Goal: Transaction & Acquisition: Purchase product/service

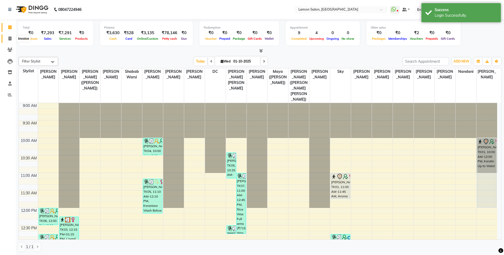
click at [8, 39] on icon at bounding box center [9, 39] width 3 height 4
select select "566"
select select "service"
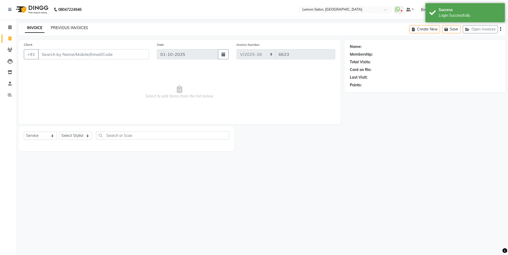
click at [67, 25] on link "PREVIOUS INVOICES" at bounding box center [69, 27] width 37 height 5
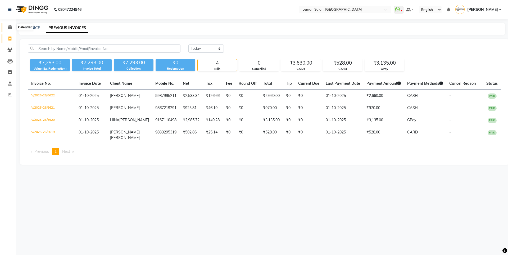
click at [6, 27] on span at bounding box center [9, 27] width 9 height 6
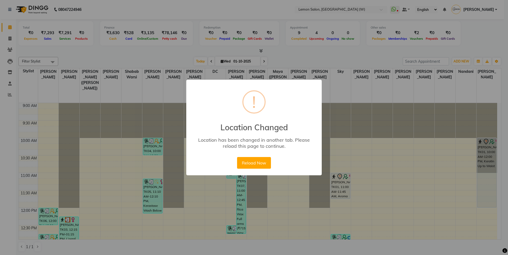
click at [127, 1] on div "× ! Location Changed Location has been changed in another tab. Please reload th…" at bounding box center [254, 127] width 508 height 255
click at [255, 161] on button "Reload Now" at bounding box center [254, 163] width 34 height 12
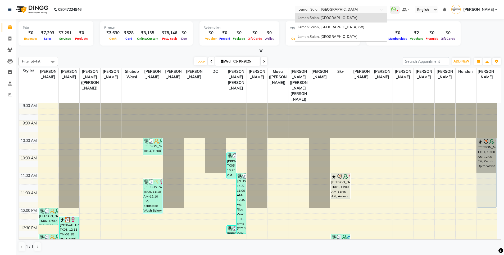
click at [339, 10] on input "text" at bounding box center [336, 9] width 77 height 5
click at [341, 26] on span "Lemon Salon, [GEOGRAPHIC_DATA] (W)" at bounding box center [331, 27] width 67 height 4
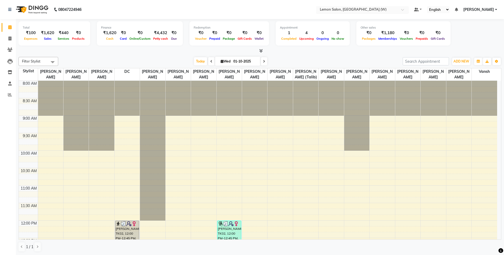
click at [348, 11] on input "text" at bounding box center [357, 9] width 77 height 5
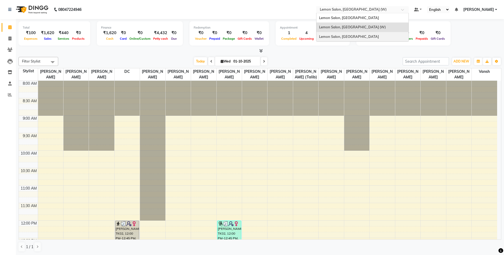
click at [338, 37] on span "Lemon Salon, Malad" at bounding box center [349, 36] width 60 height 4
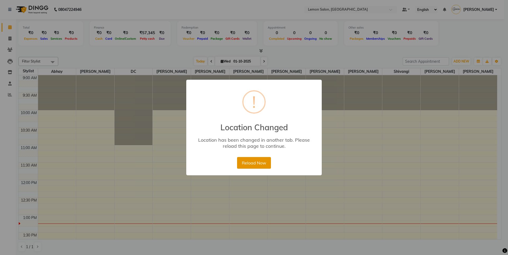
click at [252, 163] on button "Reload Now" at bounding box center [254, 163] width 34 height 12
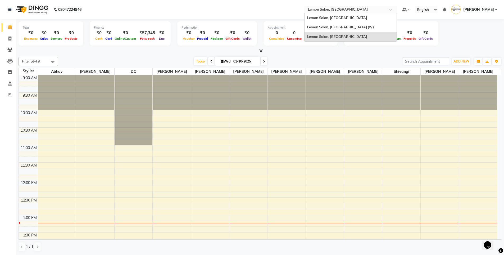
click at [331, 13] on ng-select "Select Location × Lemon Salon, Malad Lemon Salon, Oshiwara Lemon Salon, Goregao…" at bounding box center [350, 9] width 93 height 7
click at [334, 20] on div "Lemon Salon, [GEOGRAPHIC_DATA]" at bounding box center [351, 18] width 92 height 10
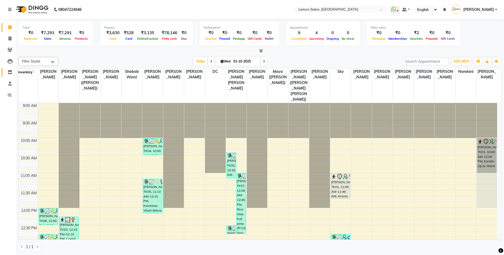
click at [7, 73] on span at bounding box center [9, 72] width 9 height 6
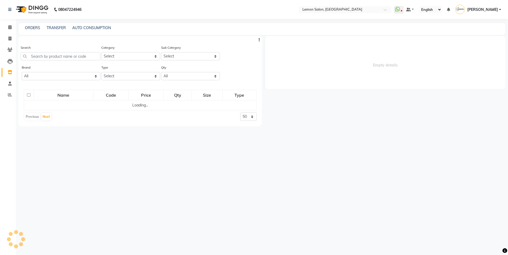
select select
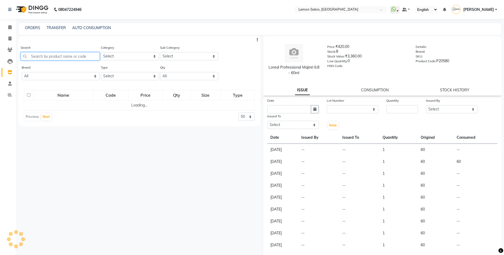
click at [63, 59] on input "text" at bounding box center [60, 56] width 79 height 8
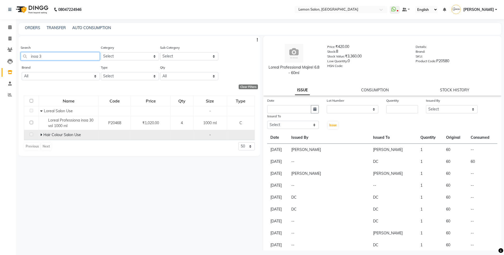
type input "inoa 3"
click at [40, 135] on td "Hair Colour Salon Use" at bounding box center [69, 135] width 60 height 10
click at [42, 136] on icon at bounding box center [41, 135] width 2 height 4
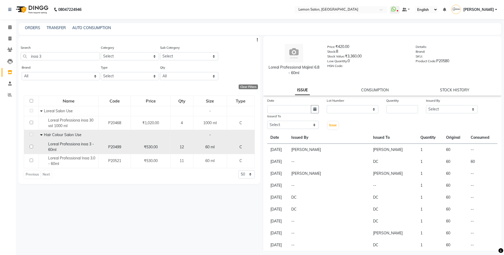
click at [31, 147] on input "checkbox" at bounding box center [31, 146] width 3 height 3
checkbox input "true"
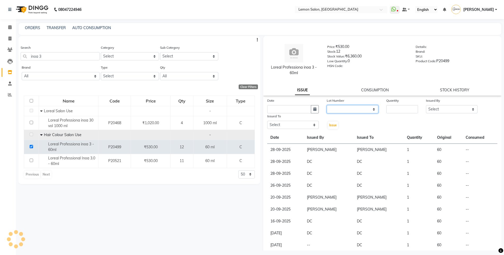
drag, startPoint x: 334, startPoint y: 109, endPoint x: 335, endPoint y: 112, distance: 3.6
click at [334, 109] on select "None" at bounding box center [353, 109] width 52 height 8
select select "0: null"
click at [327, 105] on select "None" at bounding box center [353, 109] width 52 height 8
click at [314, 109] on icon "button" at bounding box center [314, 109] width 3 height 4
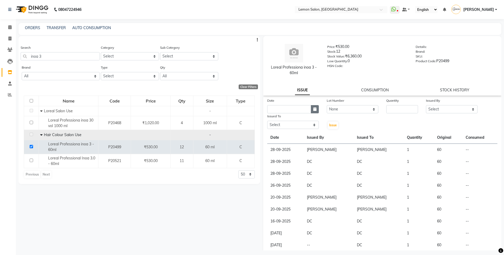
select select "10"
select select "2025"
click at [289, 138] on div "1" at bounding box center [290, 136] width 8 height 8
type input "01-10-2025"
click at [397, 109] on input "number" at bounding box center [402, 109] width 32 height 8
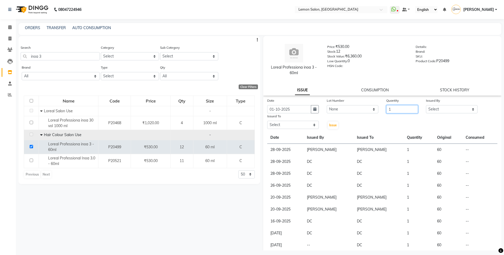
type input "1"
click at [428, 109] on select "Select Aakash Buchiude Azaz Kassara DC Geeta Govind Rajput Idrisi Mehtab Kancha…" at bounding box center [452, 109] width 52 height 8
select select "60419"
click at [426, 105] on select "Select Aakash Buchiude Azaz Kassara DC Geeta Govind Rajput Idrisi Mehtab Kancha…" at bounding box center [452, 109] width 52 height 8
click at [273, 128] on select "Select Aakash Buchiude Azaz Kassara DC Geeta Govind Rajput Idrisi Mehtab Kancha…" at bounding box center [293, 125] width 52 height 8
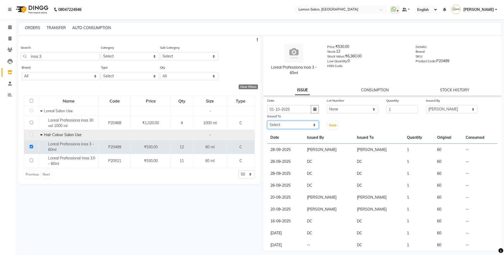
select select "60419"
click at [267, 121] on select "Select Aakash Buchiude Azaz Kassara DC Geeta Govind Rajput Idrisi Mehtab Kancha…" at bounding box center [293, 125] width 52 height 8
click at [334, 124] on span "Issue" at bounding box center [333, 125] width 8 height 4
select select
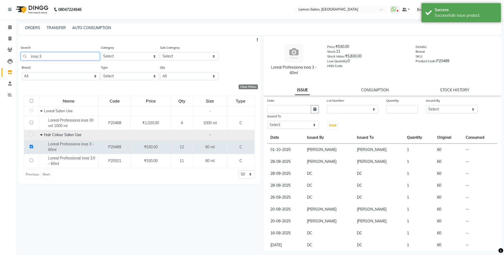
drag, startPoint x: 63, startPoint y: 55, endPoint x: 0, endPoint y: 69, distance: 64.4
click at [0, 69] on app-home "08047224946 Select Location × Lemon Salon, Oshiwara WhatsApp Status ✕ Status: D…" at bounding box center [252, 129] width 504 height 258
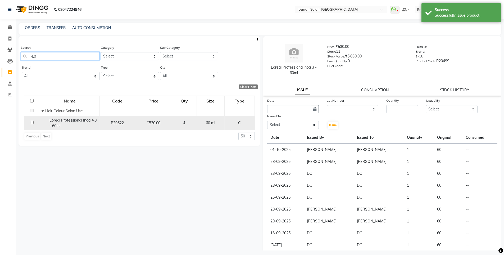
type input "4.0"
click at [33, 123] on input "checkbox" at bounding box center [31, 122] width 3 height 3
checkbox input "true"
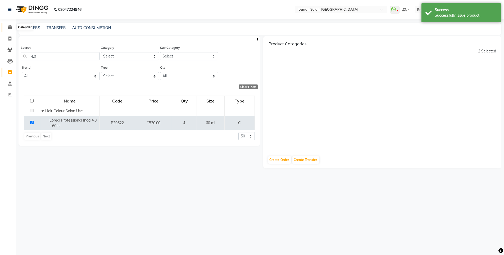
click at [10, 27] on icon at bounding box center [9, 27] width 3 height 4
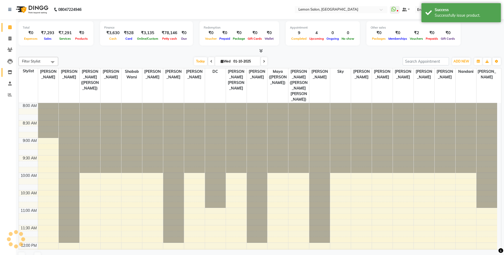
click at [10, 73] on icon at bounding box center [10, 72] width 5 height 4
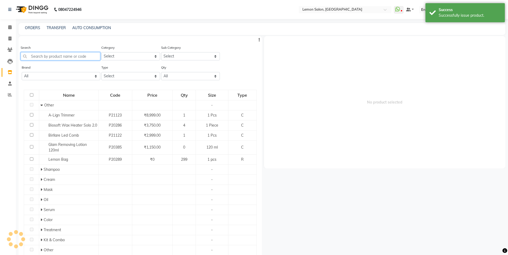
click at [51, 55] on input "text" at bounding box center [61, 56] width 80 height 8
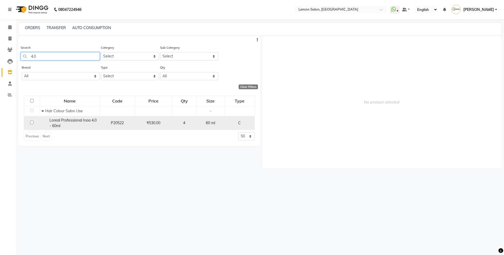
type input "4.0"
click at [32, 124] on input "checkbox" at bounding box center [31, 122] width 3 height 3
checkbox input "true"
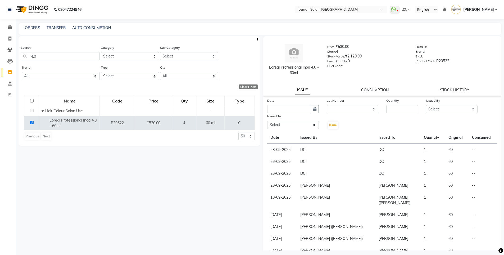
click at [332, 105] on div "Lot Number" at bounding box center [353, 101] width 52 height 7
click at [333, 110] on select "None" at bounding box center [353, 109] width 52 height 8
select select "0: null"
click at [327, 105] on select "None" at bounding box center [353, 109] width 52 height 8
click at [314, 111] on icon "button" at bounding box center [314, 109] width 3 height 4
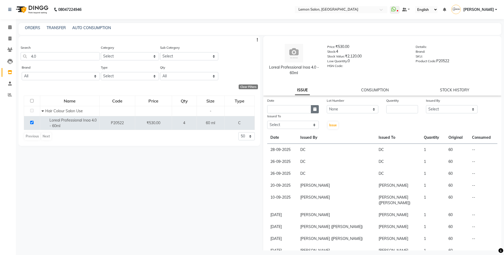
select select "10"
select select "2025"
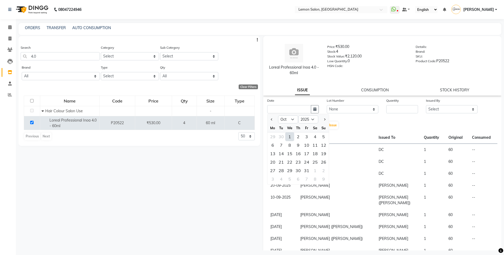
click at [290, 137] on div "1" at bounding box center [290, 136] width 8 height 8
type input "01-10-2025"
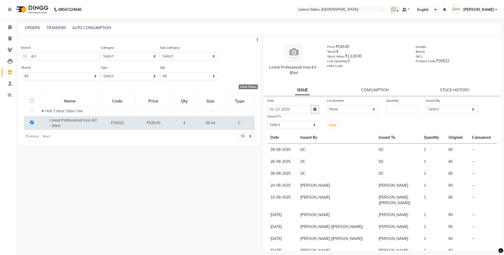
click at [394, 103] on div "Quantity" at bounding box center [402, 101] width 32 height 7
click at [392, 113] on input "number" at bounding box center [402, 109] width 32 height 8
type input "1"
click at [445, 109] on select "Select Aakash Buchiude Azaz Kassara DC Geeta Govind Rajput Idrisi Mehtab Kancha…" at bounding box center [452, 109] width 52 height 8
select select "7391"
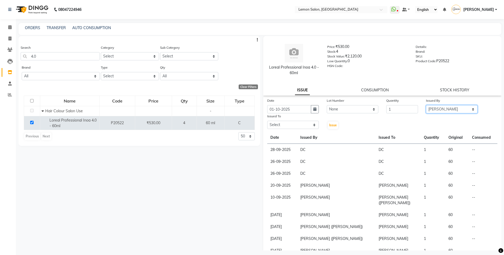
click at [426, 105] on select "Select Aakash Buchiude Azaz Kassara DC Geeta Govind Rajput Idrisi Mehtab Kancha…" at bounding box center [452, 109] width 52 height 8
click at [276, 123] on select "Select Aakash Buchiude Azaz Kassara DC Geeta Govind Rajput Idrisi Mehtab Kancha…" at bounding box center [293, 125] width 52 height 8
select select "7391"
click at [267, 121] on select "Select Aakash Buchiude Azaz Kassara DC Geeta Govind Rajput Idrisi Mehtab Kancha…" at bounding box center [293, 125] width 52 height 8
click at [335, 123] on button "Issue" at bounding box center [333, 125] width 10 height 7
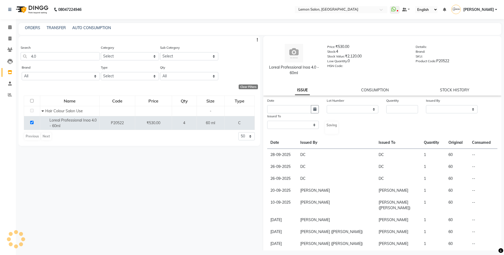
select select
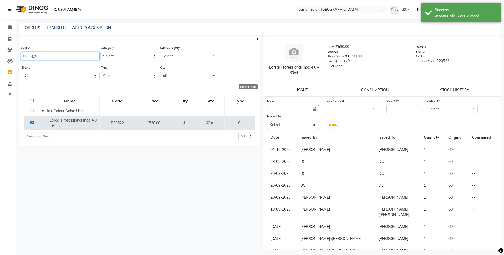
drag, startPoint x: 51, startPoint y: 56, endPoint x: 0, endPoint y: 56, distance: 51.4
click at [0, 56] on app-home "08047224946 Select Location × Lemon Salon, Oshiwara WhatsApp Status ✕ Status: D…" at bounding box center [252, 129] width 504 height 258
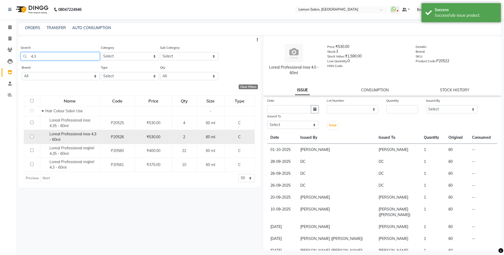
type input "4.3"
click at [31, 137] on input "checkbox" at bounding box center [31, 136] width 3 height 3
checkbox input "true"
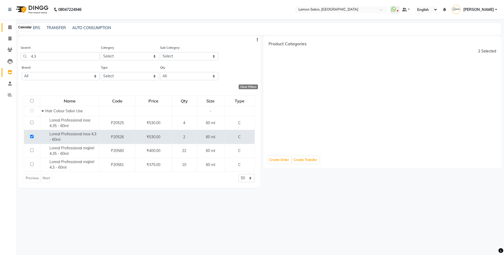
click at [9, 24] on link "Calendar" at bounding box center [8, 27] width 13 height 9
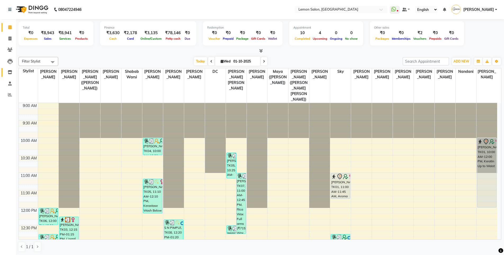
click at [5, 70] on link "Inventory" at bounding box center [8, 72] width 13 height 9
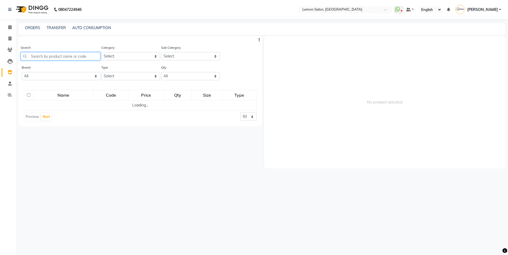
click at [56, 55] on input "text" at bounding box center [61, 56] width 80 height 8
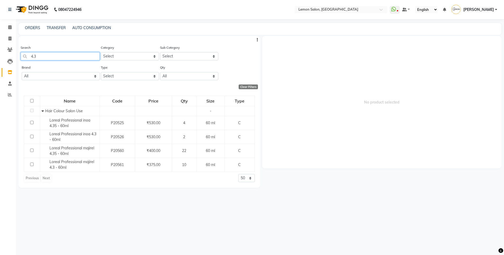
type input "4.3"
click at [10, 37] on icon at bounding box center [9, 39] width 3 height 4
select select "566"
select select "service"
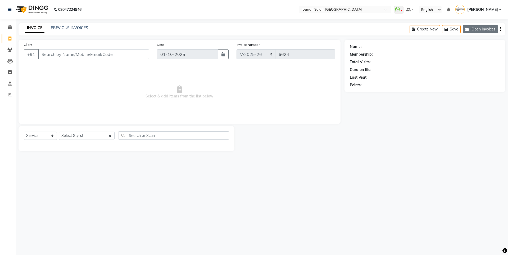
click at [478, 29] on button "Open Invoices" at bounding box center [480, 29] width 35 height 8
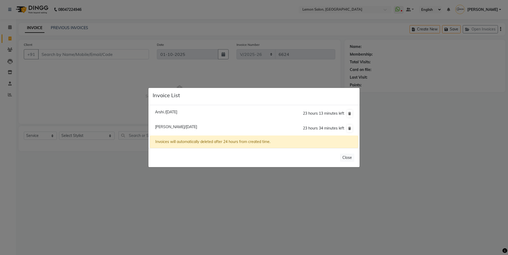
click at [175, 113] on span "Arshi /01 October 2025" at bounding box center [166, 112] width 22 height 5
type input "9004850952"
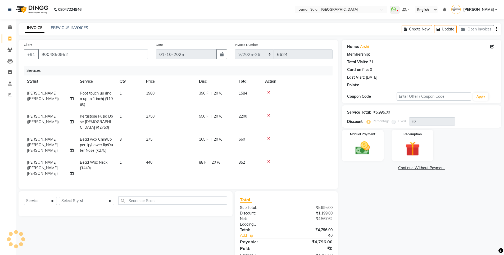
type input "0"
select select "1: Object"
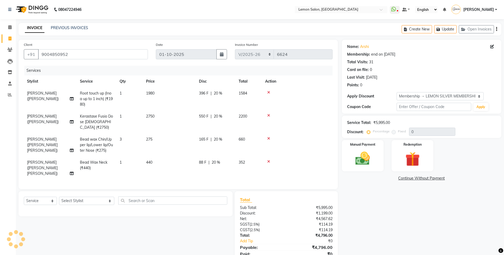
type input "20"
click at [63, 197] on select "Select Stylist Aakash Buchiude Azaz Kassara DC Geeta Govind Rajput Idrisi Mehta…" at bounding box center [86, 201] width 55 height 8
select select "48010"
click at [59, 197] on select "Select Stylist Aakash Buchiude Azaz Kassara DC Geeta Govind Rajput Idrisi Mehta…" at bounding box center [86, 201] width 55 height 8
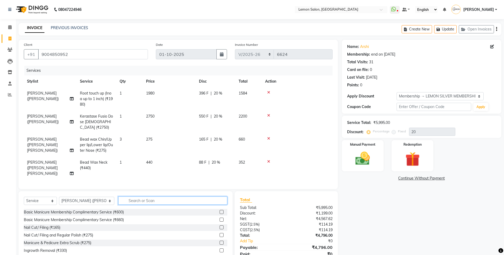
click at [136, 196] on input "text" at bounding box center [172, 200] width 109 height 8
type input "eyeb"
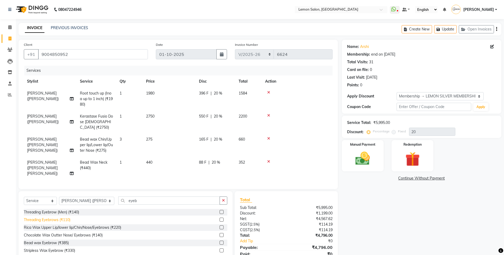
click at [64, 217] on div "Threading Eyebrows (₹110)" at bounding box center [47, 220] width 47 height 6
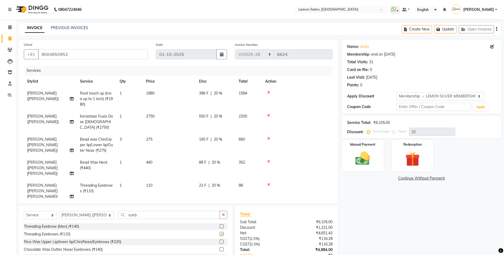
checkbox input "false"
click at [223, 211] on button "button" at bounding box center [224, 215] width 8 height 8
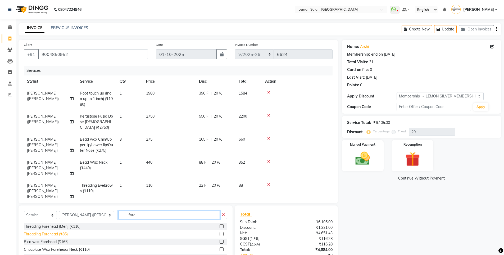
type input "fore"
click at [54, 231] on div "Threading Forehead (₹85)" at bounding box center [46, 234] width 44 height 6
checkbox input "false"
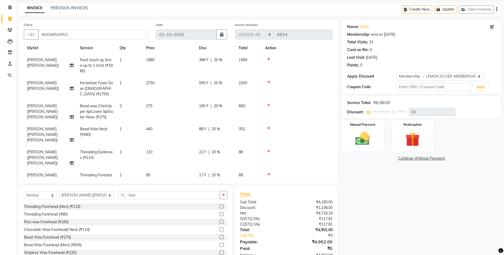
scroll to position [37, 0]
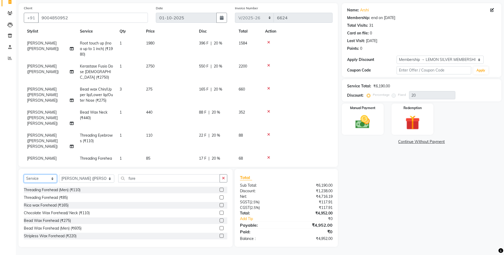
click at [33, 179] on select "Select Service Product Membership Package Voucher Prepaid Gift Card" at bounding box center [40, 178] width 33 height 8
select select "product"
click at [24, 174] on select "Select Service Product Membership Package Voucher Prepaid Gift Card" at bounding box center [40, 178] width 33 height 8
click at [220, 178] on button "button" at bounding box center [224, 178] width 8 height 8
click at [268, 156] on icon at bounding box center [268, 158] width 3 height 4
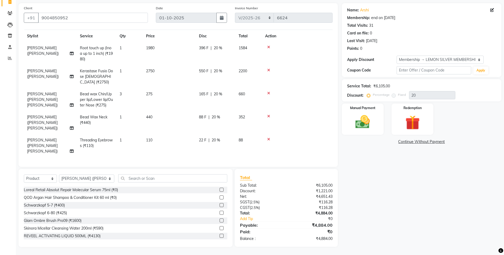
scroll to position [0, 0]
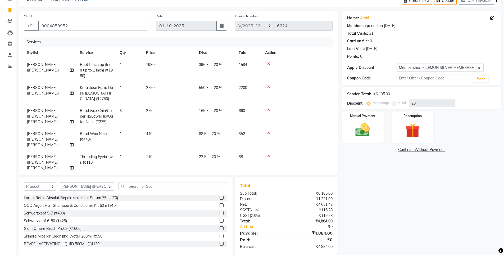
click at [129, 95] on td "1" at bounding box center [129, 93] width 26 height 23
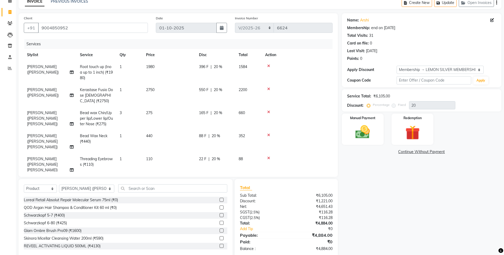
select select "7394"
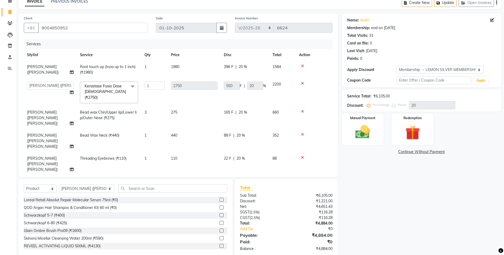
click at [153, 107] on td "3" at bounding box center [154, 117] width 26 height 23
select select "48010"
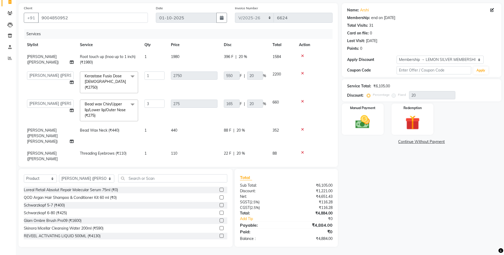
scroll to position [33, 0]
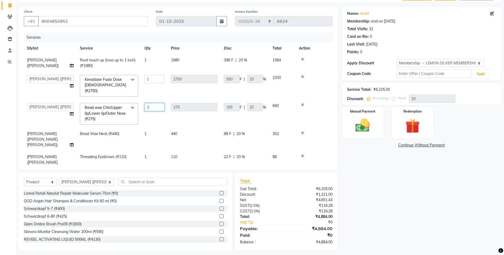
drag, startPoint x: 154, startPoint y: 100, endPoint x: 46, endPoint y: 98, distance: 108.0
click at [53, 100] on tr "Aakash Buchiude Azaz Kassara DC Geeta Govind Rajput Idrisi Mehtab Kanchan (Shru…" at bounding box center [178, 114] width 309 height 28
type input "4"
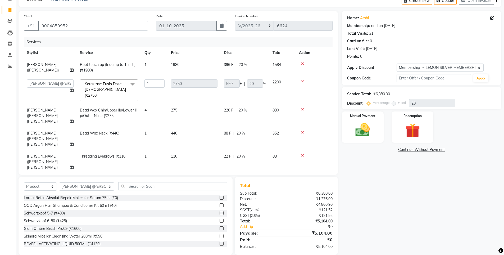
click at [157, 113] on td "4" at bounding box center [154, 115] width 26 height 23
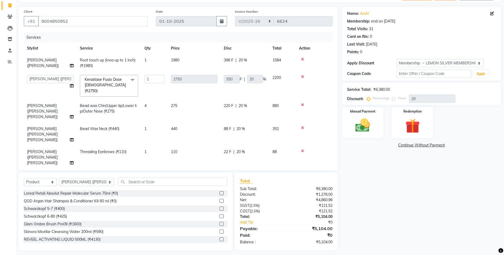
select select "48010"
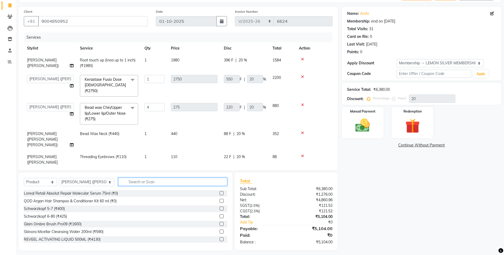
click at [121, 181] on input "text" at bounding box center [172, 182] width 109 height 8
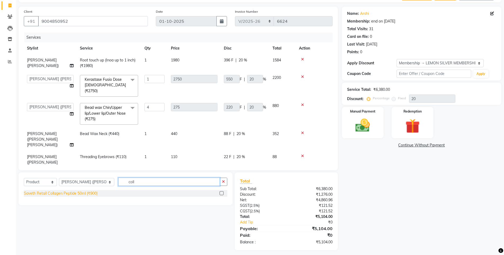
type input "coll"
click at [79, 192] on div "Saveth Retail Collagen Peptide 50ml (₹900)" at bounding box center [61, 194] width 74 height 6
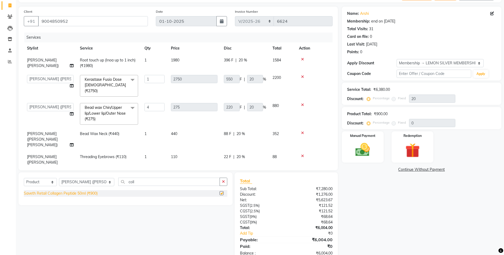
checkbox input "false"
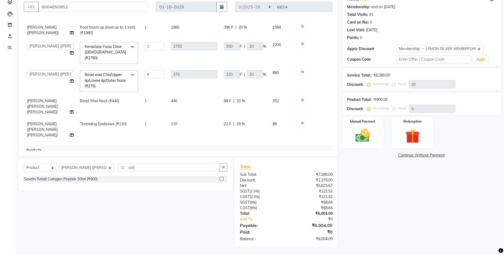
scroll to position [44, 0]
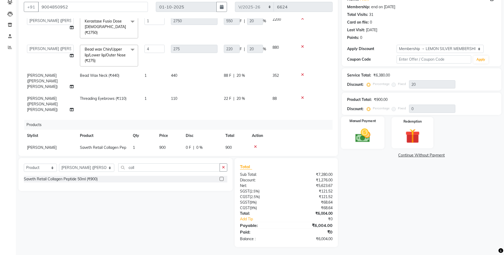
click at [367, 130] on img at bounding box center [363, 135] width 24 height 17
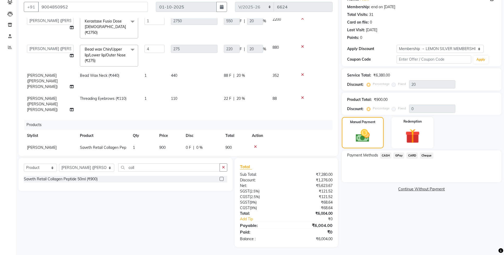
drag, startPoint x: 403, startPoint y: 155, endPoint x: 398, endPoint y: 155, distance: 4.5
click at [401, 156] on span "GPay" at bounding box center [399, 155] width 11 height 6
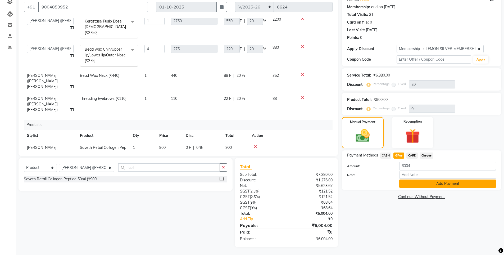
click at [411, 187] on button "Add Payment" at bounding box center [447, 183] width 97 height 8
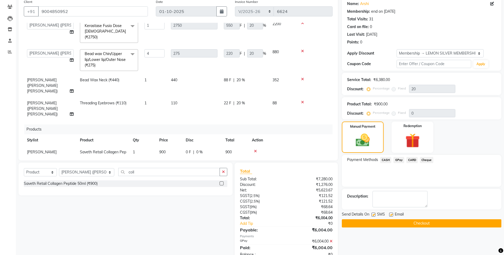
scroll to position [79, 0]
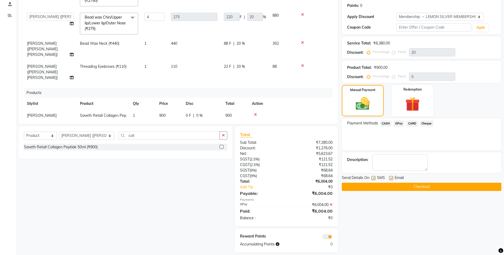
click at [372, 175] on div "SMS" at bounding box center [381, 178] width 18 height 7
click at [372, 176] on label at bounding box center [374, 178] width 4 height 4
click at [372, 177] on input "checkbox" at bounding box center [373, 178] width 3 height 3
checkbox input "false"
click at [375, 185] on button "Checkout" at bounding box center [422, 187] width 160 height 8
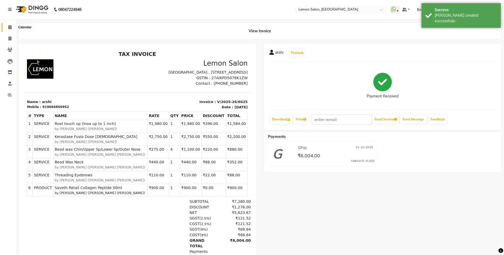
click at [8, 28] on icon at bounding box center [9, 27] width 3 height 4
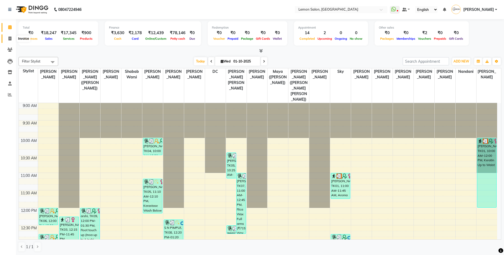
click at [10, 38] on icon at bounding box center [9, 39] width 3 height 4
select select "service"
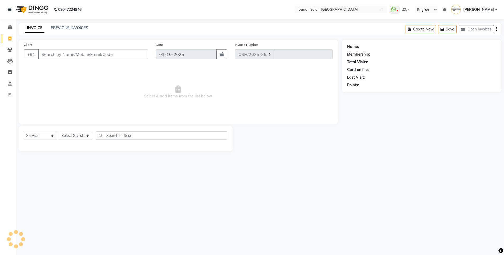
select select "566"
type input "6626"
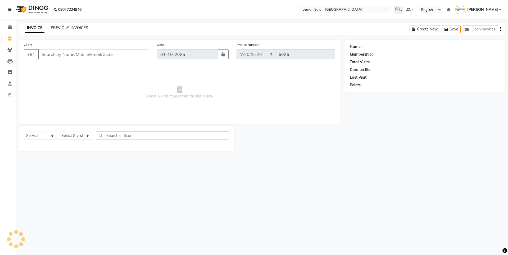
click at [59, 29] on link "PREVIOUS INVOICES" at bounding box center [69, 27] width 37 height 5
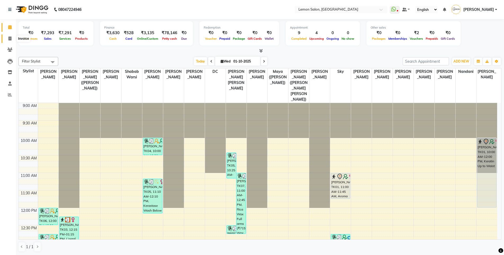
click at [10, 37] on icon at bounding box center [9, 39] width 3 height 4
select select "service"
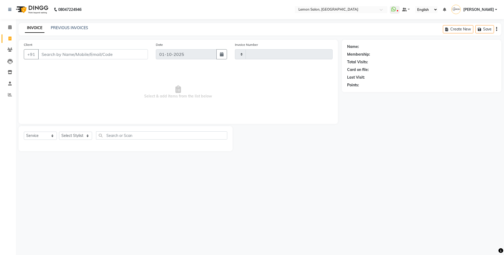
type input "6623"
select select "566"
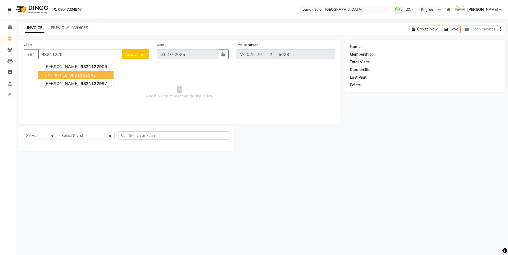
click at [98, 76] on button "S N PIMPLE 98211229 42" at bounding box center [75, 75] width 75 height 8
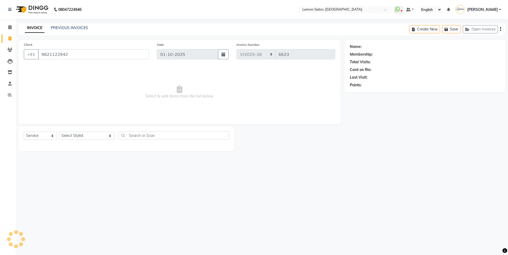
type input "9821122942"
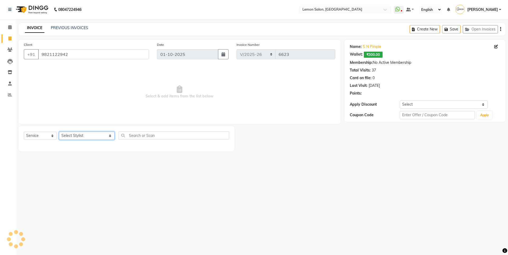
click at [82, 140] on select "Select Stylist [PERSON_NAME] [PERSON_NAME] DC [PERSON_NAME] [PERSON_NAME] ([PER…" at bounding box center [87, 136] width 56 height 8
select select "8106"
click at [59, 132] on select "Select Stylist [PERSON_NAME] [PERSON_NAME] DC [PERSON_NAME] [PERSON_NAME] ([PER…" at bounding box center [87, 136] width 56 height 8
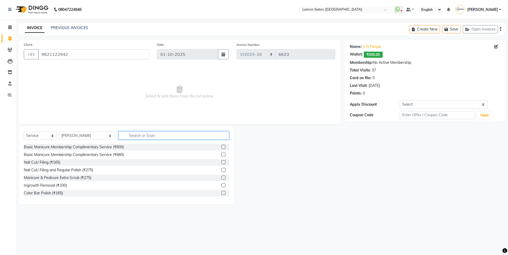
click at [152, 133] on input "text" at bounding box center [174, 135] width 111 height 8
type input "glo"
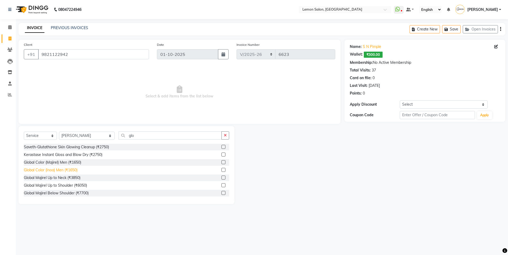
click at [66, 170] on div "Global Color (Inoa) Men (₹1650)" at bounding box center [51, 170] width 54 height 6
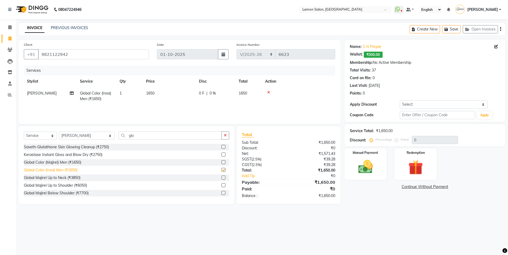
checkbox input "false"
click at [411, 159] on img at bounding box center [415, 167] width 25 height 19
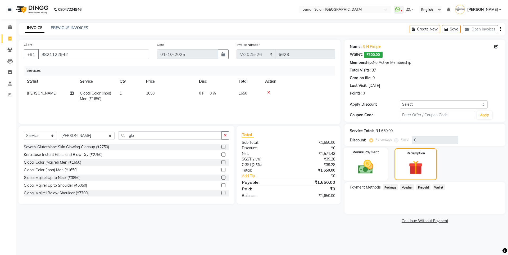
click at [377, 161] on img at bounding box center [365, 166] width 25 height 17
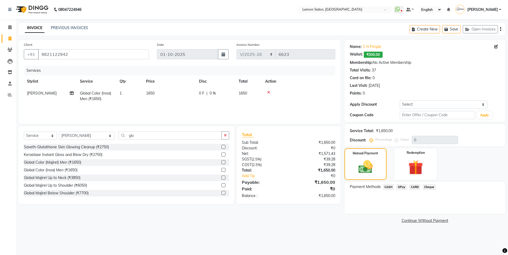
click at [415, 187] on span "CARD" at bounding box center [414, 187] width 11 height 6
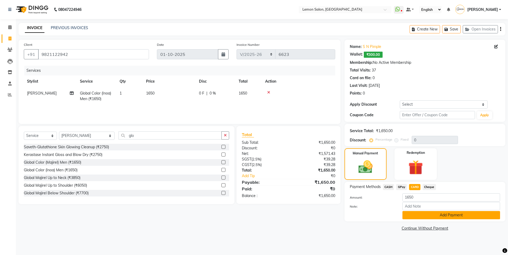
click at [422, 217] on button "Add Payment" at bounding box center [452, 215] width 98 height 8
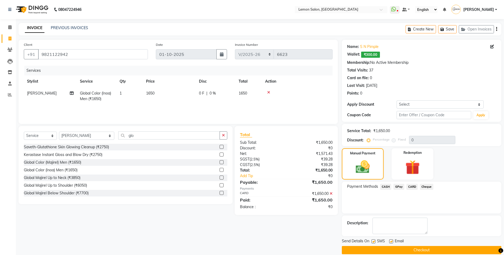
click at [369, 251] on button "Checkout" at bounding box center [422, 250] width 160 height 8
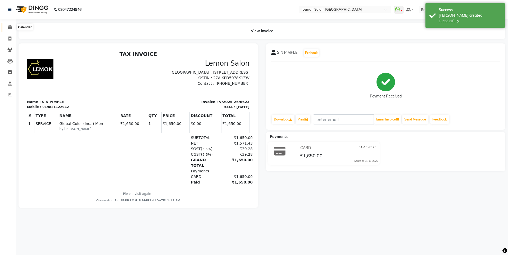
click at [9, 29] on span at bounding box center [9, 27] width 9 height 6
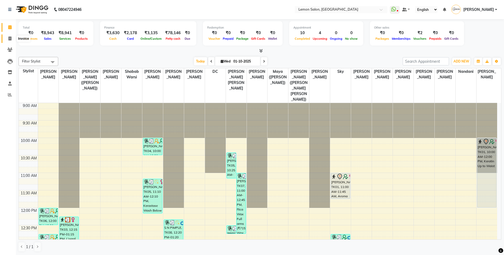
click at [8, 37] on span at bounding box center [9, 39] width 9 height 6
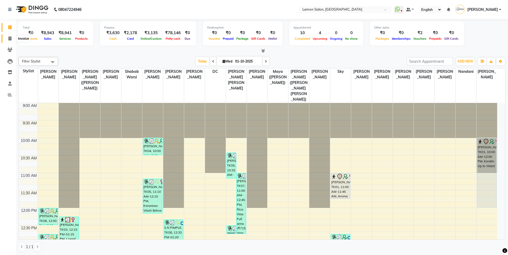
select select "566"
select select "service"
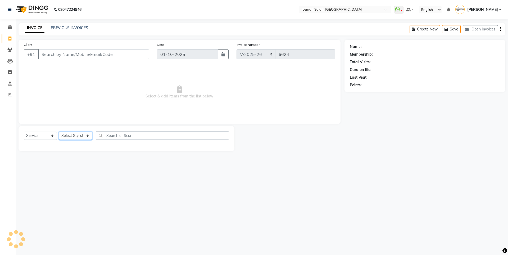
click at [70, 135] on select "Select Stylist" at bounding box center [75, 136] width 33 height 8
select select "7394"
click at [59, 132] on select "Select Stylist [PERSON_NAME] [PERSON_NAME] DC [PERSON_NAME] [PERSON_NAME] ([PER…" at bounding box center [87, 136] width 56 height 8
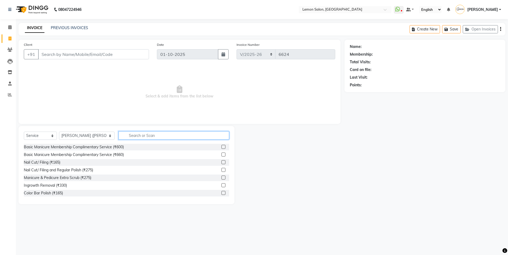
click at [129, 132] on input "text" at bounding box center [174, 135] width 111 height 8
type input "tou"
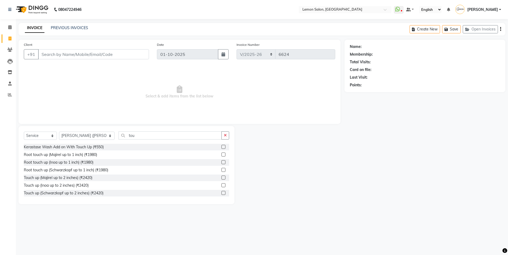
click at [89, 167] on div "Root touch up (Schwarzkopf up to 1 inch) (₹1980)" at bounding box center [126, 170] width 205 height 7
click at [88, 162] on div "Root touch up (Inoa up to 1 inch) (₹1980)" at bounding box center [59, 163] width 70 height 6
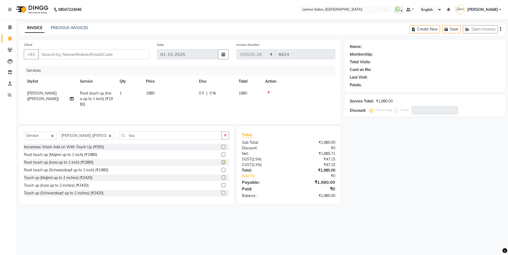
checkbox input "false"
click at [223, 136] on button "button" at bounding box center [226, 135] width 8 height 8
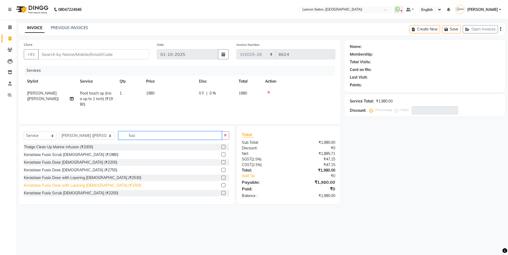
type input "fusi"
click at [100, 185] on div "Kerastase Fusio Dose with Layering [DEMOGRAPHIC_DATA] (₹3300)" at bounding box center [83, 186] width 118 height 6
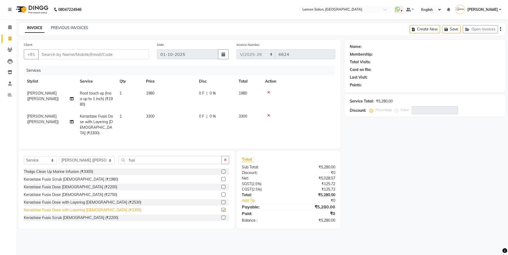
checkbox input "false"
click at [484, 31] on button "Open Invoices" at bounding box center [480, 29] width 35 height 8
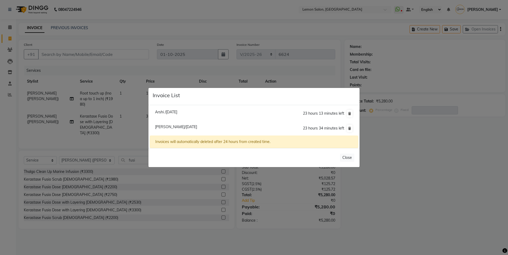
click at [191, 128] on span "Shreya Yetchina/01 October 2025" at bounding box center [176, 126] width 42 height 5
type input "9886877940"
type input "0"
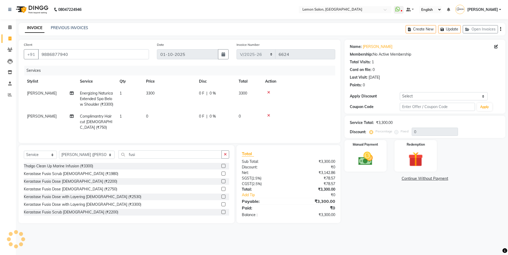
select select
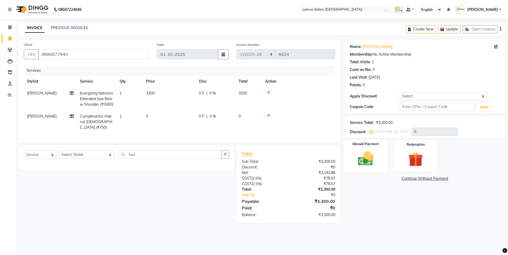
click at [382, 159] on div "Manual Payment" at bounding box center [366, 156] width 44 height 33
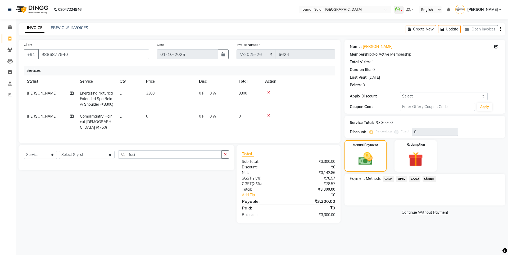
click at [399, 178] on span "GPay" at bounding box center [401, 179] width 11 height 6
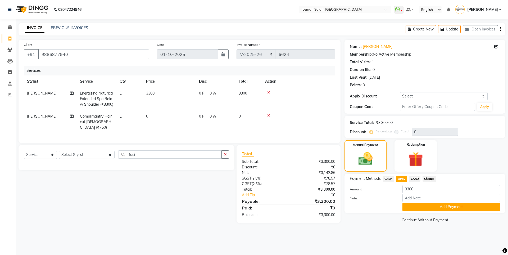
click at [413, 180] on span "CARD" at bounding box center [414, 179] width 11 height 6
click at [404, 178] on span "GPay" at bounding box center [401, 179] width 11 height 6
click at [421, 207] on button "Add Payment" at bounding box center [452, 207] width 98 height 8
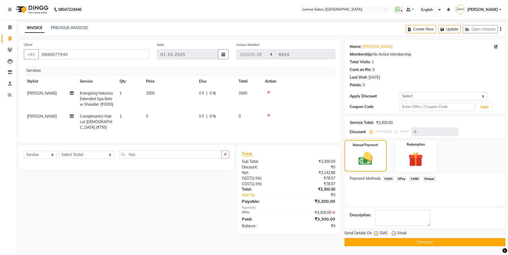
click at [374, 233] on div "Send Details On SMS Email" at bounding box center [425, 233] width 161 height 7
click at [377, 234] on label at bounding box center [376, 233] width 4 height 4
click at [377, 234] on input "checkbox" at bounding box center [375, 233] width 3 height 3
checkbox input "false"
click at [380, 241] on button "Checkout" at bounding box center [425, 242] width 161 height 8
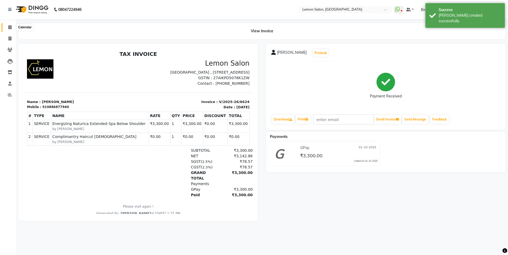
click at [10, 29] on icon at bounding box center [9, 27] width 3 height 4
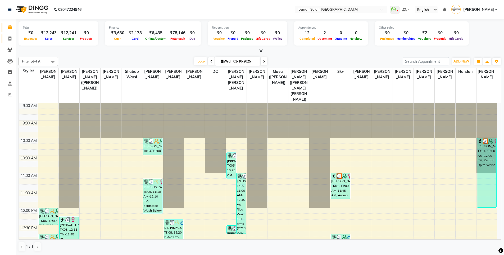
click at [9, 42] on link "Invoice" at bounding box center [8, 38] width 13 height 9
select select "service"
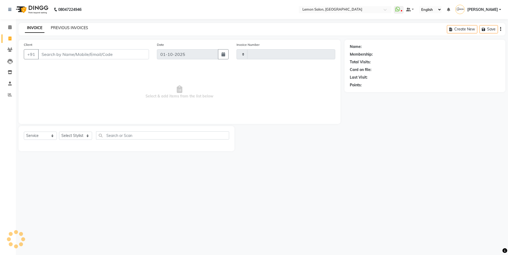
click at [82, 29] on link "PREVIOUS INVOICES" at bounding box center [69, 27] width 37 height 5
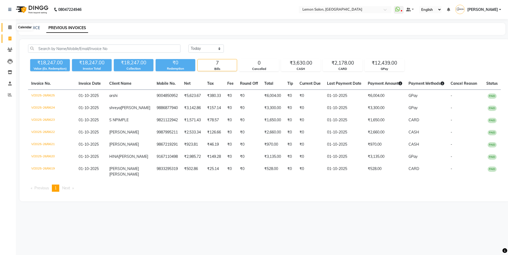
click at [6, 27] on span at bounding box center [9, 27] width 9 height 6
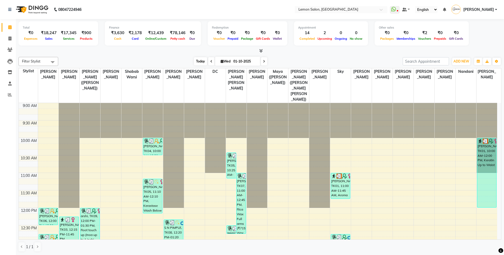
click at [195, 61] on span "Today" at bounding box center [200, 61] width 13 height 8
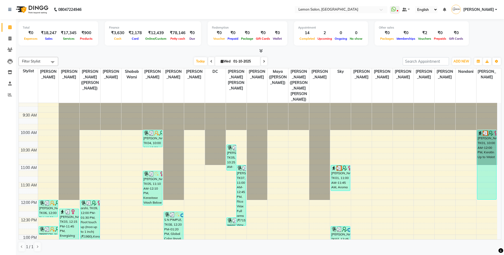
scroll to position [8, 0]
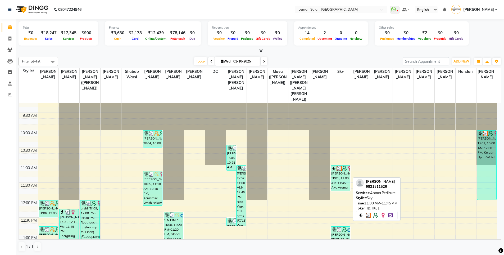
click at [339, 172] on div "Kittu surana, TK01, 11:00 AM-11:45 AM, Aroma Pedicure" at bounding box center [340, 177] width 19 height 25
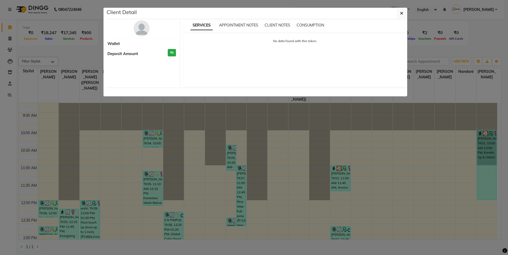
select select "3"
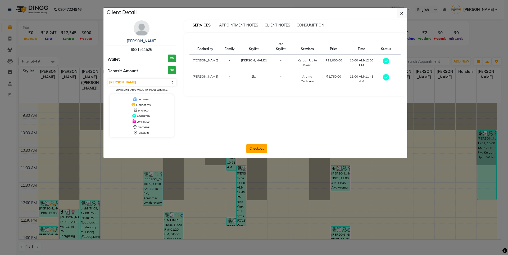
click at [259, 149] on button "Checkout" at bounding box center [256, 148] width 21 height 8
select select "566"
select select "service"
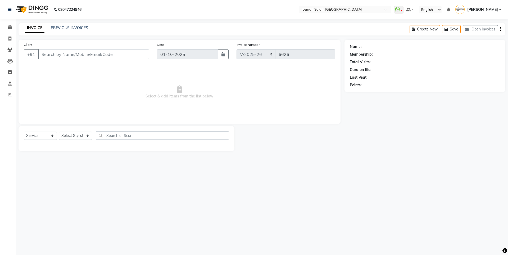
type input "9821511526"
select select "63910"
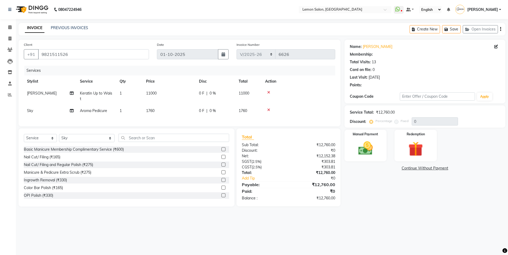
select select "1: Object"
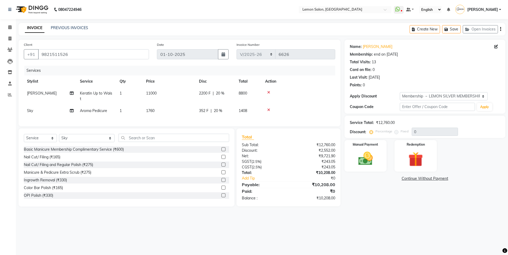
type input "20"
click at [88, 27] on div "INVOICE PREVIOUS INVOICES" at bounding box center [57, 28] width 76 height 6
click at [80, 28] on link "PREVIOUS INVOICES" at bounding box center [69, 27] width 37 height 5
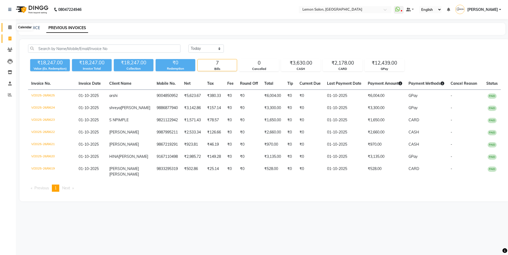
click at [10, 28] on icon at bounding box center [9, 27] width 3 height 4
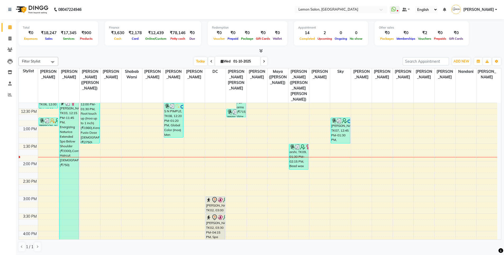
scroll to position [159, 0]
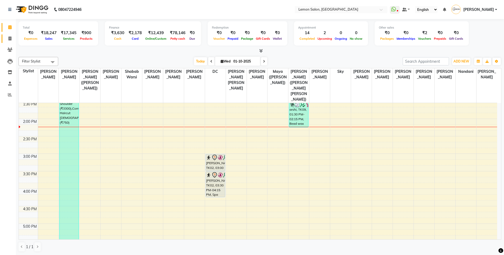
click at [11, 43] on link "Invoice" at bounding box center [8, 38] width 13 height 9
select select "service"
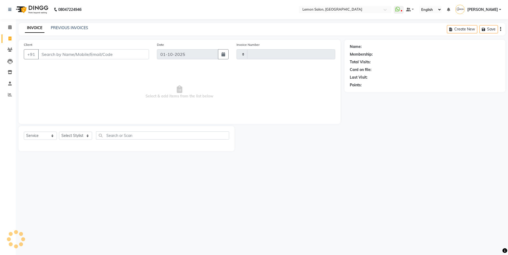
type input "6626"
select select "566"
click at [77, 135] on select "Select Stylist" at bounding box center [75, 136] width 33 height 8
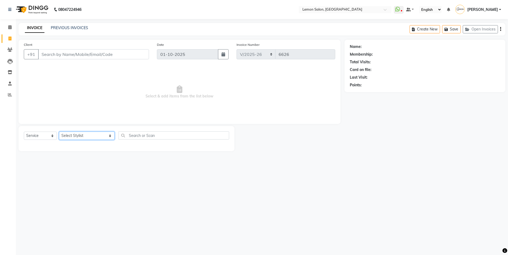
select select "7397"
click at [59, 132] on select "Select Stylist [PERSON_NAME] [PERSON_NAME] DC [PERSON_NAME] [PERSON_NAME] ([PER…" at bounding box center [87, 136] width 56 height 8
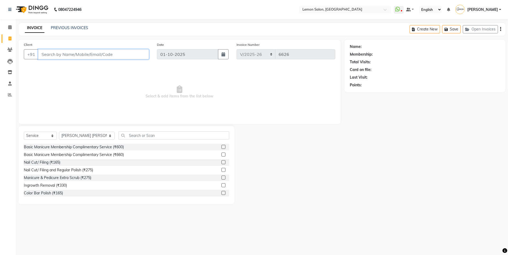
click at [70, 55] on input "Client" at bounding box center [93, 54] width 111 height 10
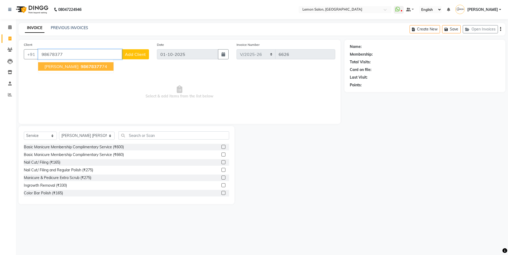
click at [67, 68] on span "TULIKA DHULIA" at bounding box center [61, 66] width 34 height 5
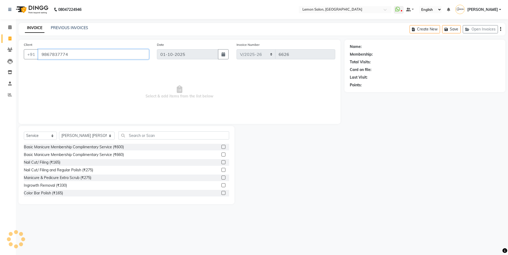
type input "9867837774"
select select "1: Object"
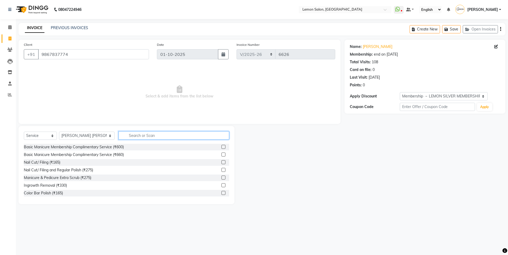
click at [165, 136] on input "text" at bounding box center [174, 135] width 111 height 8
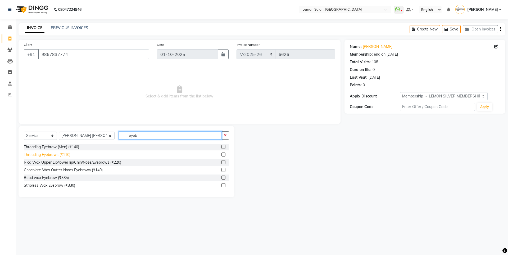
type input "eyeb"
click at [65, 153] on div "Threading Eyebrows (₹110)" at bounding box center [47, 155] width 47 height 6
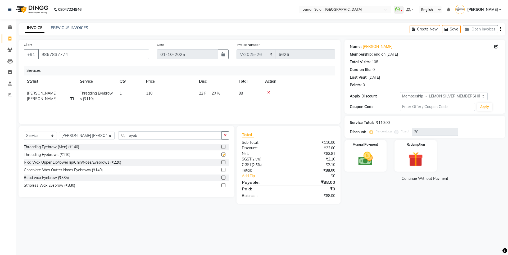
checkbox input "false"
click at [224, 136] on icon "button" at bounding box center [225, 135] width 3 height 4
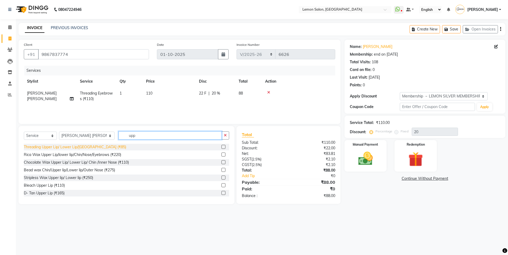
type input "upp"
click at [85, 145] on div "Threading Upper Lip/ Lower Lip/[GEOGRAPHIC_DATA] (₹85)" at bounding box center [75, 147] width 102 height 6
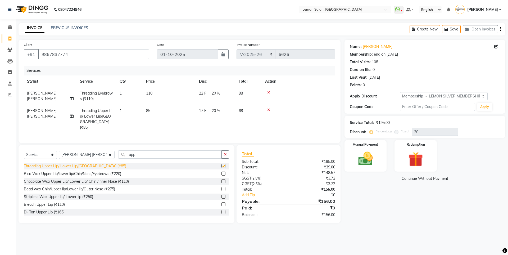
checkbox input "false"
click at [385, 162] on div "Manual Payment" at bounding box center [366, 156] width 44 height 33
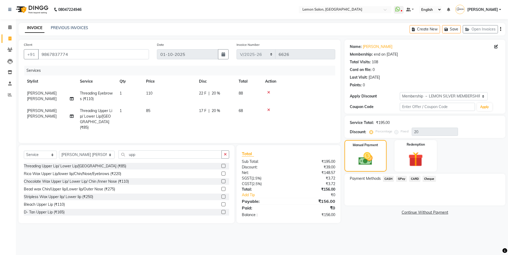
click at [401, 179] on span "GPay" at bounding box center [401, 179] width 11 height 6
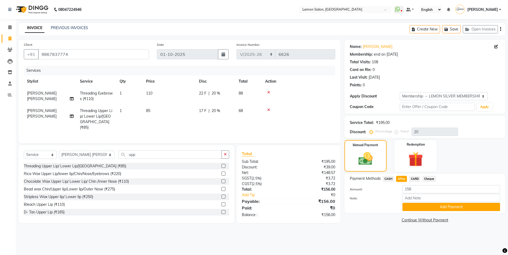
click at [416, 178] on span "CARD" at bounding box center [414, 179] width 11 height 6
click at [421, 206] on button "Add Payment" at bounding box center [452, 207] width 98 height 8
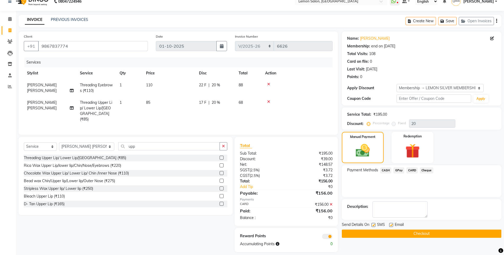
scroll to position [12, 0]
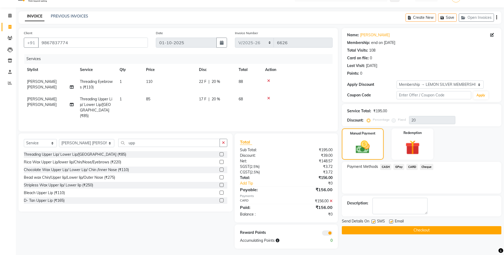
click at [395, 231] on button "Checkout" at bounding box center [422, 230] width 160 height 8
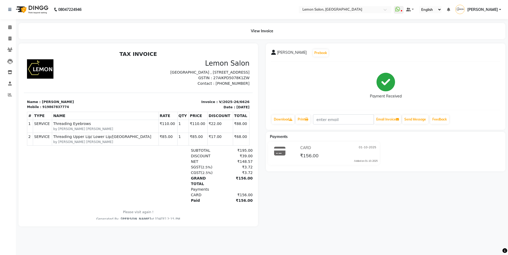
click at [15, 95] on div at bounding box center [139, 134] width 248 height 183
click at [10, 95] on icon at bounding box center [10, 95] width 4 height 4
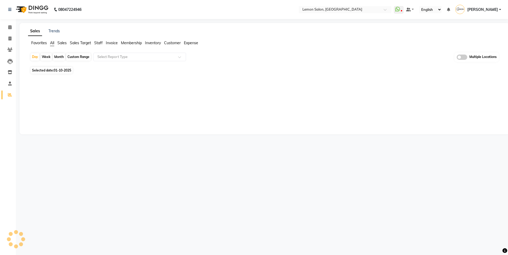
click at [101, 42] on span "Staff" at bounding box center [98, 43] width 8 height 5
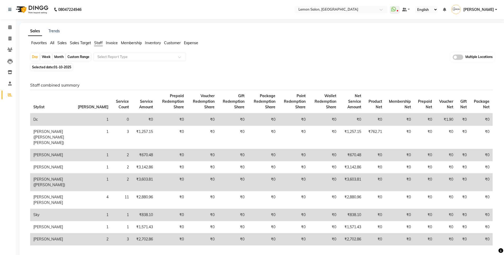
click at [58, 58] on div "Month" at bounding box center [59, 56] width 12 height 7
select select "10"
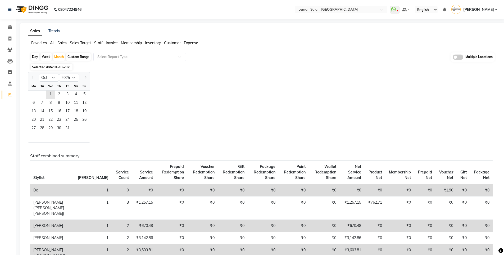
click at [72, 72] on div "Jan Feb Mar Apr May Jun Jul Aug Sep Oct Nov Dec 2015 2016 2017 2018 2019 2020 2…" at bounding box center [58, 77] width 61 height 10
click at [72, 79] on select "2015 2016 2017 2018 2019 2020 2021 2022 2023 2024 2025 2026 2027 2028 2029 2030…" at bounding box center [69, 78] width 20 height 8
select select "2024"
click at [59, 74] on select "2015 2016 2017 2018 2019 2020 2021 2022 2023 2024 2025 2026 2027 2028 2029 2030…" at bounding box center [69, 78] width 20 height 8
click at [44, 96] on span "1" at bounding box center [42, 95] width 8 height 8
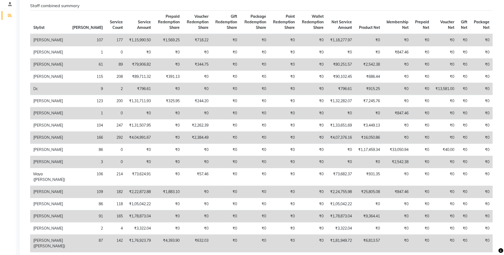
scroll to position [159, 0]
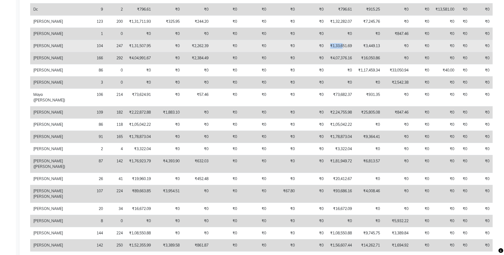
drag, startPoint x: 324, startPoint y: 62, endPoint x: 337, endPoint y: 64, distance: 13.1
click at [337, 52] on td "₹1,33,651.69" at bounding box center [341, 46] width 29 height 12
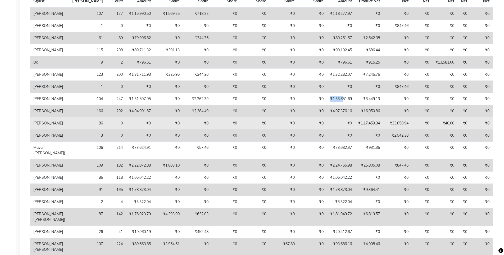
scroll to position [132, 0]
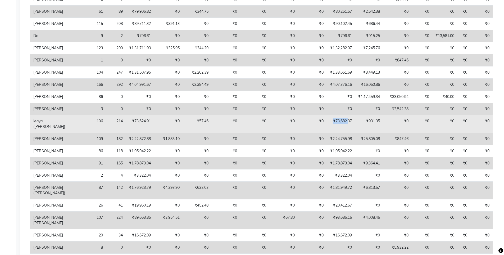
drag, startPoint x: 320, startPoint y: 149, endPoint x: 343, endPoint y: 154, distance: 23.4
click at [343, 133] on td "₹73,682.37" at bounding box center [341, 124] width 29 height 18
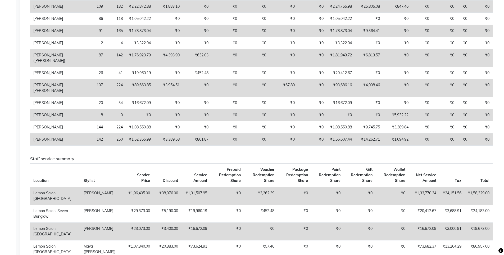
scroll to position [318, 0]
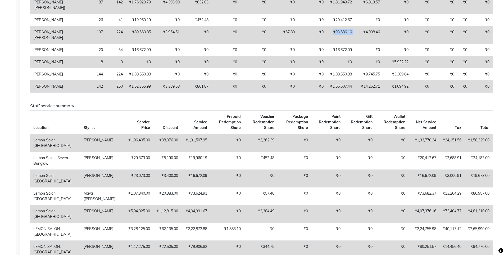
drag, startPoint x: 323, startPoint y: 88, endPoint x: 355, endPoint y: 92, distance: 32.0
click at [355, 44] on tr "Sandhaya Balu Gade 107 224 ₹89,663.85 ₹3,954.51 ₹0 ₹0 ₹0 ₹67.80 ₹0 ₹93,686.16 ₹…" at bounding box center [261, 35] width 463 height 18
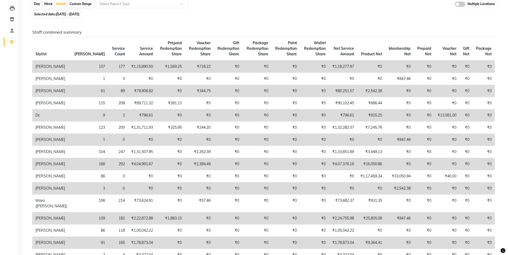
scroll to position [0, 0]
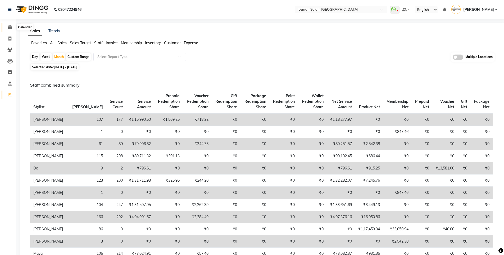
click at [12, 26] on span at bounding box center [9, 27] width 9 height 6
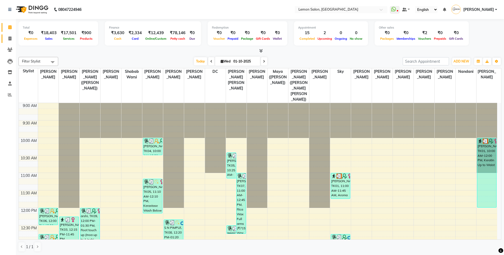
click at [6, 34] on link "Invoice" at bounding box center [8, 38] width 13 height 9
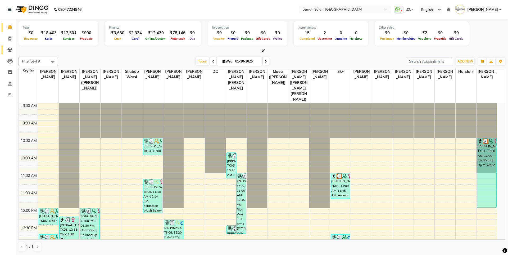
select select "service"
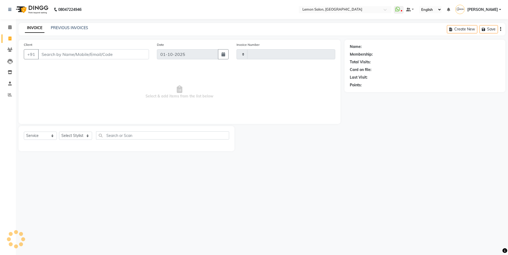
type input "6627"
select select "566"
click at [71, 138] on select "Select Stylist" at bounding box center [75, 136] width 33 height 8
click at [71, 140] on select "Select Stylist" at bounding box center [75, 136] width 33 height 8
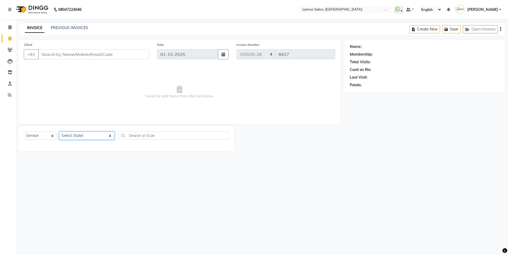
click at [72, 135] on select "Select Stylist [PERSON_NAME] [PERSON_NAME] DC [PERSON_NAME] [PERSON_NAME] ([PER…" at bounding box center [87, 136] width 56 height 8
select select "7394"
click at [59, 132] on select "Select Stylist [PERSON_NAME] [PERSON_NAME] DC [PERSON_NAME] [PERSON_NAME] ([PER…" at bounding box center [87, 136] width 56 height 8
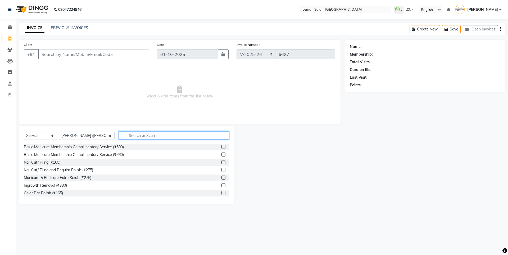
click at [121, 134] on input "text" at bounding box center [174, 135] width 111 height 8
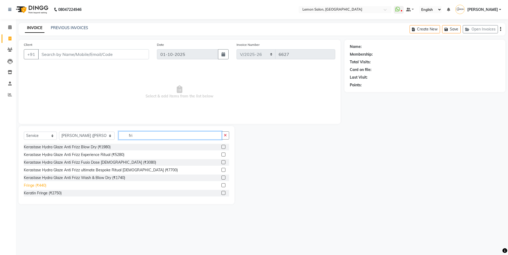
type input "fri"
click at [42, 185] on div "Fringe (₹440)" at bounding box center [35, 186] width 23 height 6
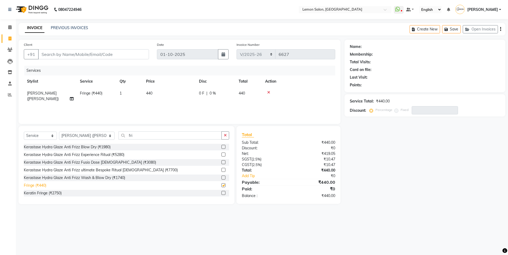
checkbox input "false"
click at [80, 55] on input "Client" at bounding box center [93, 54] width 111 height 10
type input "9"
type input "0"
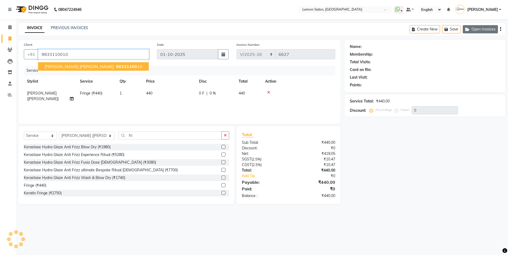
type input "9833110010"
select select "1: Object"
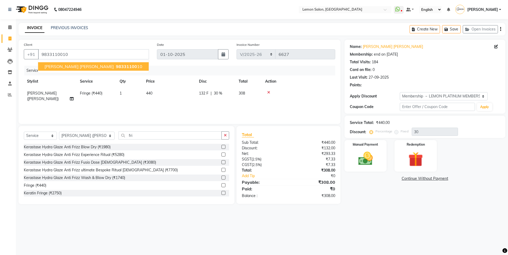
click at [119, 64] on button "AMIT SHARMA JANGID 98331100 10" at bounding box center [93, 66] width 111 height 8
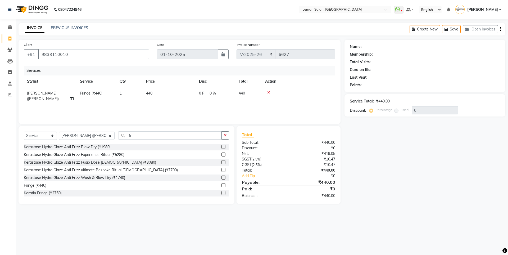
type input "30"
select select "1: Object"
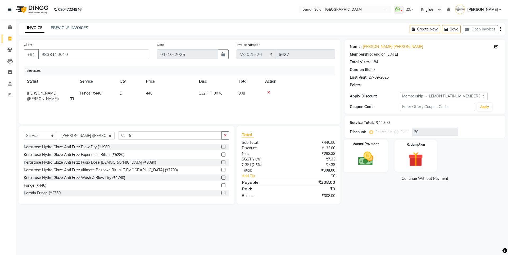
click at [360, 152] on img at bounding box center [365, 158] width 25 height 17
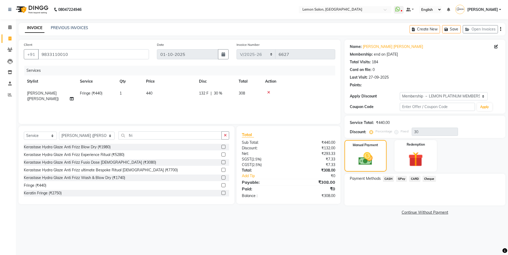
click at [390, 178] on span "CASH" at bounding box center [388, 179] width 11 height 6
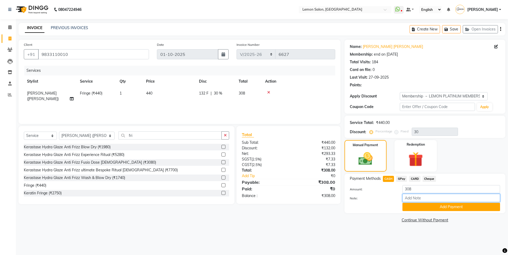
click at [443, 199] on input "Note:" at bounding box center [452, 198] width 98 height 8
click at [363, 248] on div "08047224946 Select Location × Lemon Salon, Oshiwara WhatsApp Status ✕ Status: D…" at bounding box center [254, 127] width 508 height 255
click at [448, 208] on button "Add Payment" at bounding box center [452, 207] width 98 height 8
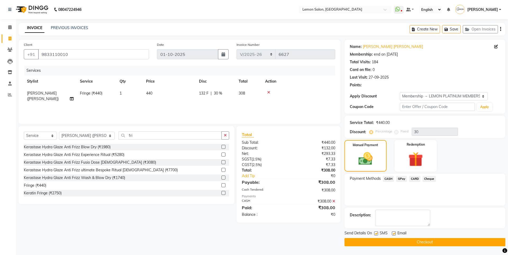
click at [438, 244] on button "Checkout" at bounding box center [425, 242] width 161 height 8
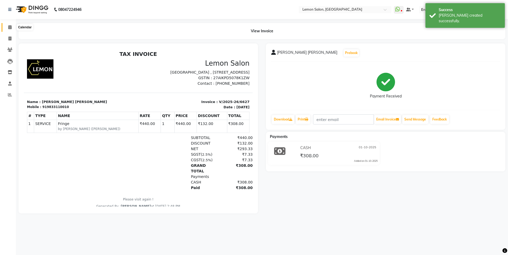
click at [10, 26] on icon at bounding box center [9, 27] width 3 height 4
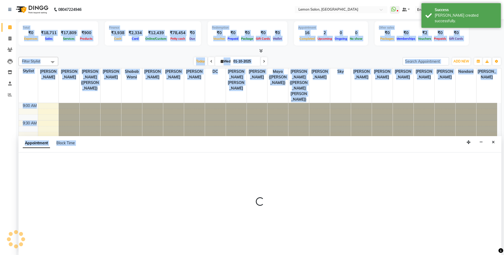
scroll to position [0, 0]
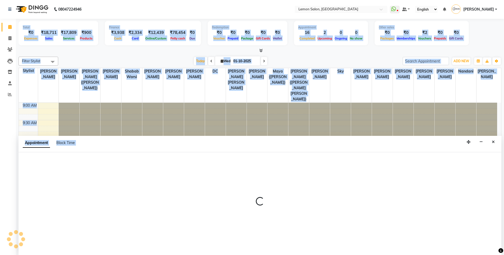
select select "7391"
select select "tentative"
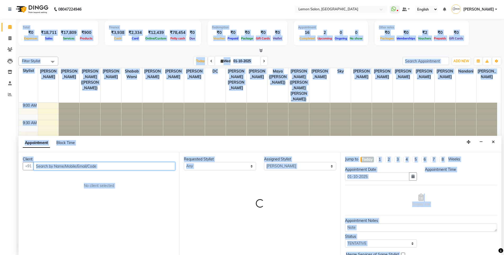
select select "615"
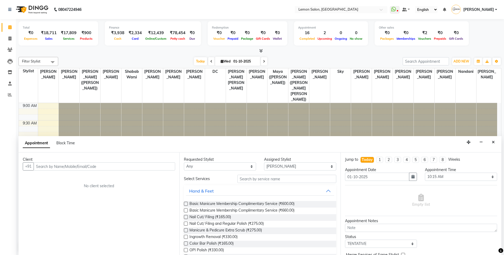
click at [52, 181] on div "Client +91 No client selected" at bounding box center [99, 203] width 161 height 103
click at [11, 186] on div "Calendar Invoice Clients Leads Inventory Staff Reports Completed InProgress Upc…" at bounding box center [35, 131] width 71 height 232
click at [8, 28] on icon at bounding box center [9, 27] width 3 height 4
click at [493, 143] on icon "Close" at bounding box center [493, 142] width 3 height 4
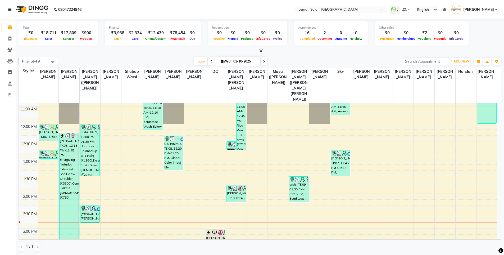
scroll to position [159, 0]
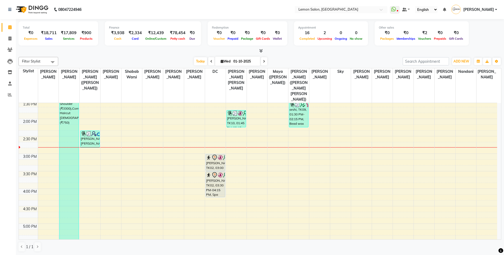
click at [49, 172] on div "9:00 AM 9:30 AM 10:00 AM 10:30 AM 11:00 AM 11:30 AM 12:00 PM 12:30 PM 1:00 PM 1…" at bounding box center [258, 188] width 479 height 489
select select "7391"
select select "tentative"
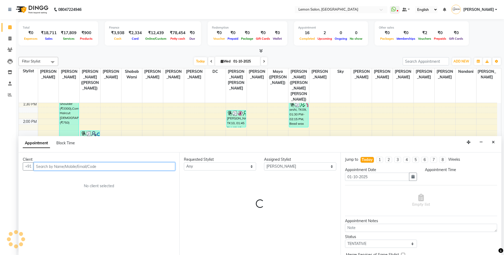
select select "945"
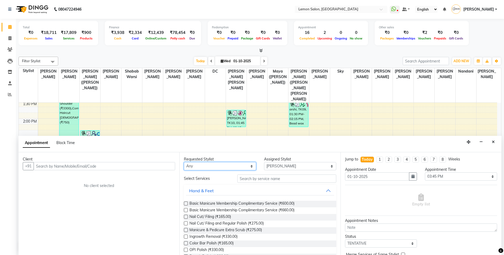
click at [249, 167] on select "Any Aakash Buchiude Azaz Kassara DC Geeta Govind Rajput Kanchan (Shrushti Siddh…" at bounding box center [220, 166] width 72 height 8
click at [301, 169] on select "Select Aakash Buchiude Azaz Kassara DC Geeta Govind Rajput Kanchan (Shrushti Si…" at bounding box center [300, 166] width 72 height 8
click at [276, 181] on input "text" at bounding box center [286, 178] width 99 height 8
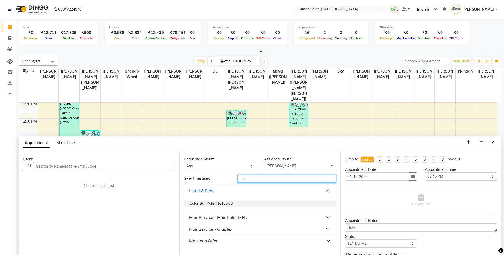
click at [274, 175] on input "colo" at bounding box center [286, 178] width 99 height 8
type input "c"
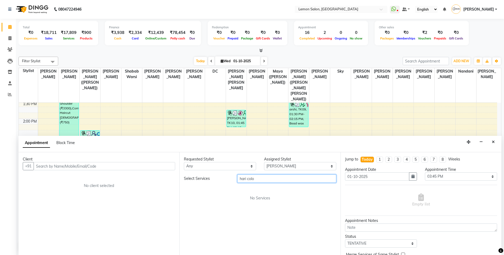
click at [319, 179] on input "hari colo" at bounding box center [286, 178] width 99 height 8
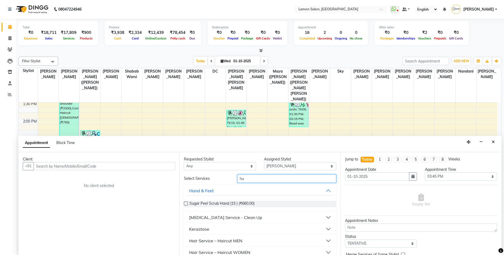
type input "h"
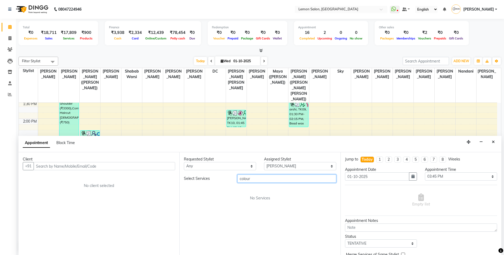
click at [310, 178] on input "colour" at bounding box center [286, 178] width 99 height 8
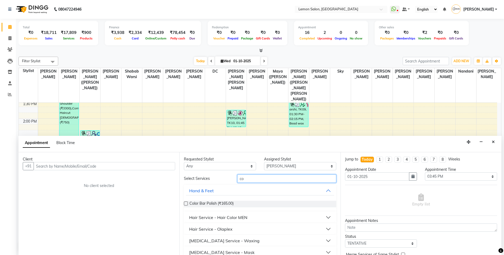
type input "c"
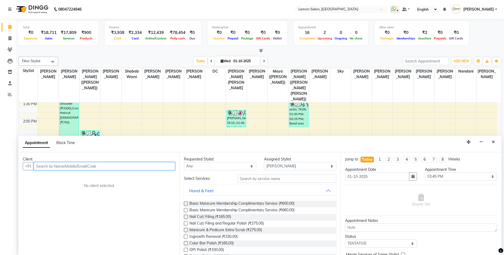
click at [103, 167] on input "text" at bounding box center [105, 166] width 142 height 8
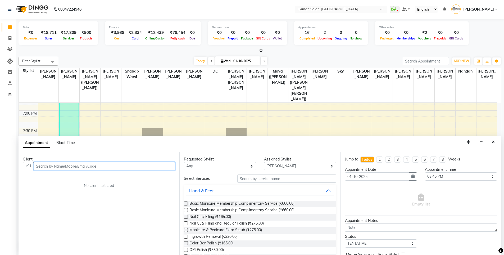
scroll to position [183, 0]
click at [100, 166] on input "text" at bounding box center [105, 166] width 142 height 8
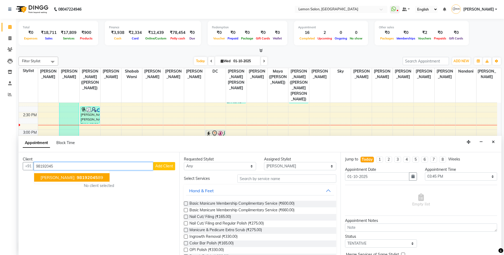
click at [98, 176] on button "Aparna Gulati 98192045 89" at bounding box center [71, 177] width 75 height 8
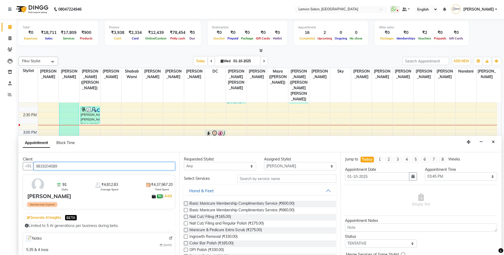
type input "9819204589"
click at [286, 179] on input "text" at bounding box center [286, 178] width 99 height 8
click at [224, 165] on select "Any Aakash Buchiude Azaz Kassara DC Geeta Govind Rajput Kanchan (Shrushti Siddh…" at bounding box center [220, 166] width 72 height 8
select select "7391"
click at [184, 162] on select "Any Aakash Buchiude Azaz Kassara DC Geeta Govind Rajput Kanchan (Shrushti Siddh…" at bounding box center [220, 166] width 72 height 8
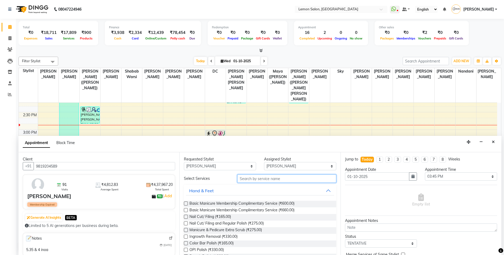
click at [299, 179] on input "text" at bounding box center [286, 178] width 99 height 8
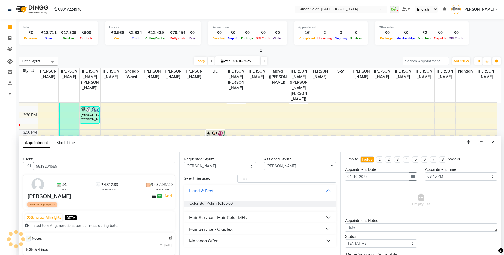
click at [329, 218] on button "Hair Service - Hair Color MEN" at bounding box center [260, 218] width 148 height 10
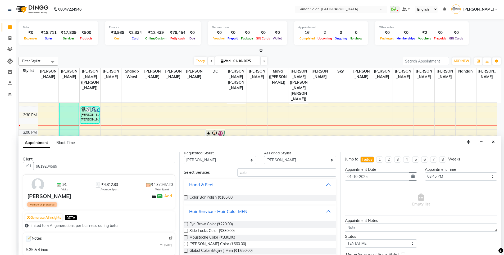
scroll to position [0, 0]
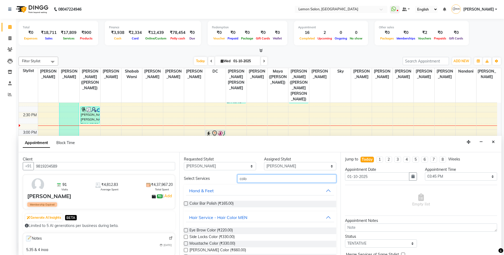
click at [272, 181] on input "colo" at bounding box center [286, 178] width 99 height 8
type input "c"
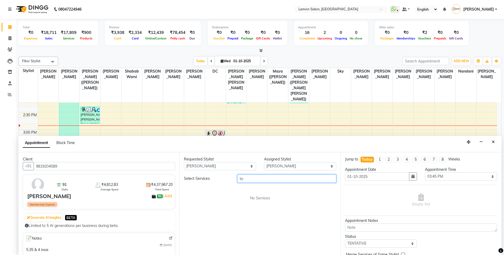
type input "t"
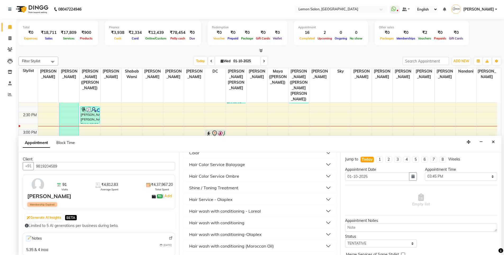
scroll to position [303, 0]
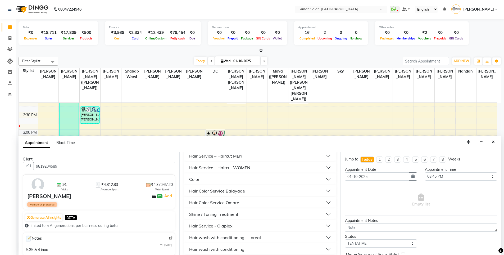
click at [325, 166] on button "Hair Service – Haircut WOMEN" at bounding box center [260, 168] width 148 height 10
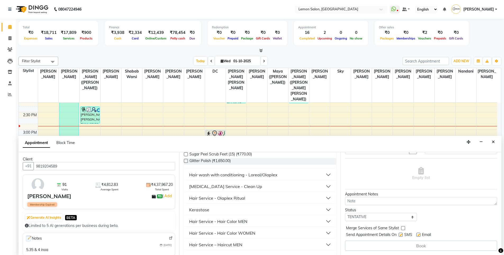
scroll to position [224, 0]
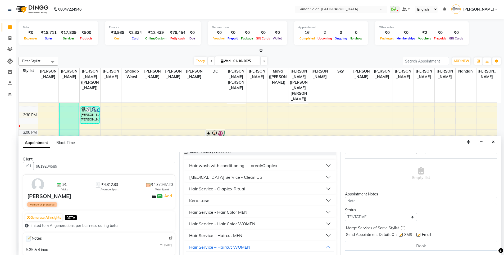
click at [326, 223] on button "Hair Service - Hair Color WOMEN" at bounding box center [260, 224] width 148 height 10
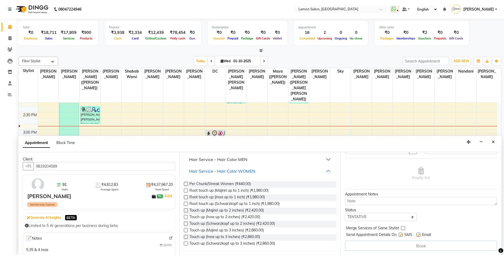
scroll to position [277, 0]
click at [187, 190] on label at bounding box center [186, 190] width 4 height 4
click at [187, 190] on input "checkbox" at bounding box center [185, 190] width 3 height 3
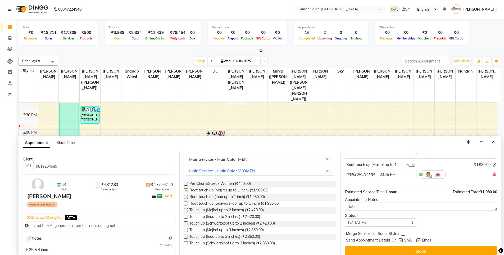
checkbox input "false"
click at [348, 251] on button "Book" at bounding box center [421, 251] width 152 height 10
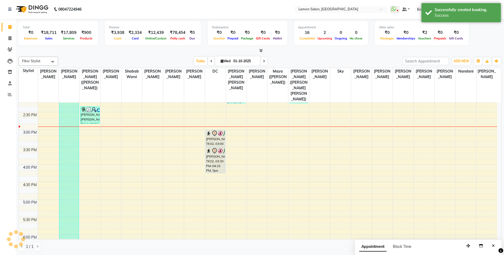
scroll to position [0, 0]
click at [174, 140] on div "9:00 AM 9:30 AM 10:00 AM 10:30 AM 11:00 AM 11:30 AM 12:00 PM 12:30 PM 1:00 PM 1…" at bounding box center [258, 164] width 479 height 489
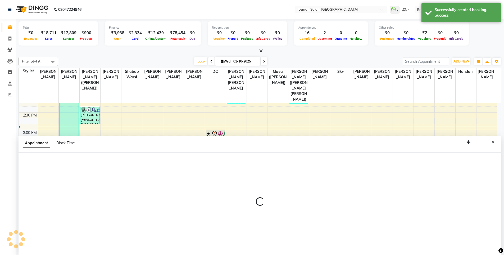
scroll to position [0, 0]
select select "8106"
select select "tentative"
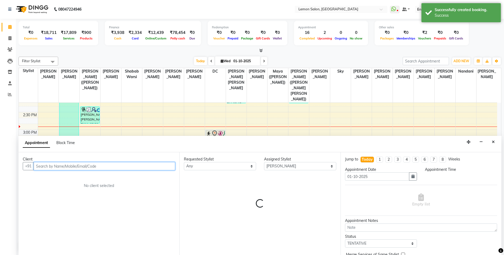
select select "930"
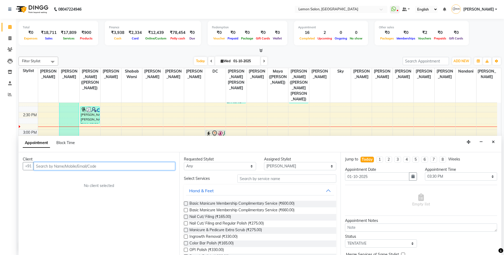
click at [144, 164] on input "text" at bounding box center [105, 166] width 142 height 8
click at [250, 166] on select "Any Aakash Buchiude Azaz Kassara DC Geeta Govind Rajput Kanchan (Shrushti Siddh…" at bounding box center [220, 166] width 72 height 8
select select "8106"
click at [184, 162] on select "Any Aakash Buchiude Azaz Kassara DC Geeta Govind Rajput Kanchan (Shrushti Siddh…" at bounding box center [220, 166] width 72 height 8
click at [129, 167] on input "text" at bounding box center [105, 166] width 142 height 8
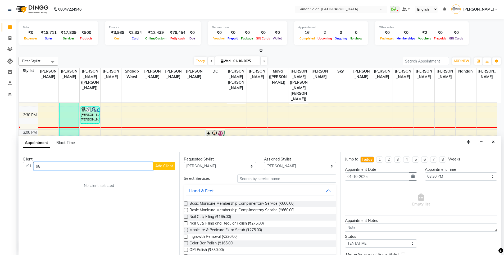
type input "9"
click at [83, 177] on ngb-highlight "9870020720" at bounding box center [89, 177] width 26 height 5
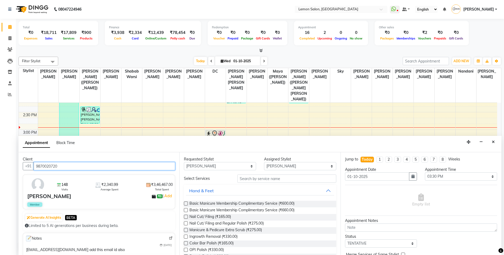
type input "9870020720"
click at [290, 180] on input "text" at bounding box center [286, 178] width 99 height 8
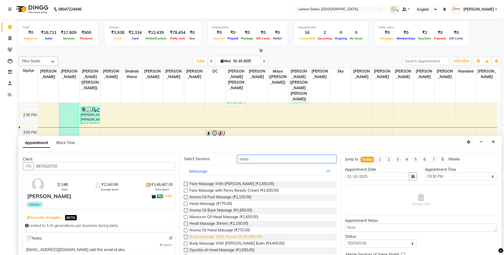
scroll to position [0, 0]
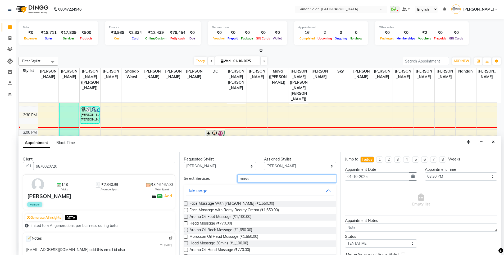
click at [276, 177] on input "mass" at bounding box center [286, 178] width 99 height 8
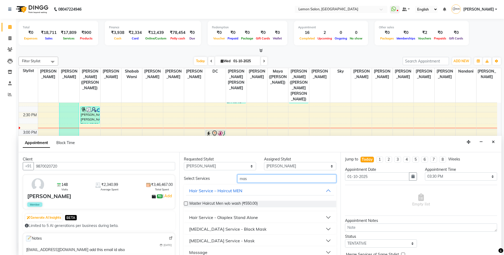
drag, startPoint x: 261, startPoint y: 180, endPoint x: 80, endPoint y: 165, distance: 182.2
click at [80, 165] on div "Client +91 9870020720 148 Visits ₹2,340.99 Average Spent ₹3,46,467.00 Total Spe…" at bounding box center [260, 203] width 483 height 103
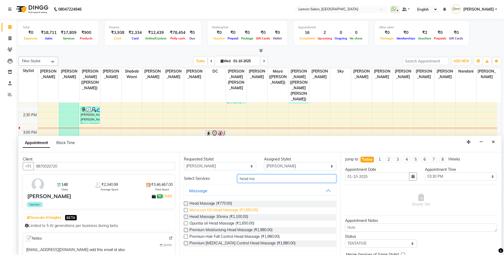
type input "head ma"
click at [227, 210] on span "Moroccon Oil Head Massage (₹1,650.00)" at bounding box center [224, 210] width 69 height 7
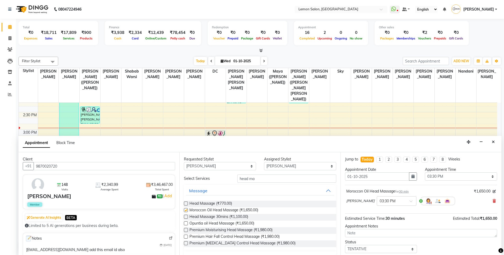
checkbox input "false"
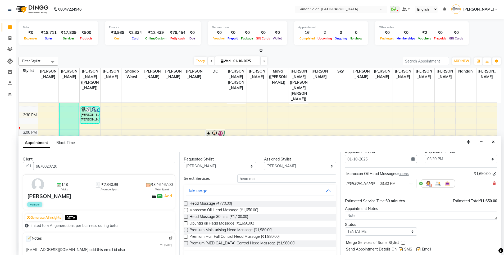
scroll to position [32, 0]
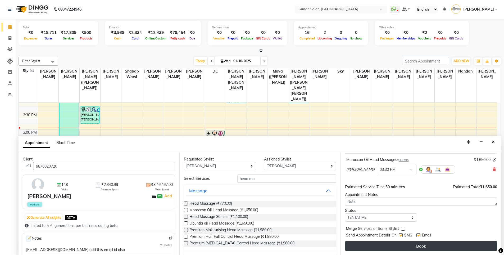
click at [385, 248] on button "Book" at bounding box center [421, 246] width 152 height 10
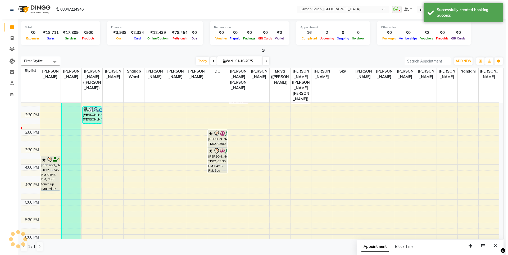
scroll to position [0, 0]
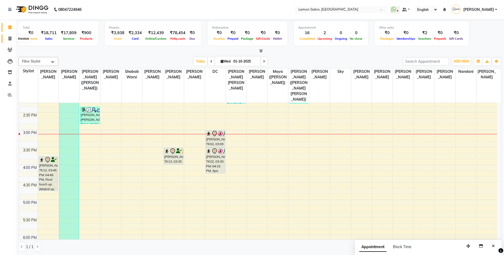
click at [6, 39] on span at bounding box center [9, 39] width 9 height 6
select select "service"
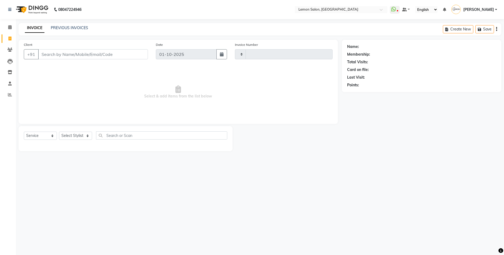
type input "6628"
select select "566"
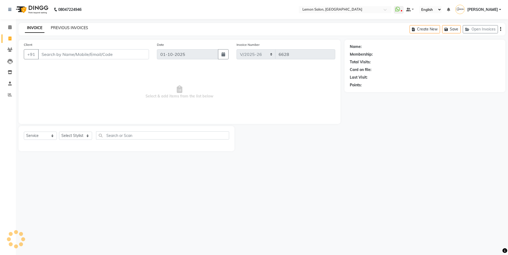
click at [68, 30] on link "PREVIOUS INVOICES" at bounding box center [69, 27] width 37 height 5
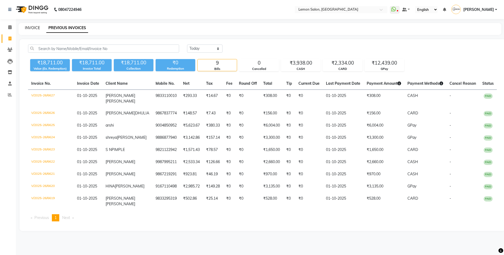
click at [30, 30] on link "INVOICE" at bounding box center [32, 27] width 15 height 5
select select "service"
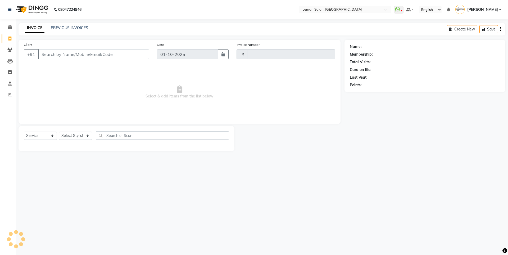
type input "6628"
select select "566"
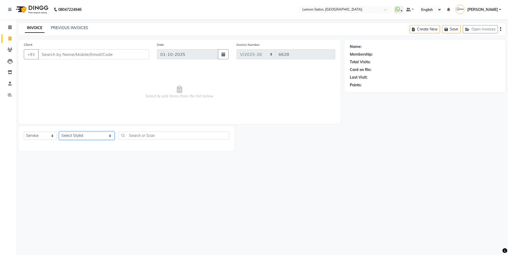
click at [79, 134] on select "Select Stylist [PERSON_NAME] [PERSON_NAME] DC [PERSON_NAME] [PERSON_NAME] ([PER…" at bounding box center [87, 136] width 56 height 8
select select "7391"
click at [59, 132] on select "Select Stylist [PERSON_NAME] [PERSON_NAME] DC [PERSON_NAME] [PERSON_NAME] ([PER…" at bounding box center [87, 136] width 56 height 8
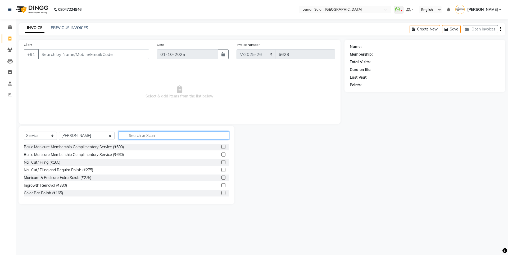
click at [128, 132] on input "text" at bounding box center [174, 135] width 111 height 8
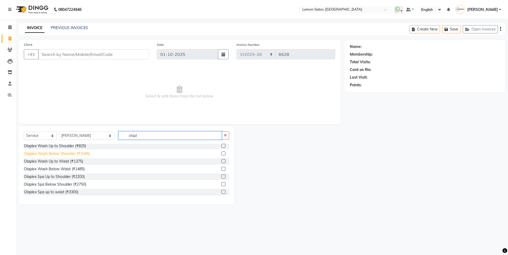
type input "olapl"
click at [71, 151] on div "Olaplex Wash Below Shoulder (₹1045)" at bounding box center [57, 154] width 66 height 6
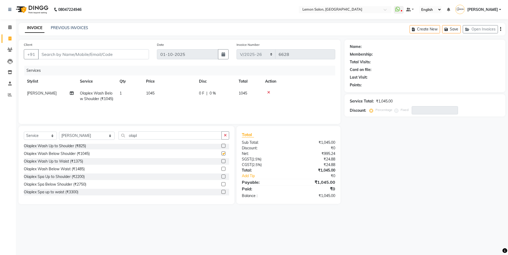
checkbox input "false"
click at [223, 132] on button "button" at bounding box center [226, 135] width 8 height 8
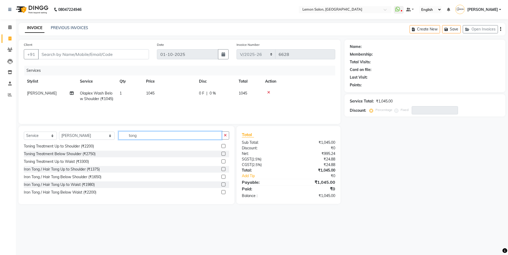
scroll to position [0, 0]
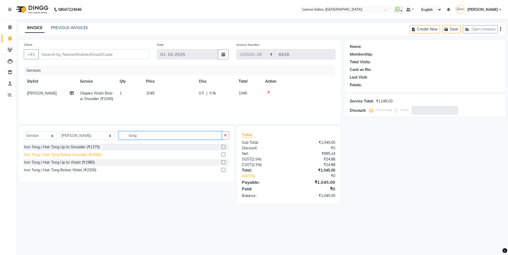
type input "tong"
click at [82, 152] on div "Iron Tong / Hair Tong Below Shoulder (₹1650)" at bounding box center [63, 155] width 78 height 6
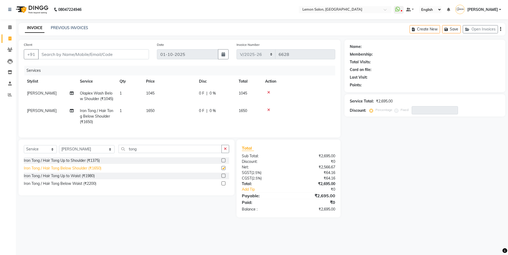
checkbox input "false"
drag, startPoint x: 82, startPoint y: 48, endPoint x: 77, endPoint y: 47, distance: 5.2
click at [78, 47] on div "Client +91" at bounding box center [86, 53] width 133 height 22
click at [67, 52] on input "Client" at bounding box center [93, 54] width 111 height 10
click at [91, 55] on input "Client" at bounding box center [93, 54] width 111 height 10
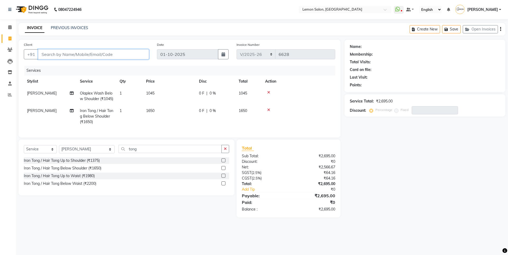
type input "8"
type input "0"
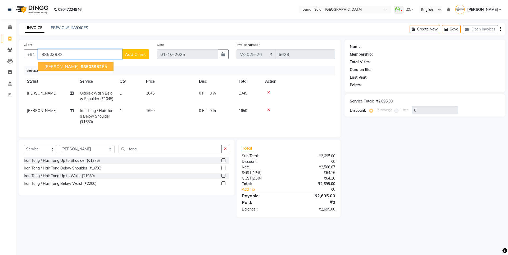
click at [84, 64] on ngb-highlight "88503932 85" at bounding box center [94, 66] width 28 height 5
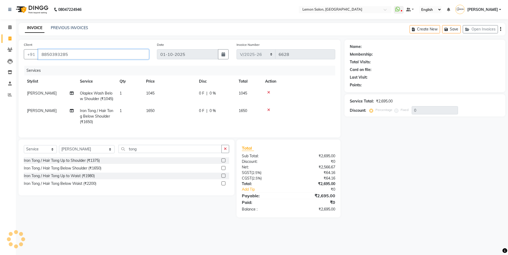
type input "8850393285"
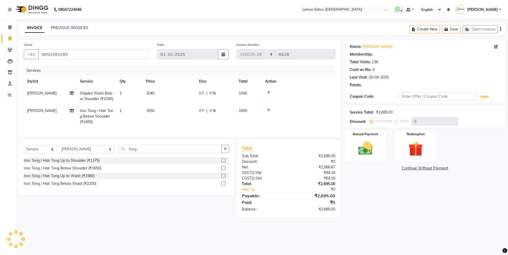
type input "30"
select select "1: Object"
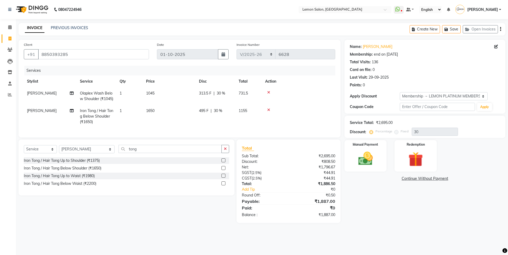
click at [268, 112] on icon at bounding box center [268, 110] width 3 height 4
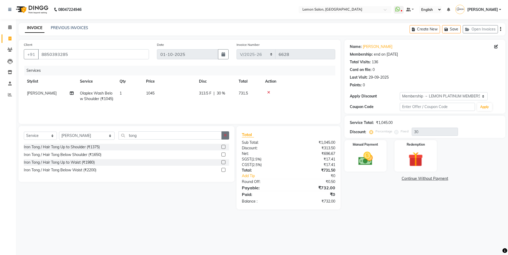
click at [224, 136] on icon "button" at bounding box center [225, 135] width 3 height 4
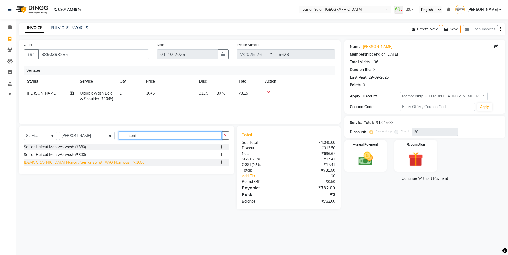
type input "seni"
click at [89, 162] on div "[DEMOGRAPHIC_DATA] Haircut (Senior stylist) W/O Hair wash (₹1650)" at bounding box center [85, 163] width 122 height 6
checkbox input "false"
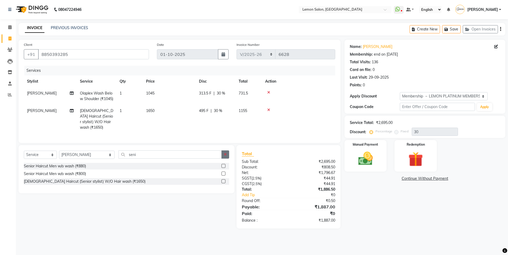
click at [229, 158] on button "button" at bounding box center [226, 154] width 8 height 8
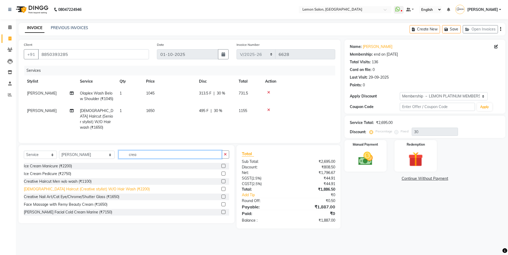
type input "crea"
click at [74, 192] on div "[DEMOGRAPHIC_DATA] Haircut (Creative stylist) W/O Hair Wash (₹2200)" at bounding box center [87, 189] width 126 height 6
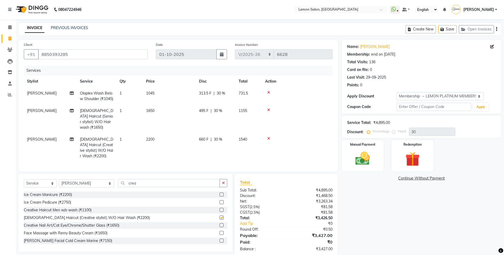
checkbox input "false"
click at [268, 113] on td at bounding box center [297, 119] width 71 height 29
click at [268, 112] on icon at bounding box center [268, 110] width 3 height 4
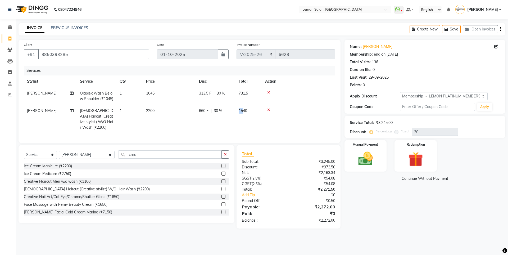
drag, startPoint x: 239, startPoint y: 114, endPoint x: 243, endPoint y: 114, distance: 4.0
click at [243, 113] on span "1540" at bounding box center [243, 110] width 8 height 5
select select "7391"
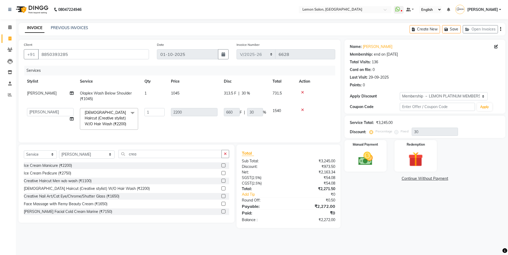
click at [258, 126] on td "660 F | 30 %" at bounding box center [245, 119] width 49 height 28
click at [360, 154] on img at bounding box center [365, 158] width 25 height 17
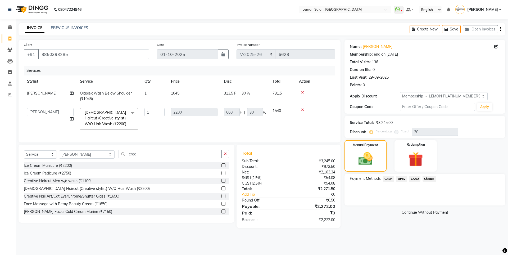
click at [405, 179] on span "GPay" at bounding box center [401, 179] width 11 height 6
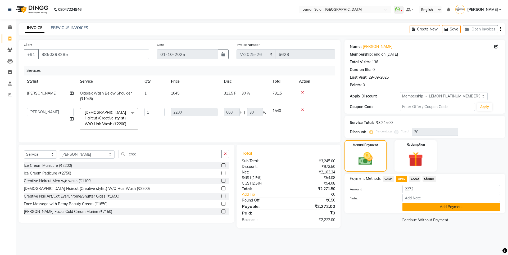
click at [424, 211] on button "Add Payment" at bounding box center [452, 207] width 98 height 8
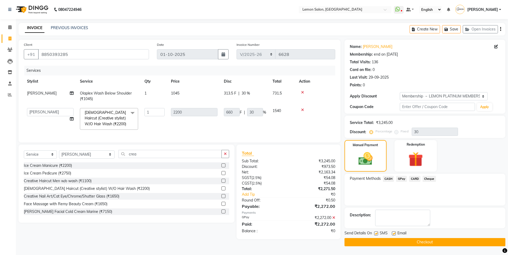
click at [375, 233] on label at bounding box center [376, 233] width 4 height 4
click at [375, 233] on input "checkbox" at bounding box center [375, 233] width 3 height 3
checkbox input "false"
click at [380, 245] on button "Checkout" at bounding box center [425, 242] width 161 height 8
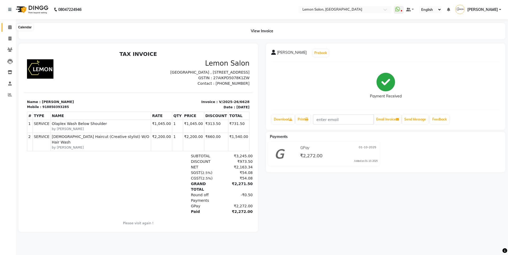
click at [7, 27] on span at bounding box center [9, 27] width 9 height 6
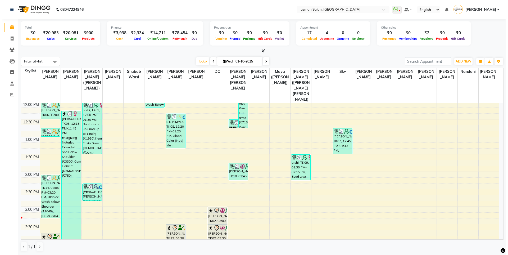
scroll to position [159, 0]
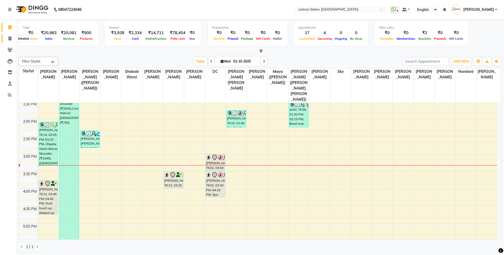
click at [8, 39] on icon at bounding box center [9, 39] width 3 height 4
select select "service"
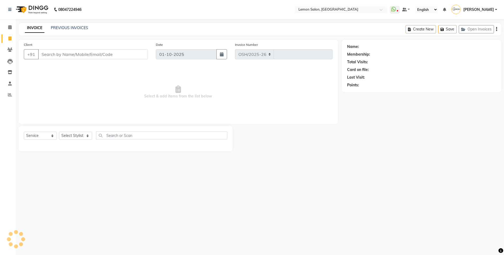
select select "566"
type input "6629"
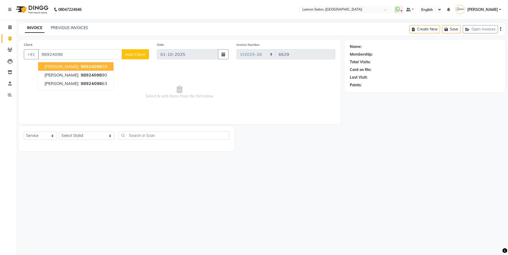
click at [70, 69] on span "Pawandeep Dhillon" at bounding box center [61, 66] width 34 height 5
type input "9892409839"
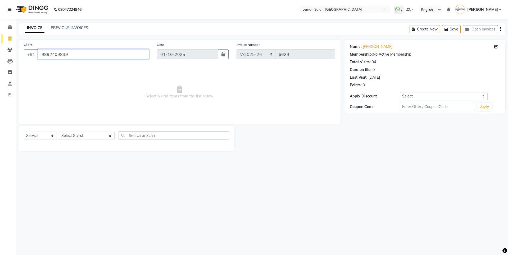
drag, startPoint x: 90, startPoint y: 57, endPoint x: 0, endPoint y: 57, distance: 90.0
click at [0, 57] on app-home "08047224946 Select Location × Lemon Salon, Oshiwara WhatsApp Status ✕ Status: D…" at bounding box center [254, 79] width 508 height 159
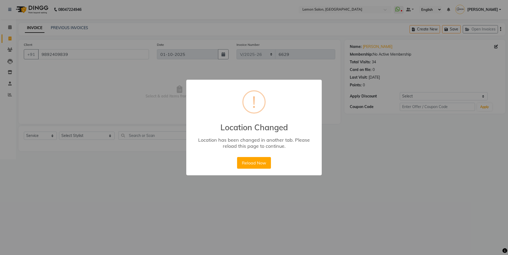
drag, startPoint x: 254, startPoint y: 160, endPoint x: 209, endPoint y: 152, distance: 46.0
click at [209, 152] on div "× ! Location Changed Location has been changed in another tab. Please reload th…" at bounding box center [254, 128] width 136 height 96
click at [248, 159] on button "Reload Now" at bounding box center [254, 163] width 34 height 12
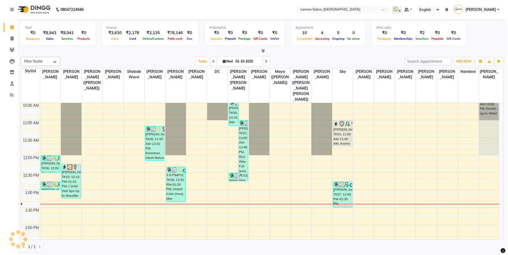
scroll to position [53, 0]
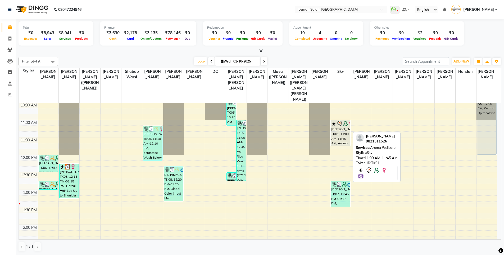
click at [342, 127] on div "[PERSON_NAME], TK01, 11:00 AM-11:45 AM, Aroma Pedicure" at bounding box center [340, 132] width 19 height 25
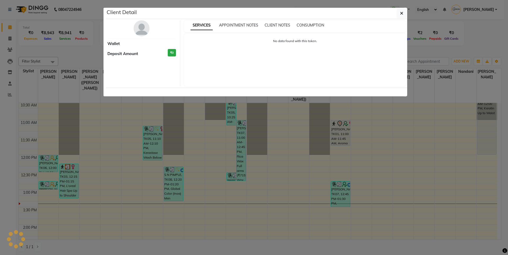
select select "7"
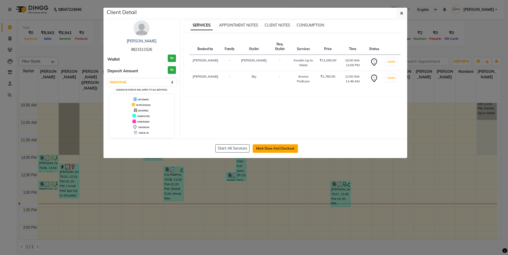
click at [275, 151] on button "Mark Done And Checkout" at bounding box center [275, 148] width 45 height 8
select select "566"
select select "service"
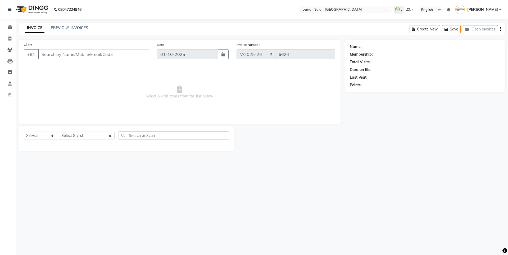
type input "9821511526"
select select "63910"
select select "1: Object"
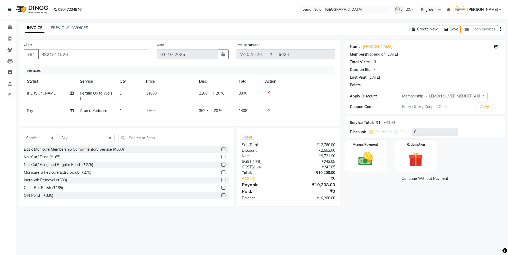
type input "20"
select select "566"
select select "service"
select select "63910"
select select "1: Object"
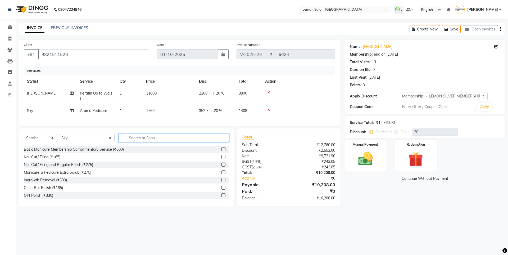
click at [132, 140] on input "text" at bounding box center [174, 138] width 111 height 8
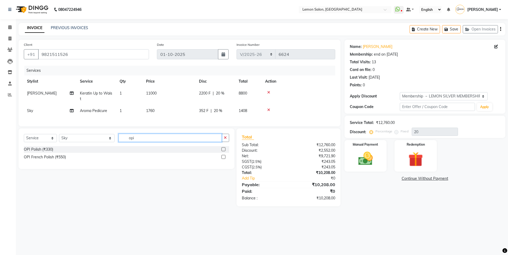
type input "opi"
click at [105, 153] on div "OPI Polish (₹330)" at bounding box center [126, 149] width 205 height 7
click at [221, 146] on div "Select Service Product Membership Package Voucher Prepaid Gift Card Select Styl…" at bounding box center [126, 140] width 205 height 12
click at [223, 151] on label at bounding box center [224, 149] width 4 height 4
click at [223, 151] on input "checkbox" at bounding box center [223, 149] width 3 height 3
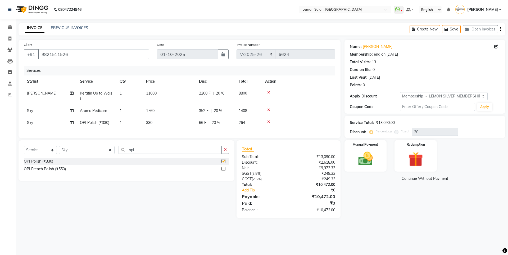
checkbox input "false"
select select "566"
select select "service"
select select "63910"
select select "1: Object"
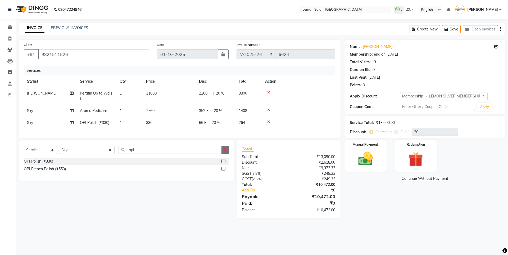
click at [227, 152] on button "button" at bounding box center [226, 150] width 8 height 8
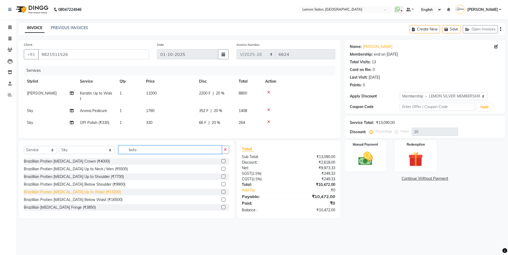
type input "boto"
click at [96, 195] on div "Brazillian Protien [MEDICAL_DATA] Up to Waist (₹13200)" at bounding box center [72, 192] width 97 height 6
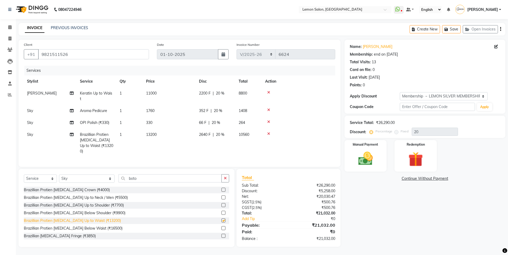
checkbox input "false"
click at [269, 134] on icon at bounding box center [268, 134] width 3 height 4
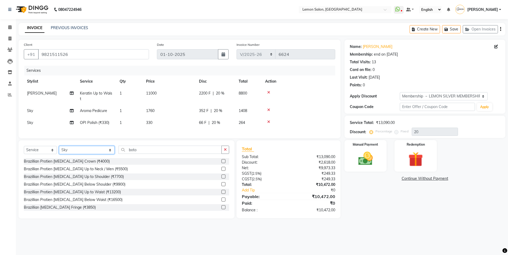
click at [83, 154] on select "Select Stylist [PERSON_NAME] [PERSON_NAME] DC [PERSON_NAME] [PERSON_NAME] ([PER…" at bounding box center [87, 150] width 56 height 8
select select "48010"
click at [59, 150] on select "Select Stylist [PERSON_NAME] [PERSON_NAME] DC [PERSON_NAME] [PERSON_NAME] ([PER…" at bounding box center [87, 150] width 56 height 8
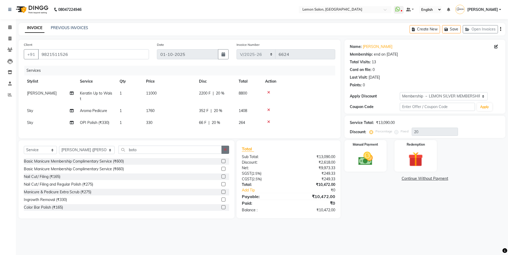
click at [223, 154] on button "button" at bounding box center [226, 150] width 8 height 8
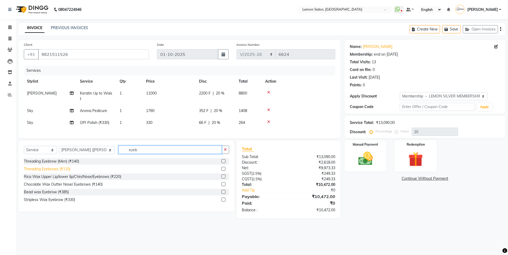
type input "eyeb"
click at [58, 172] on div "Threading Eyebrows (₹110)" at bounding box center [47, 169] width 47 height 6
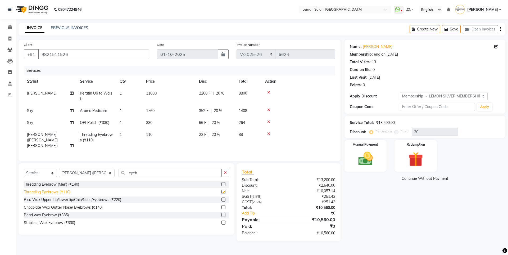
checkbox input "false"
click at [227, 170] on button "button" at bounding box center [226, 173] width 8 height 8
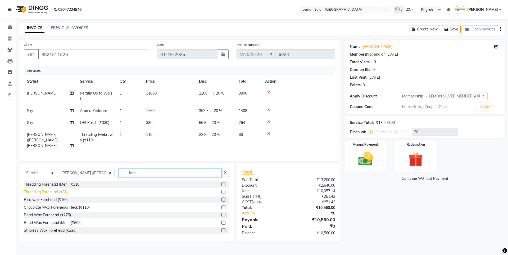
type input "fore"
click at [61, 189] on div "Threading Forehead (₹85)" at bounding box center [46, 192] width 44 height 6
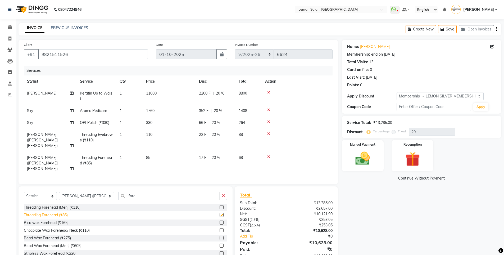
checkbox input "false"
click at [491, 48] on icon at bounding box center [493, 47] width 4 height 4
select select "22"
select select "[DEMOGRAPHIC_DATA]"
select select
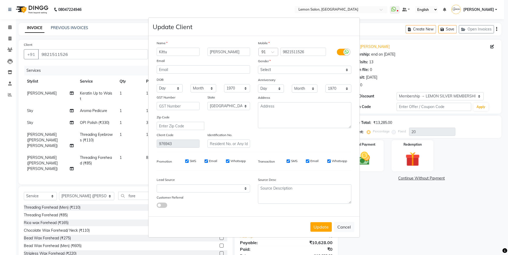
drag, startPoint x: 183, startPoint y: 51, endPoint x: 0, endPoint y: 51, distance: 182.9
click at [10, 51] on ngb-modal-window "Update Client Name [PERSON_NAME] Email DOB Day 01 02 03 04 05 06 07 08 09 10 11…" at bounding box center [254, 127] width 508 height 255
type input "Anantas"
drag, startPoint x: 241, startPoint y: 51, endPoint x: 133, endPoint y: 72, distance: 110.6
click at [133, 72] on ngb-modal-window "Update Client Name [PERSON_NAME] Email DOB Day 01 02 03 04 05 06 07 08 09 10 11…" at bounding box center [254, 127] width 508 height 255
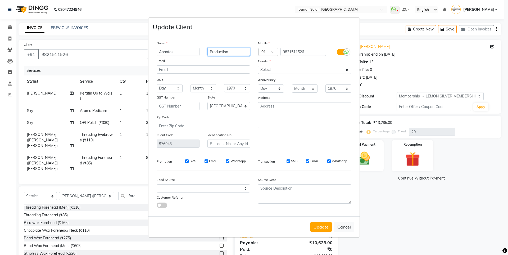
type input "Production"
click at [184, 110] on div "Name Anantas Production Email DOB Day 01 02 03 04 05 06 07 08 09 10 11 12 13 14…" at bounding box center [203, 93] width 101 height 107
click at [181, 106] on input "text" at bounding box center [178, 106] width 43 height 8
click at [196, 106] on input "27ACJF9333R1Z1" at bounding box center [178, 106] width 43 height 8
click at [172, 105] on input "27ACJF9333R1ZM" at bounding box center [178, 106] width 43 height 8
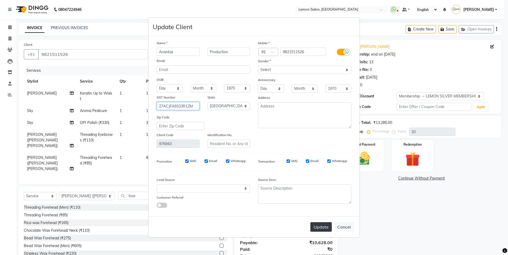
type input "27ACJFA9333R1ZM"
click at [324, 228] on button "Update" at bounding box center [321, 227] width 21 height 10
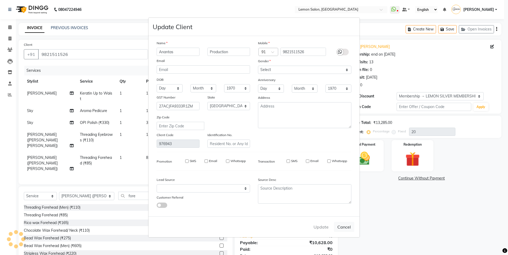
select select
select select "null"
select select
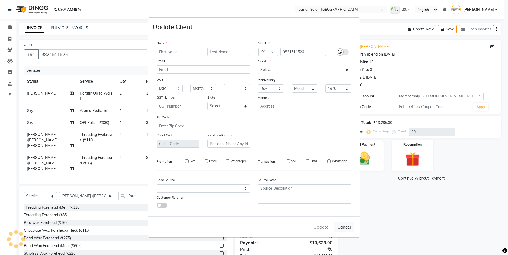
select select
checkbox input "false"
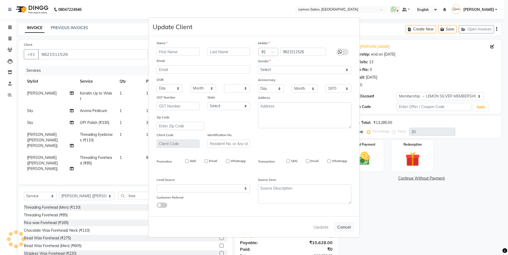
checkbox input "false"
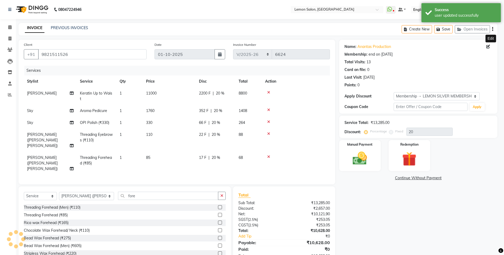
type input "0"
select select "4: Object"
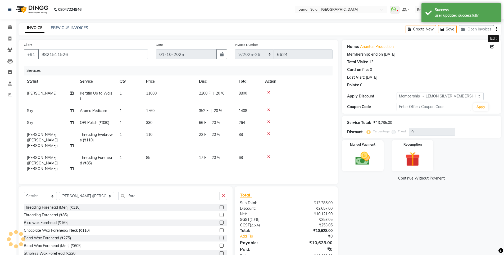
type input "20"
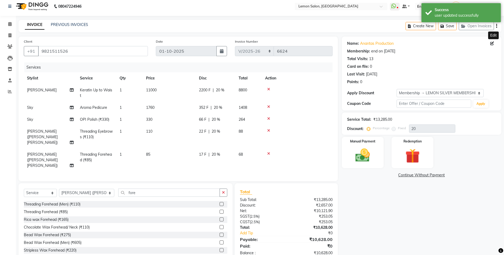
scroll to position [10, 0]
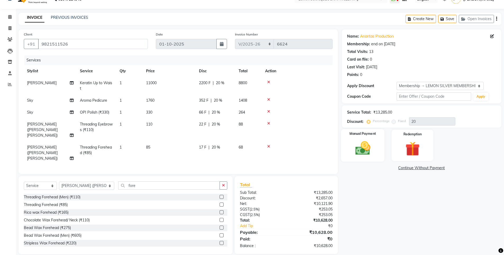
click at [345, 140] on div "Manual Payment" at bounding box center [363, 145] width 44 height 33
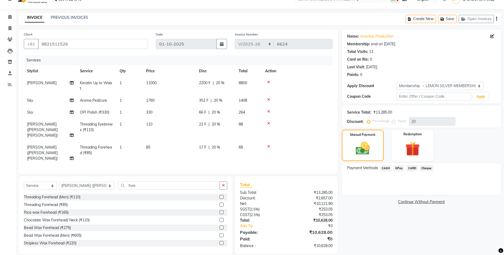
click at [401, 169] on span "GPay" at bounding box center [399, 168] width 11 height 6
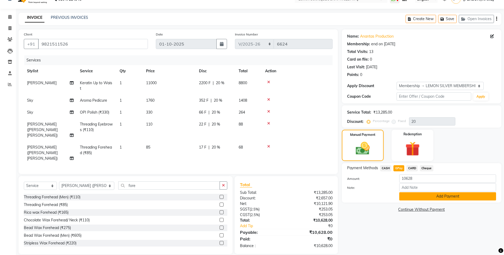
click at [423, 195] on button "Add Payment" at bounding box center [447, 196] width 97 height 8
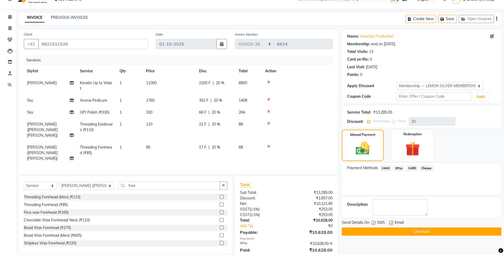
click at [333, 241] on div "₹10,628.00" at bounding box center [311, 244] width 50 height 6
click at [332, 242] on icon at bounding box center [331, 244] width 3 height 4
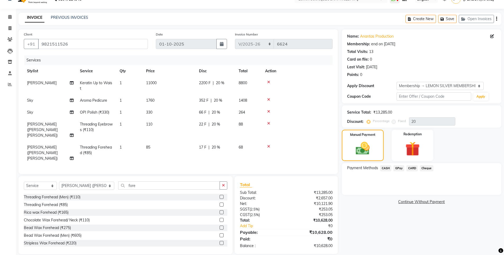
click at [386, 168] on span "CASH" at bounding box center [385, 168] width 11 height 6
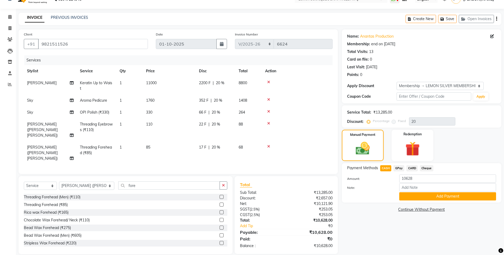
click at [397, 168] on span "GPay" at bounding box center [399, 168] width 11 height 6
click at [415, 200] on button "Add Payment" at bounding box center [447, 196] width 97 height 8
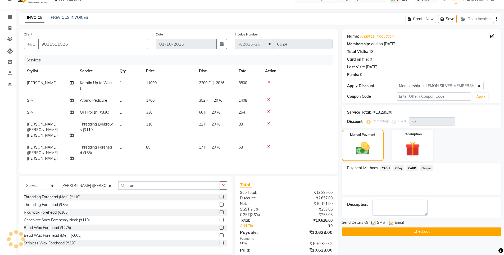
scroll to position [47, 0]
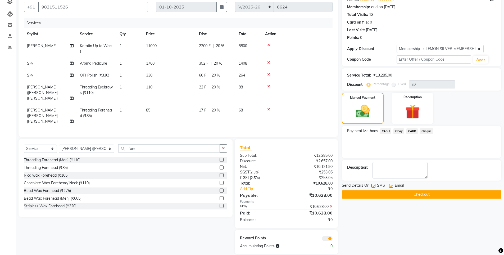
click at [375, 184] on label at bounding box center [374, 186] width 4 height 4
click at [375, 184] on input "checkbox" at bounding box center [373, 185] width 3 height 3
checkbox input "false"
click at [390, 186] on label at bounding box center [391, 186] width 4 height 4
click at [390, 186] on input "checkbox" at bounding box center [390, 185] width 3 height 3
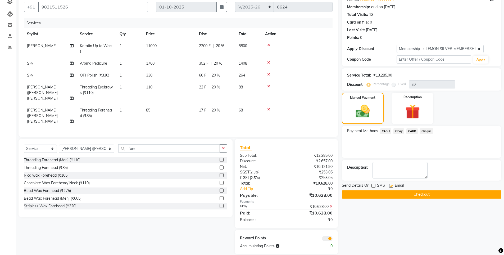
checkbox input "false"
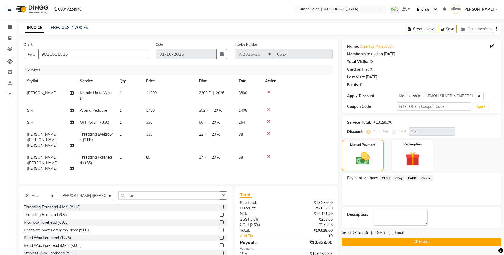
scroll to position [0, 0]
click at [357, 242] on button "Checkout" at bounding box center [422, 242] width 160 height 8
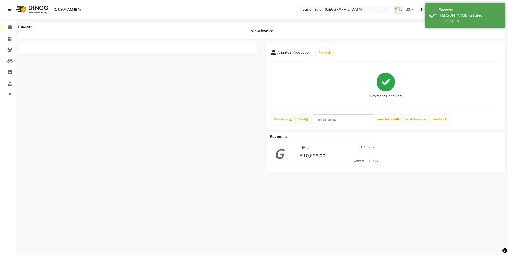
click at [8, 27] on icon at bounding box center [9, 27] width 3 height 4
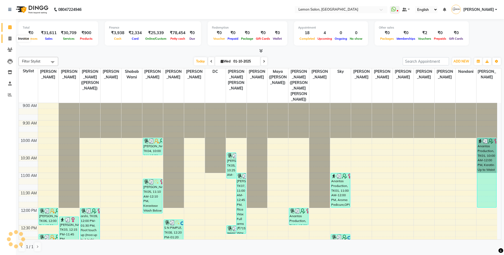
click at [6, 39] on span at bounding box center [9, 39] width 9 height 6
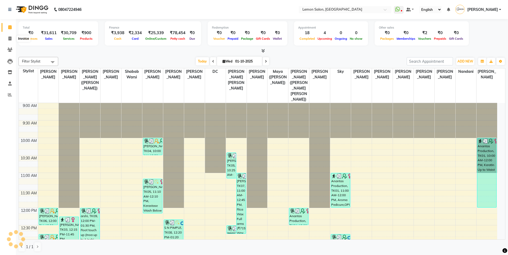
select select "service"
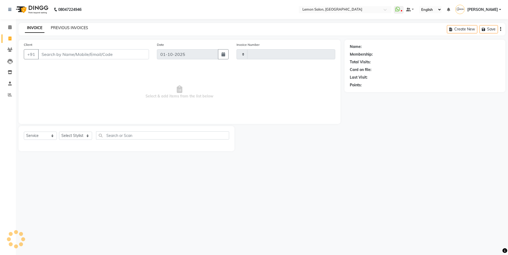
click at [75, 25] on link "PREVIOUS INVOICES" at bounding box center [69, 27] width 37 height 5
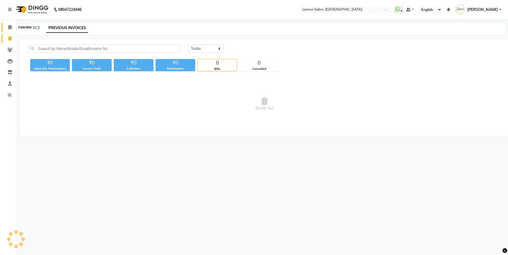
click at [7, 27] on span at bounding box center [9, 27] width 9 height 6
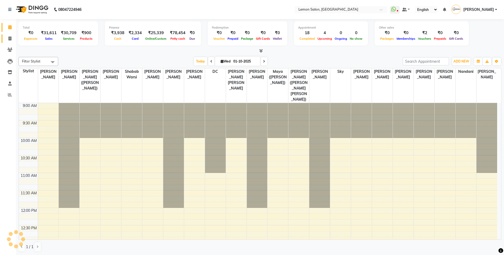
click at [9, 37] on icon at bounding box center [9, 39] width 3 height 4
select select "service"
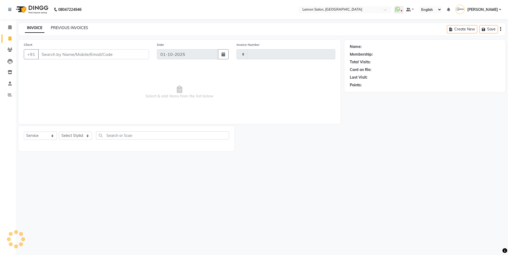
type input "6630"
select select "566"
click at [76, 27] on link "PREVIOUS INVOICES" at bounding box center [69, 27] width 37 height 5
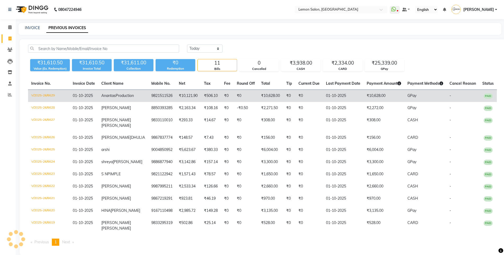
click at [221, 100] on td "₹0" at bounding box center [227, 96] width 13 height 12
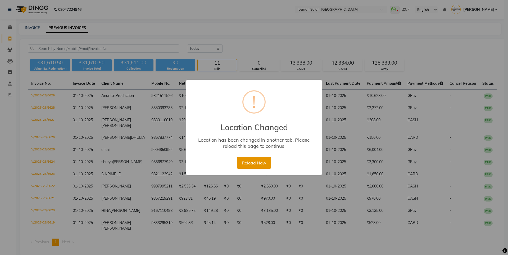
click at [253, 164] on button "Reload Now" at bounding box center [254, 163] width 34 height 12
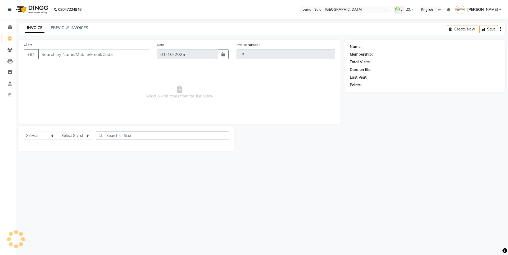
select select "service"
type input "6629"
select select "566"
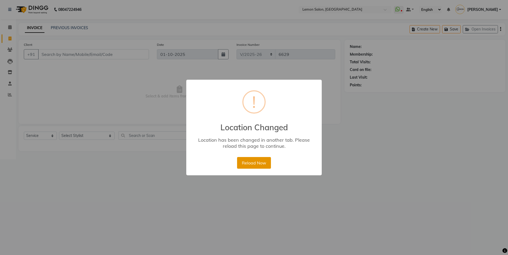
click at [255, 159] on button "Reload Now" at bounding box center [254, 163] width 34 height 12
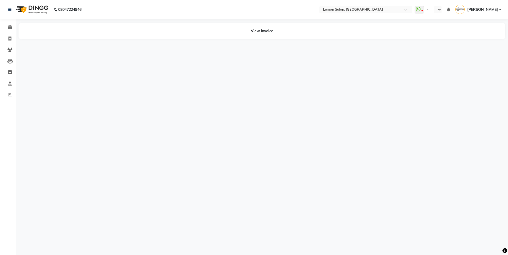
select select "en"
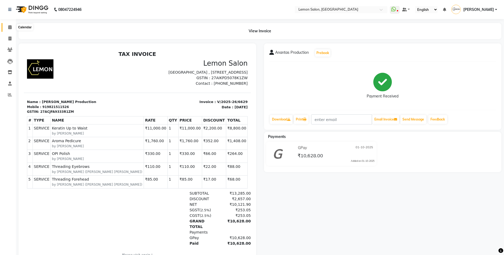
click at [10, 28] on icon at bounding box center [9, 27] width 3 height 4
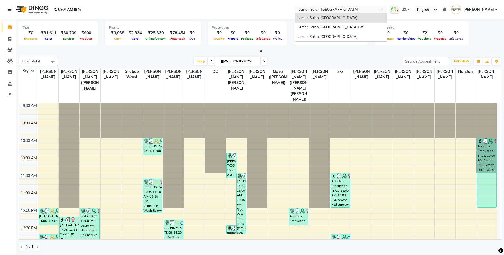
click at [346, 8] on input "text" at bounding box center [336, 9] width 77 height 5
click at [335, 25] on span "Lemon Salon, Goregaon (W)" at bounding box center [331, 27] width 67 height 4
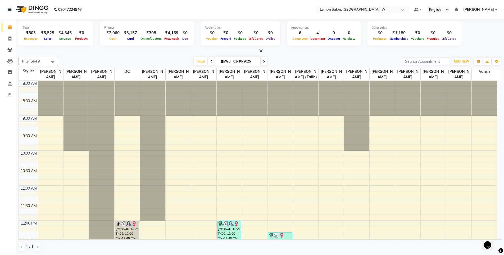
click at [343, 14] on nav "08047224946 Select Location × [GEOGRAPHIC_DATA], [GEOGRAPHIC_DATA] (W) Default …" at bounding box center [252, 9] width 504 height 19
click at [348, 11] on input "text" at bounding box center [357, 9] width 77 height 5
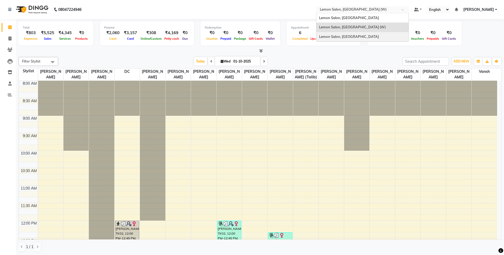
click at [344, 34] on span "Lemon Salon, [GEOGRAPHIC_DATA]" at bounding box center [349, 36] width 60 height 4
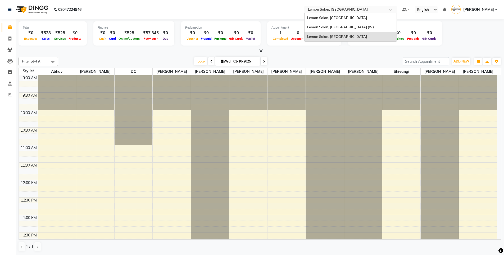
click at [329, 8] on input "text" at bounding box center [345, 9] width 77 height 5
click at [328, 19] on span "Lemon Salon, [GEOGRAPHIC_DATA]" at bounding box center [337, 18] width 60 height 4
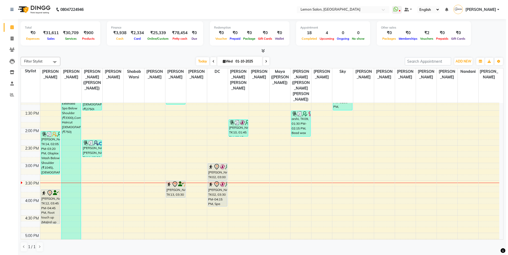
scroll to position [159, 0]
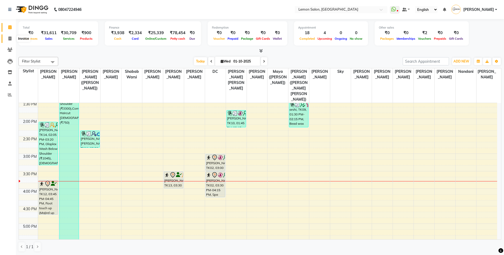
click at [9, 41] on span at bounding box center [9, 39] width 9 height 6
select select "566"
select select "service"
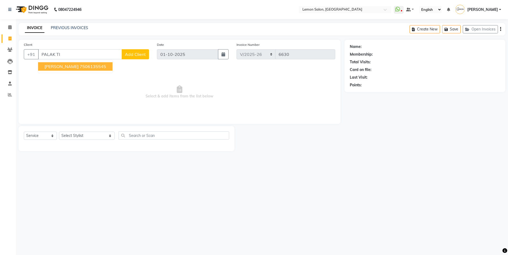
click at [80, 66] on ngb-highlight "7506135545" at bounding box center [93, 66] width 26 height 5
type input "7506135545"
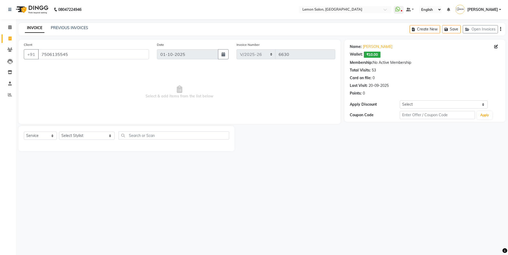
click at [71, 141] on div "Select Service Product Membership Package Voucher Prepaid Gift Card Select Styl…" at bounding box center [126, 137] width 205 height 12
click at [72, 138] on select "Select Stylist [PERSON_NAME] [PERSON_NAME] DC [PERSON_NAME] [PERSON_NAME] ([PER…" at bounding box center [87, 136] width 56 height 8
select select "20622"
click at [59, 132] on select "Select Stylist [PERSON_NAME] [PERSON_NAME] DC [PERSON_NAME] [PERSON_NAME] ([PER…" at bounding box center [87, 136] width 56 height 8
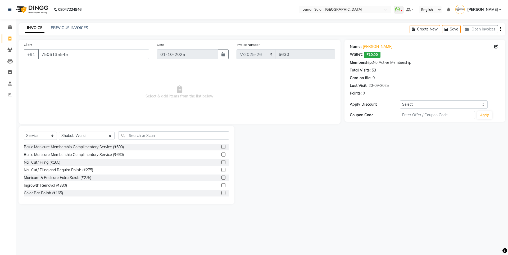
click at [123, 140] on div "Select Service Product Membership Package Voucher Prepaid Gift Card Select Styl…" at bounding box center [126, 137] width 205 height 12
click at [122, 137] on input "text" at bounding box center [174, 135] width 111 height 8
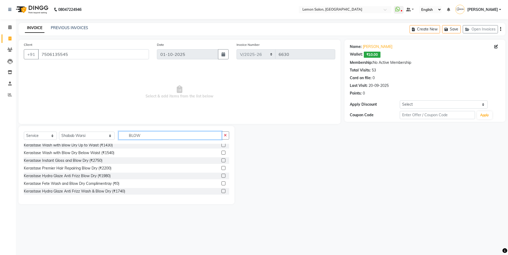
scroll to position [47, 0]
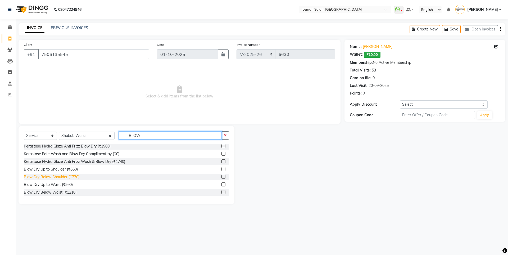
type input "BLOW"
click at [71, 177] on div "Blow Dry Below Shoulder (₹770)" at bounding box center [52, 177] width 56 height 6
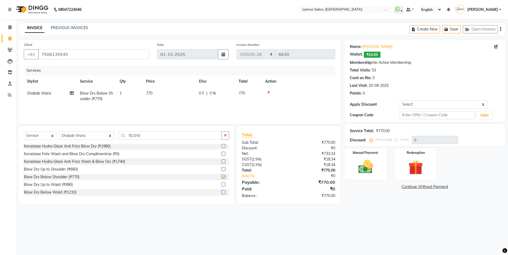
checkbox input "false"
click at [225, 134] on icon "button" at bounding box center [225, 135] width 3 height 4
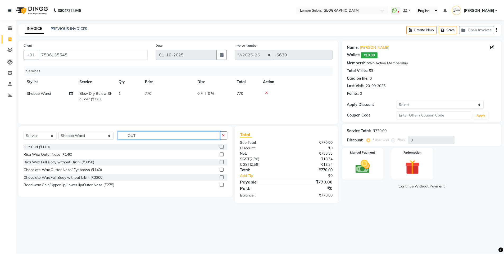
scroll to position [0, 0]
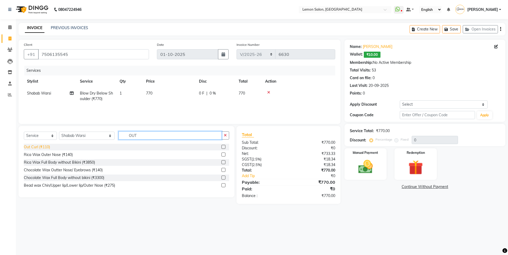
type input "OUT"
click at [26, 149] on div "Out Curl (₹110)" at bounding box center [37, 147] width 26 height 6
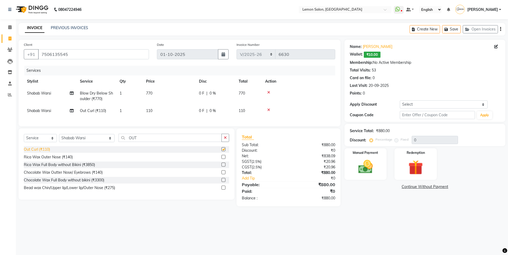
checkbox input "false"
click at [409, 105] on select "Select Coupon → Abc" at bounding box center [444, 104] width 88 height 8
select select "1: Object"
click at [400, 100] on select "Select Coupon → Abc" at bounding box center [444, 104] width 88 height 8
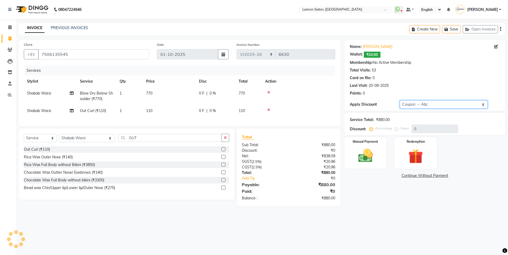
type input "20"
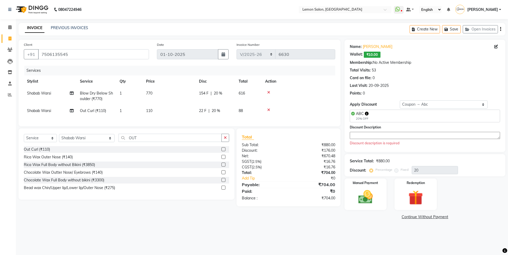
click at [383, 133] on textarea at bounding box center [425, 135] width 150 height 7
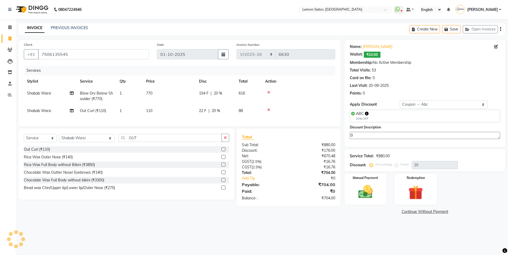
type textarea "0"
click at [228, 142] on button "button" at bounding box center [226, 138] width 8 height 8
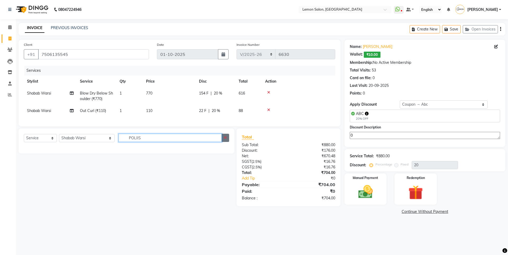
type input "POLIIS"
click at [226, 140] on icon "button" at bounding box center [225, 138] width 3 height 4
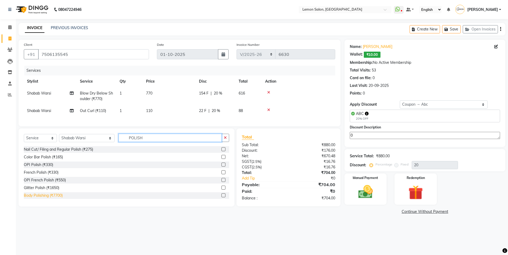
type input "POLISH"
click at [59, 198] on div "Body Polishing (₹7700)" at bounding box center [43, 196] width 39 height 6
checkbox input "false"
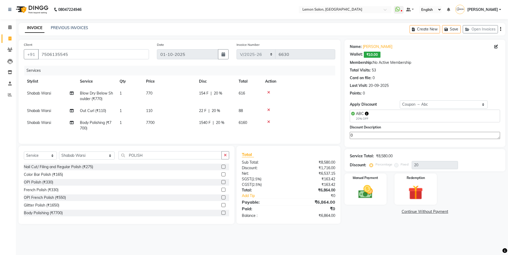
click at [270, 121] on icon at bounding box center [268, 122] width 3 height 4
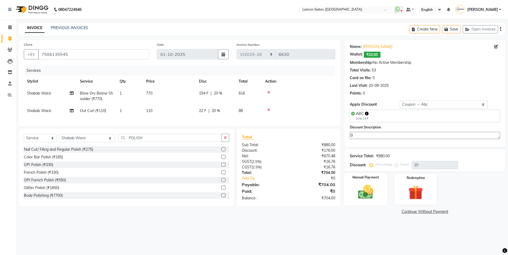
click at [380, 181] on div "Manual Payment" at bounding box center [366, 189] width 44 height 33
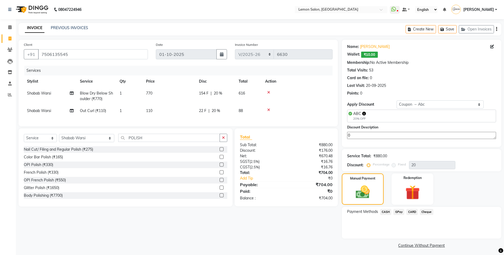
click at [398, 211] on span "GPay" at bounding box center [399, 212] width 11 height 6
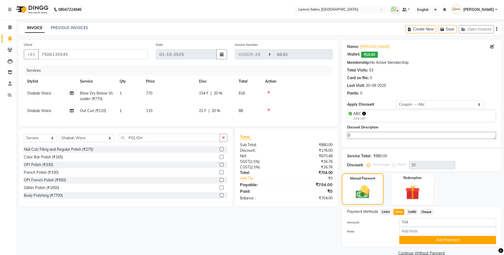
click at [412, 212] on span "CARD" at bounding box center [412, 212] width 11 height 6
click at [429, 241] on button "Add Payment" at bounding box center [447, 240] width 97 height 8
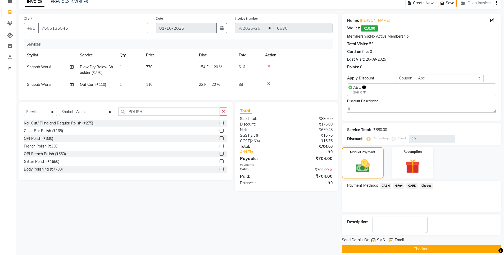
scroll to position [26, 0]
click at [374, 240] on label at bounding box center [374, 240] width 4 height 4
click at [374, 240] on input "checkbox" at bounding box center [373, 240] width 3 height 3
checkbox input "false"
click at [377, 245] on button "Checkout" at bounding box center [422, 249] width 160 height 8
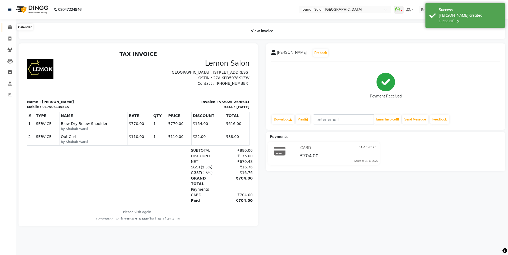
click at [7, 30] on span at bounding box center [9, 27] width 9 height 6
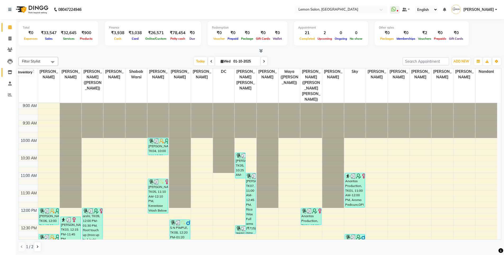
click at [10, 72] on icon at bounding box center [10, 72] width 5 height 4
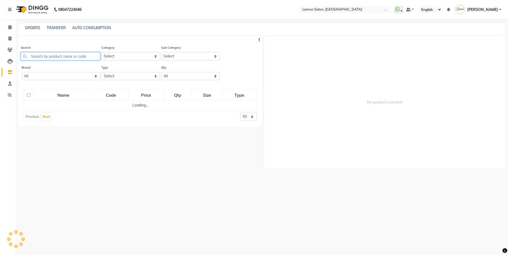
click at [45, 59] on input "text" at bounding box center [61, 56] width 80 height 8
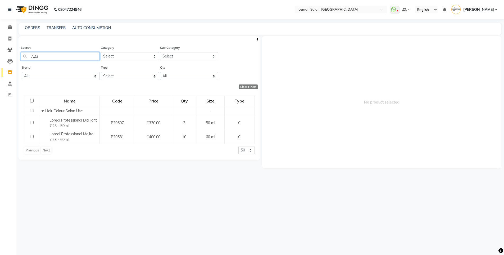
drag, startPoint x: 42, startPoint y: 55, endPoint x: 0, endPoint y: 87, distance: 52.7
click at [0, 86] on app-home "08047224946 Select Location × Lemon Salon, Oshiwara WhatsApp Status ✕ Status: D…" at bounding box center [252, 129] width 504 height 258
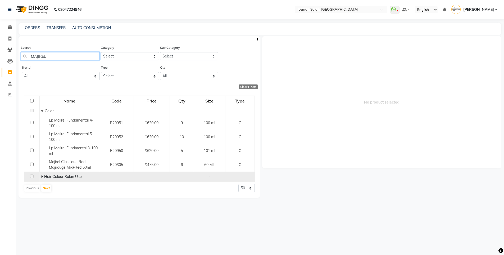
type input "MAJIREL"
click at [44, 175] on span at bounding box center [42, 176] width 3 height 5
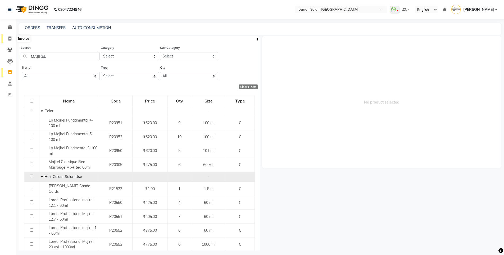
click at [14, 36] on span at bounding box center [9, 39] width 9 height 6
select select "service"
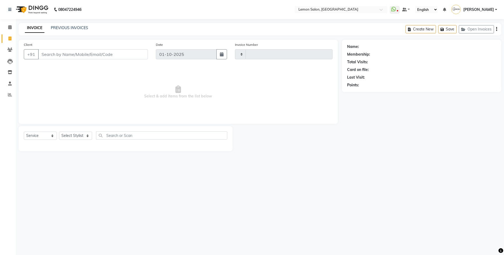
type input "6632"
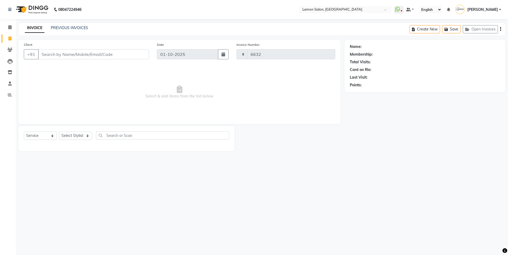
select select "566"
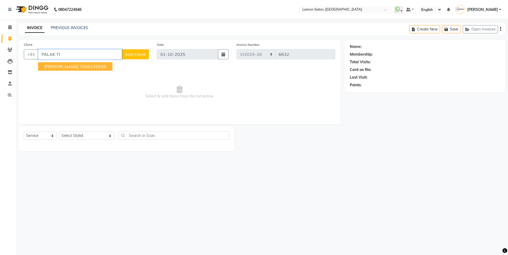
click at [89, 66] on ngb-highlight "7506135545" at bounding box center [93, 66] width 26 height 5
type input "7506135545"
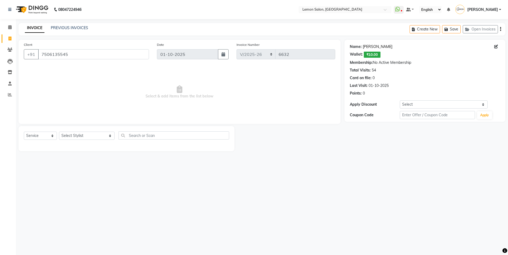
click at [368, 46] on link "Palak Tiwari" at bounding box center [378, 47] width 30 height 6
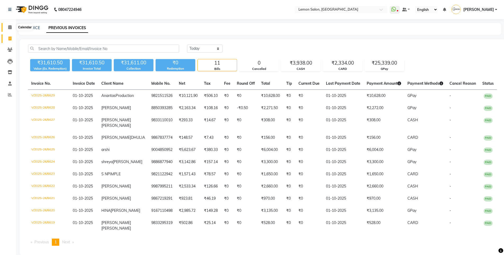
click at [8, 30] on span at bounding box center [9, 27] width 9 height 6
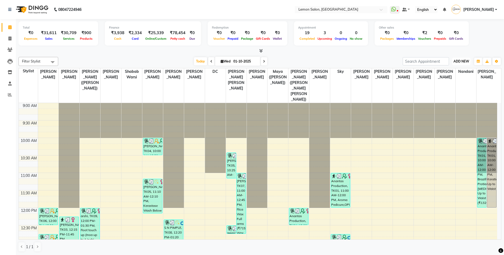
click at [465, 63] on span "ADD NEW" at bounding box center [462, 61] width 16 height 4
click at [453, 71] on button "Add Appointment" at bounding box center [450, 71] width 42 height 7
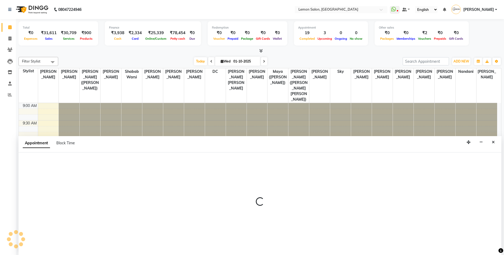
scroll to position [0, 0]
select select "tentative"
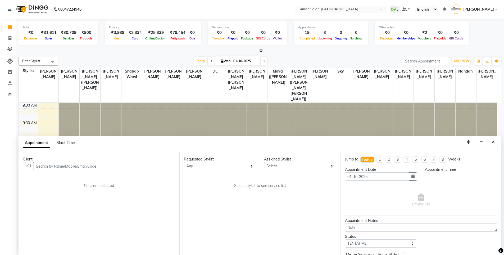
select select "600"
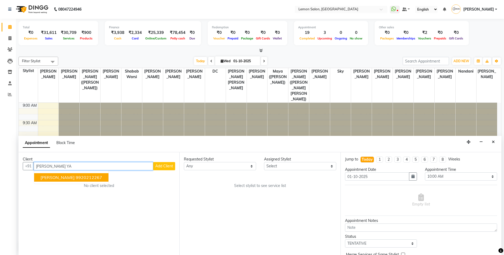
click at [76, 175] on ngb-highlight "9920212267" at bounding box center [89, 177] width 26 height 5
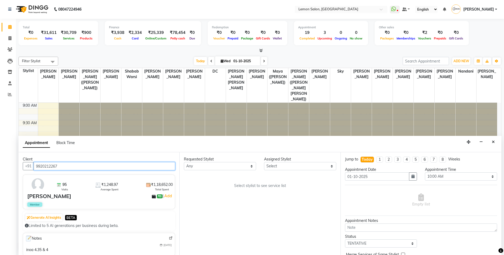
type input "9920212267"
click at [279, 165] on select "Select Aakash Buchiude Azaz Kassara DC Geeta Govind Rajput Kanchan (Shrushti Si…" at bounding box center [300, 166] width 72 height 8
select select "7884"
click at [264, 162] on select "Select Aakash Buchiude Azaz Kassara DC Geeta Govind Rajput Kanchan (Shrushti Si…" at bounding box center [300, 166] width 72 height 8
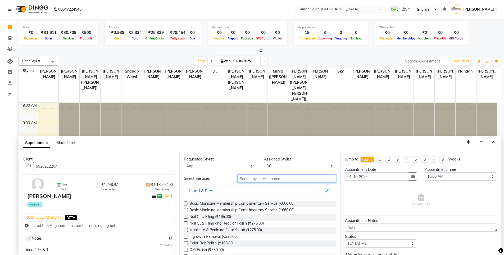
click at [250, 181] on input "text" at bounding box center [286, 178] width 99 height 8
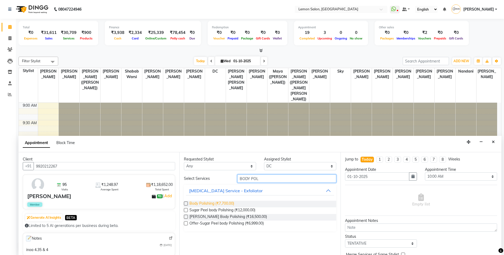
type input "BODY POL"
click at [222, 204] on span "Body Polishing (₹7,700.00)" at bounding box center [212, 204] width 45 height 7
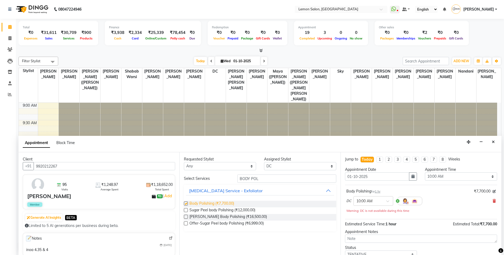
checkbox input "false"
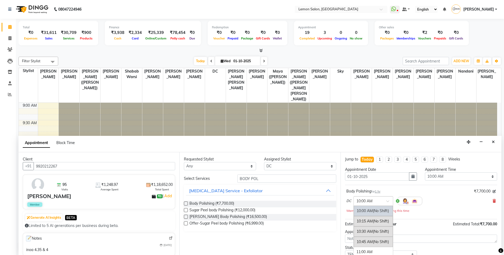
click at [373, 201] on input "text" at bounding box center [368, 201] width 23 height 6
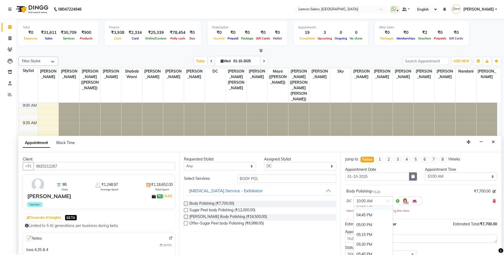
click at [412, 178] on icon "button" at bounding box center [413, 176] width 3 height 4
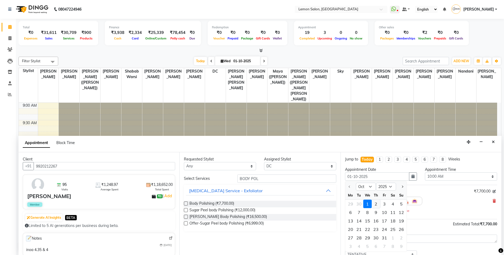
click at [377, 206] on div "2" at bounding box center [376, 204] width 8 height 8
type input "02-10-2025"
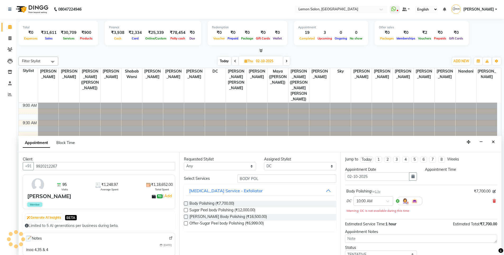
select select "600"
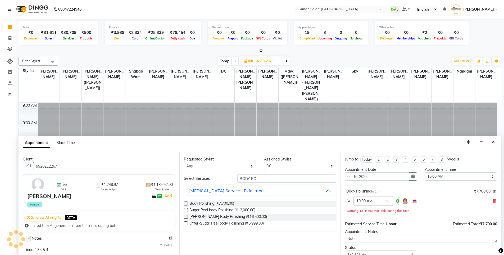
scroll to position [210, 0]
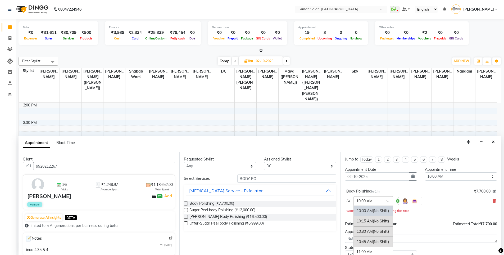
click at [376, 201] on input "text" at bounding box center [368, 201] width 23 height 6
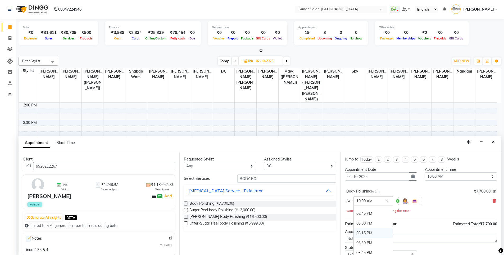
scroll to position [212, 0]
click at [371, 233] on div "04:00 PM" at bounding box center [373, 236] width 39 height 10
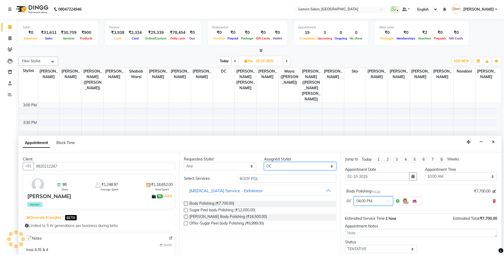
click at [281, 168] on select "Select Aakash Buchiude Azaz Kassara DC Geeta Govind Rajput Kanchan (Shrushti Si…" at bounding box center [300, 166] width 72 height 8
select select "7391"
click at [264, 162] on select "Select Aakash Buchiude Azaz Kassara DC Geeta Govind Rajput Kanchan (Shrushti Si…" at bounding box center [300, 166] width 72 height 8
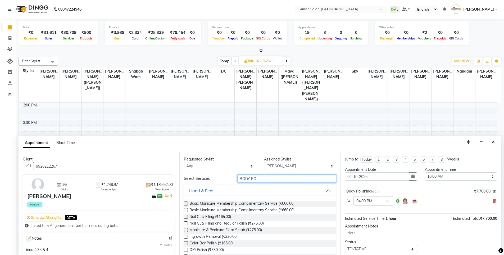
drag, startPoint x: 267, startPoint y: 181, endPoint x: 97, endPoint y: 202, distance: 172.0
click at [107, 202] on div "Client +91 9920212267 95 Visits ₹1,248.97 Average Spent ₹1,18,652.00 Total Spen…" at bounding box center [260, 203] width 483 height 103
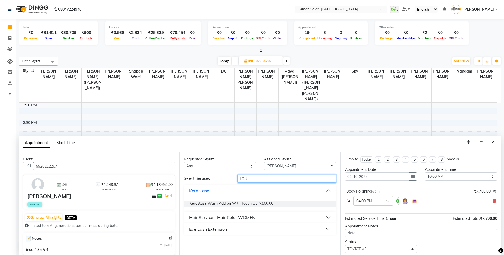
type input "TOU"
click at [220, 219] on div "Hair Service - Hair Color WOMEN" at bounding box center [222, 217] width 66 height 6
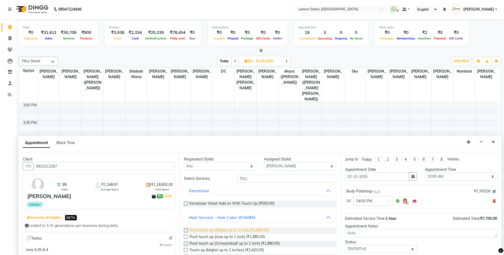
click at [210, 231] on span "Root touch up (Majirel up to 1 inch) (₹1,980.00)" at bounding box center [229, 230] width 79 height 7
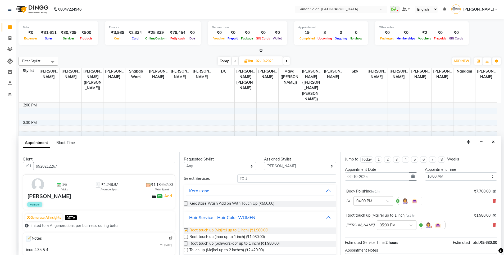
checkbox input "false"
click at [310, 166] on select "Select Aakash Buchiude Azaz Kassara DC Geeta Govind Rajput Kanchan (Shrushti Si…" at bounding box center [300, 166] width 72 height 8
click at [264, 162] on select "Select Aakash Buchiude Azaz Kassara DC Geeta Govind Rajput Kanchan (Shrushti Si…" at bounding box center [300, 166] width 72 height 8
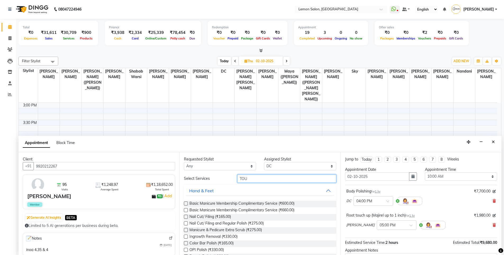
drag, startPoint x: 258, startPoint y: 180, endPoint x: 171, endPoint y: 196, distance: 88.2
click at [173, 197] on div "Client +91 9920212267 95 Visits ₹1,248.97 Average Spent ₹1,18,652.00 Total Spen…" at bounding box center [260, 203] width 483 height 103
click at [283, 168] on select "Select Aakash Buchiude Azaz Kassara DC Geeta Govind Rajput Kanchan (Shrushti Si…" at bounding box center [300, 166] width 72 height 8
select select "63910"
click at [264, 162] on select "Select Aakash Buchiude Azaz Kassara DC Geeta Govind Rajput Kanchan (Shrushti Si…" at bounding box center [300, 166] width 72 height 8
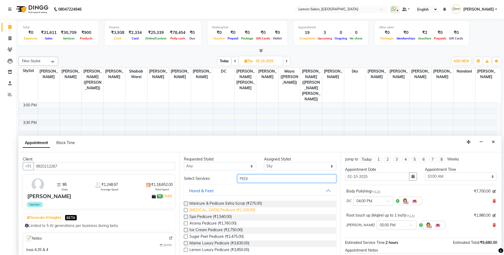
type input "PEDI"
click at [229, 212] on span "Whitening Pedicure (₹1,100.00)" at bounding box center [223, 210] width 66 height 7
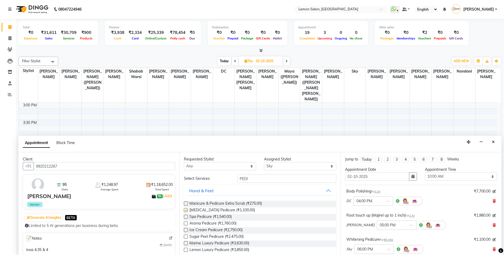
checkbox input "false"
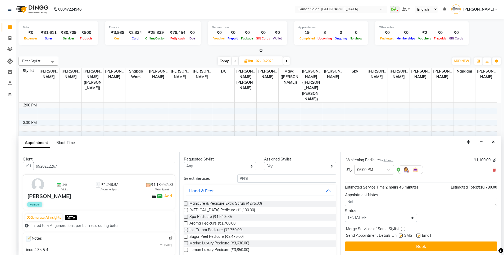
scroll to position [53, 0]
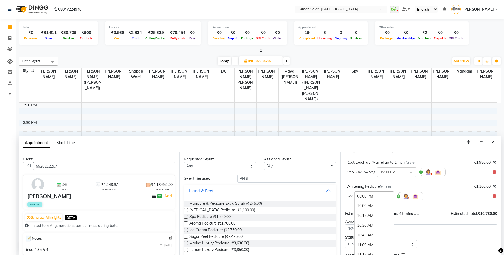
click at [383, 196] on div at bounding box center [374, 196] width 39 height 6
click at [371, 204] on div "05:15 PM" at bounding box center [374, 203] width 39 height 10
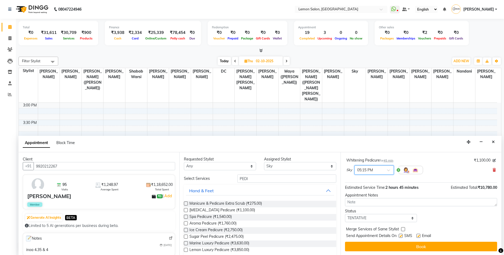
scroll to position [80, 0]
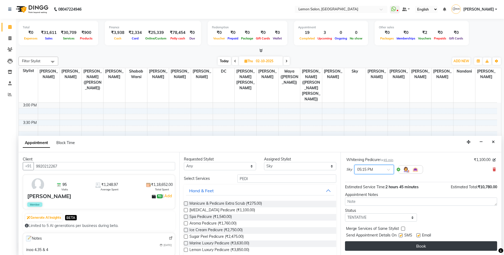
click at [409, 248] on button "Book" at bounding box center [421, 246] width 152 height 10
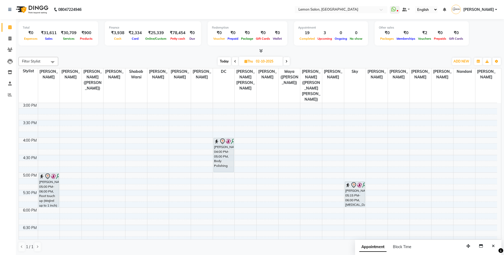
scroll to position [183, 0]
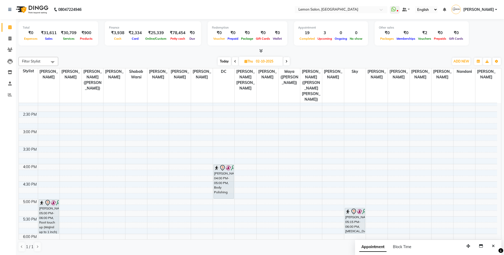
click at [222, 62] on span "Today" at bounding box center [224, 61] width 13 height 8
type input "01-10-2025"
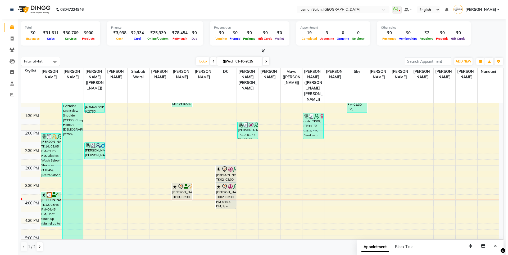
scroll to position [131, 0]
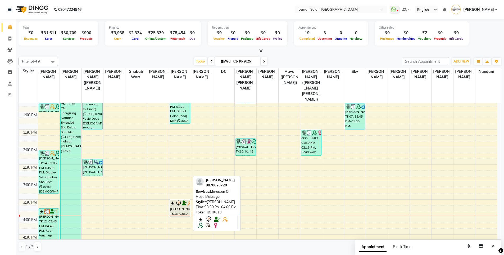
click at [178, 200] on div "[PERSON_NAME], TK13, 03:30 PM-04:00 PM, Moroccon Oil Head Massage" at bounding box center [180, 208] width 20 height 17
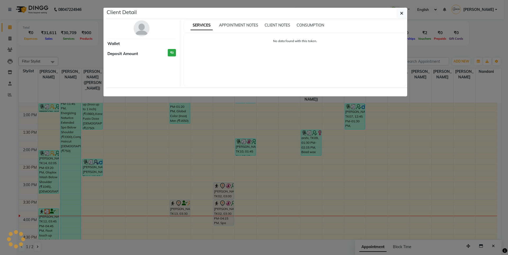
select select "7"
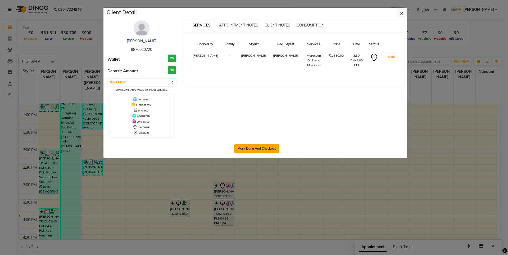
click at [271, 149] on button "Mark Done And Checkout" at bounding box center [256, 148] width 45 height 8
select select "service"
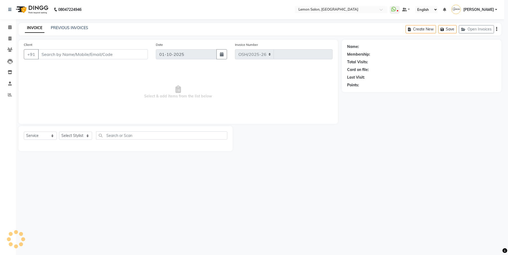
select select "566"
type input "6630"
type input "9870020720"
select select "8106"
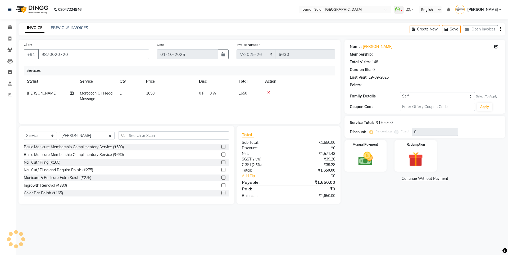
select select "1: Object"
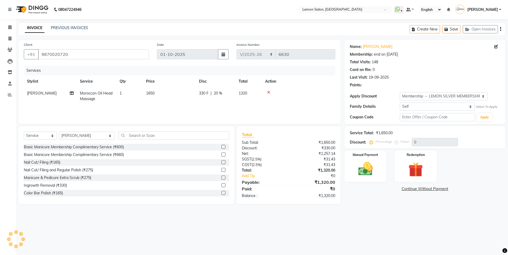
type input "20"
click at [268, 92] on icon at bounding box center [268, 93] width 3 height 4
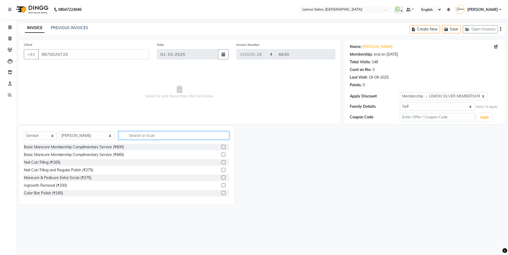
click at [126, 135] on input "text" at bounding box center [174, 135] width 111 height 8
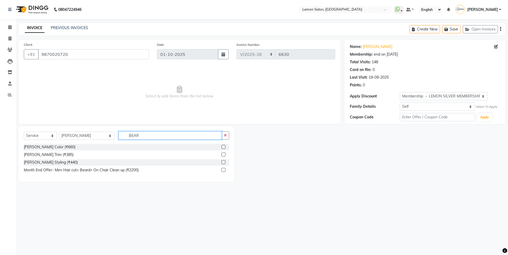
type input "BEAR"
click at [46, 158] on div "Beard Color (₹660) Beard Trim (₹385) Beard Styling (₹440) Month End Offer- Men …" at bounding box center [126, 159] width 205 height 31
click at [47, 163] on div "[PERSON_NAME] Styling (₹440)" at bounding box center [51, 163] width 54 height 6
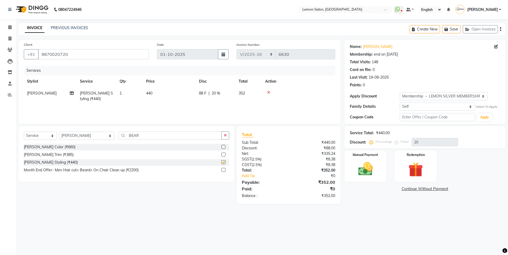
checkbox input "false"
click at [228, 135] on button "button" at bounding box center [226, 135] width 8 height 8
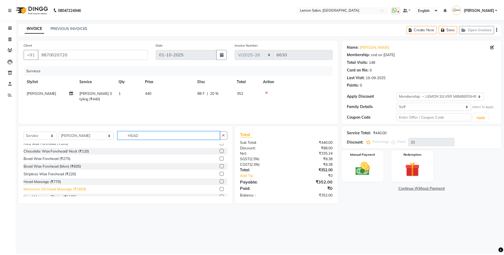
scroll to position [79, 0]
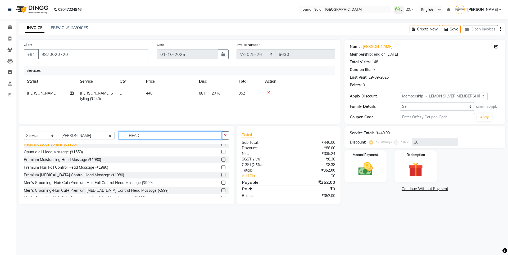
type input "HEAD"
click at [74, 145] on div "Head Massage 30mins (₹1100)" at bounding box center [50, 145] width 53 height 6
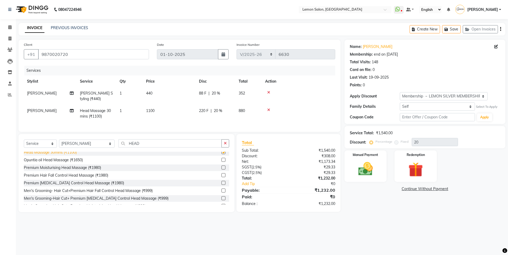
checkbox input "false"
click at [370, 165] on img at bounding box center [365, 168] width 25 height 17
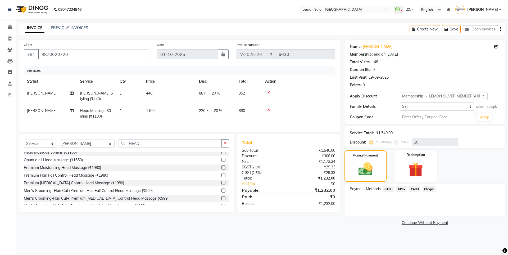
click at [401, 189] on span "GPay" at bounding box center [401, 189] width 11 height 6
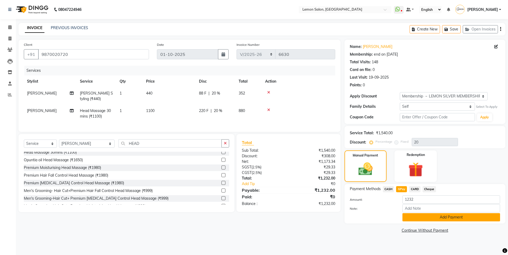
click at [420, 216] on button "Add Payment" at bounding box center [452, 217] width 98 height 8
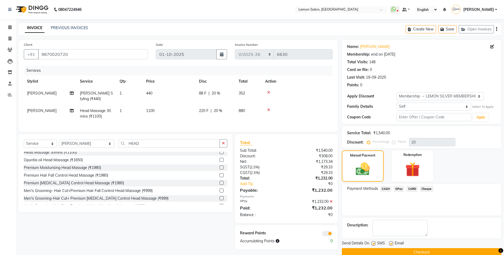
scroll to position [9, 0]
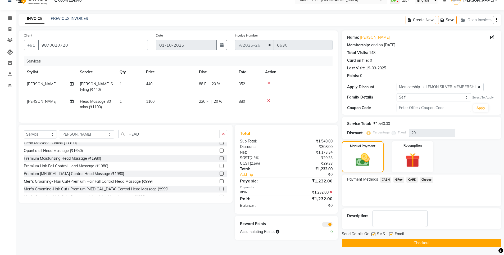
click at [389, 242] on button "Checkout" at bounding box center [422, 243] width 160 height 8
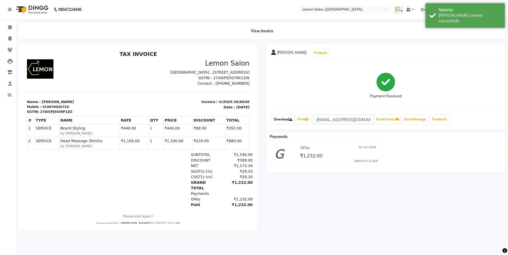
click at [282, 119] on link "Download" at bounding box center [283, 119] width 23 height 9
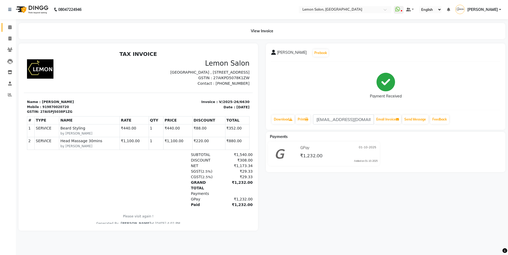
click at [8, 30] on link "Calendar" at bounding box center [8, 27] width 13 height 9
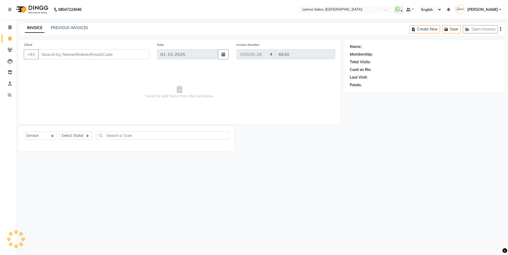
select select "566"
select select "service"
type input "9892409839"
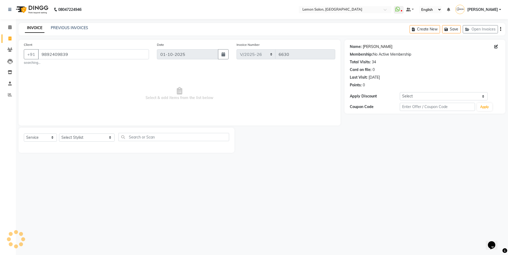
click at [371, 47] on link "[PERSON_NAME]" at bounding box center [378, 47] width 30 height 6
click at [83, 137] on select "Select Stylist [PERSON_NAME] [PERSON_NAME] DC [PERSON_NAME] [PERSON_NAME] ([PER…" at bounding box center [87, 137] width 56 height 8
select select "7393"
click at [59, 133] on select "Select Stylist [PERSON_NAME] [PERSON_NAME] DC [PERSON_NAME] [PERSON_NAME] ([PER…" at bounding box center [87, 137] width 56 height 8
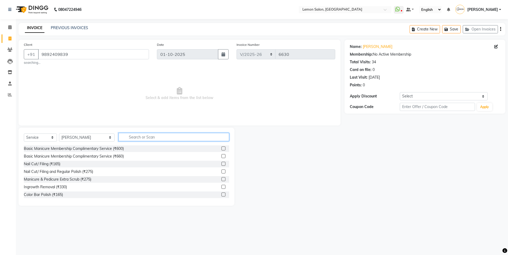
click at [132, 141] on input "text" at bounding box center [174, 137] width 111 height 8
type input "TOU"
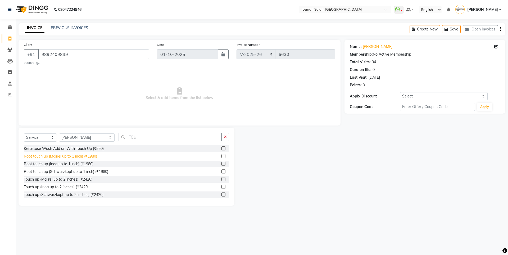
click at [93, 158] on div "Root touch up (Majirel up to 1 inch) (₹1980)" at bounding box center [60, 157] width 73 height 6
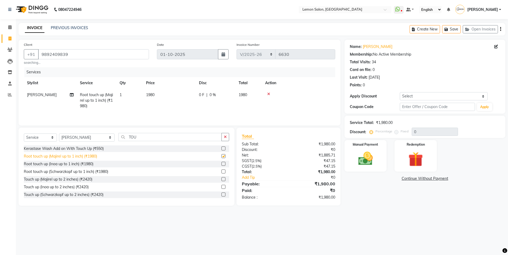
checkbox input "false"
click at [229, 138] on button "button" at bounding box center [226, 137] width 8 height 8
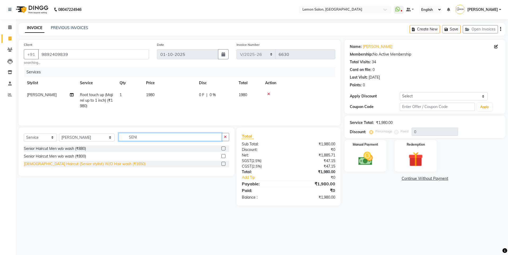
type input "SENI"
click at [91, 165] on div "[DEMOGRAPHIC_DATA] Haircut (Senior stylist) W/O Hair wash (₹1650)" at bounding box center [85, 164] width 122 height 6
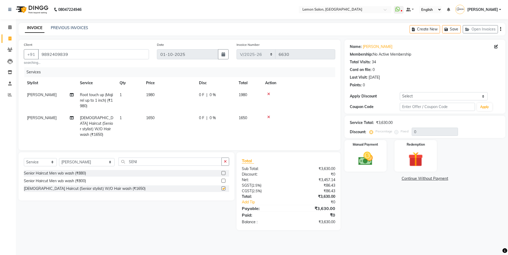
checkbox input "false"
drag, startPoint x: 422, startPoint y: 96, endPoint x: 425, endPoint y: 98, distance: 3.2
click at [423, 96] on select "Select Coupon → Abc" at bounding box center [444, 96] width 88 height 8
select select "1: Object"
click at [400, 92] on select "Select Coupon → Abc" at bounding box center [444, 96] width 88 height 8
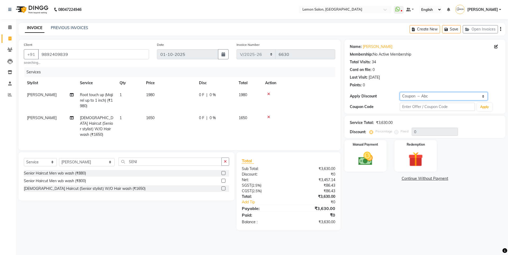
type input "20"
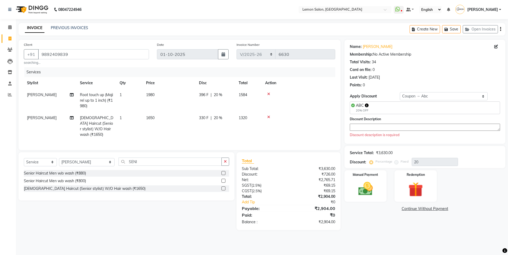
click at [359, 125] on textarea at bounding box center [425, 127] width 150 height 7
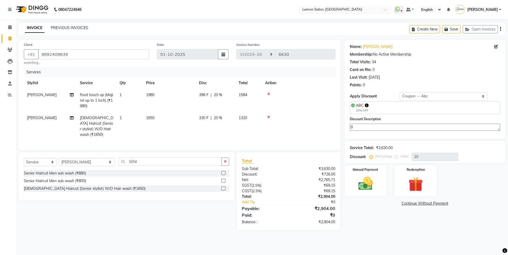
type textarea "0"
click at [42, 164] on select "Select Service Product Membership Package Voucher Prepaid Gift Card" at bounding box center [40, 162] width 33 height 8
click at [24, 158] on select "Select Service Product Membership Package Voucher Prepaid Gift Card" at bounding box center [40, 162] width 33 height 8
click at [128, 15] on nav "08047224946 Select Location × Lemon Salon, Oshiwara WhatsApp Status ✕ Status: D…" at bounding box center [254, 9] width 508 height 19
click at [48, 173] on div "LEMON SILVER MEMBERSHIP" at bounding box center [50, 173] width 52 height 6
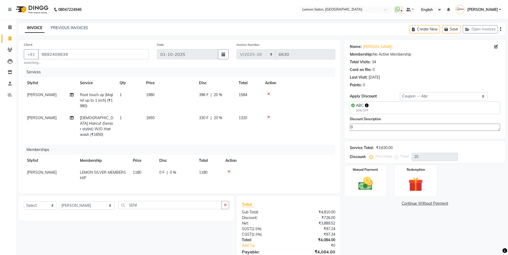
select select "select"
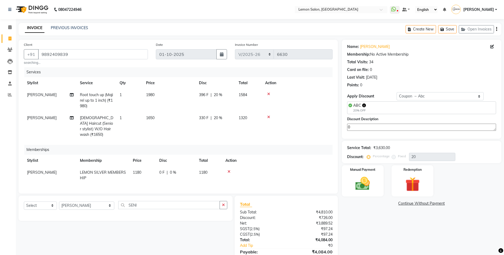
click at [29, 170] on span "[PERSON_NAME]" at bounding box center [42, 172] width 30 height 5
select select "7393"
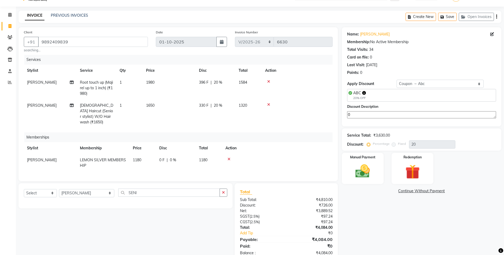
scroll to position [25, 0]
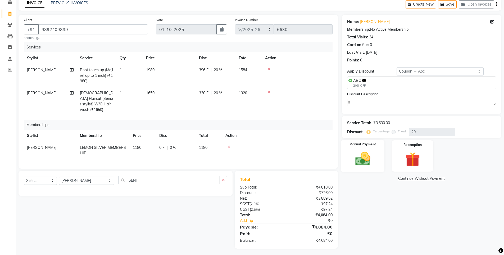
click at [372, 158] on img at bounding box center [363, 158] width 24 height 17
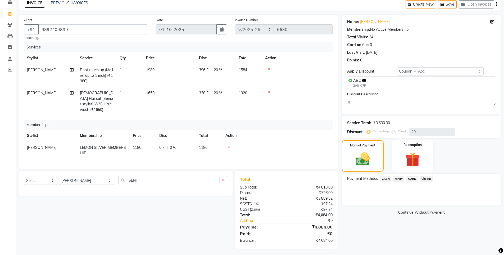
click at [414, 179] on span "CARD" at bounding box center [412, 179] width 11 height 6
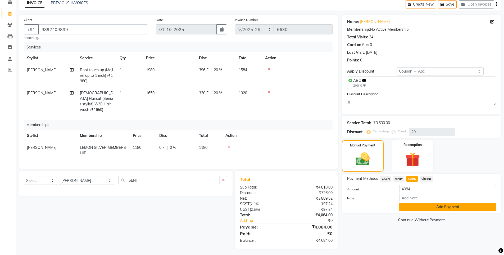
click at [422, 205] on button "Add Payment" at bounding box center [447, 207] width 97 height 8
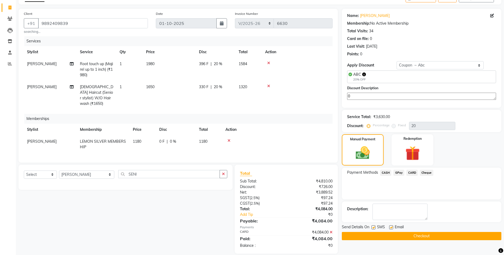
scroll to position [36, 0]
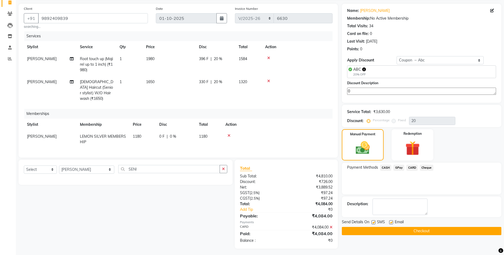
click at [369, 233] on button "Checkout" at bounding box center [422, 231] width 160 height 8
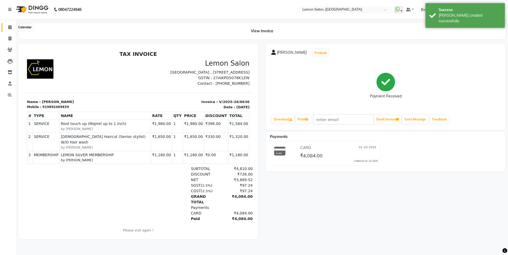
click at [8, 29] on span at bounding box center [9, 27] width 9 height 6
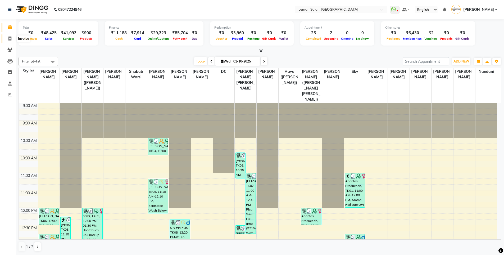
click at [7, 38] on span at bounding box center [9, 39] width 9 height 6
select select "service"
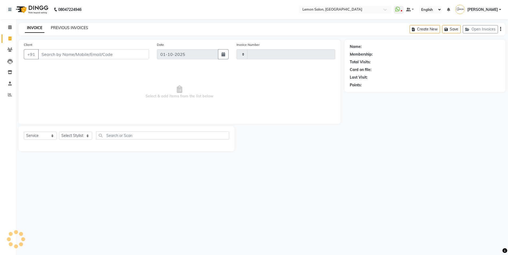
click at [56, 29] on link "PREVIOUS INVOICES" at bounding box center [69, 27] width 37 height 5
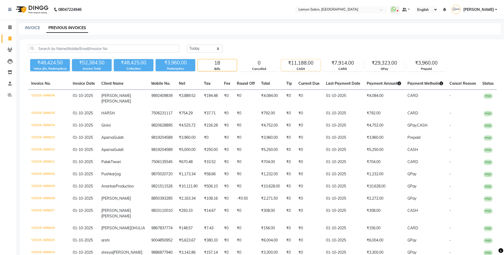
click at [292, 62] on div "₹11,188.00" at bounding box center [300, 62] width 39 height 7
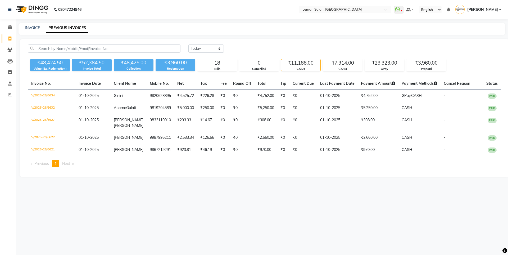
click at [292, 62] on div "₹11,188.00" at bounding box center [300, 62] width 39 height 7
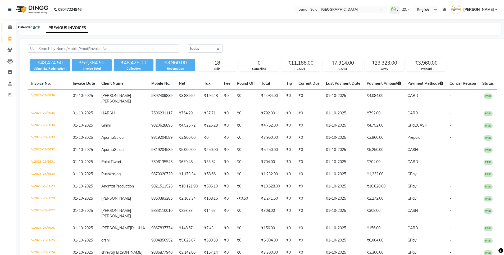
click at [10, 26] on icon at bounding box center [9, 27] width 3 height 4
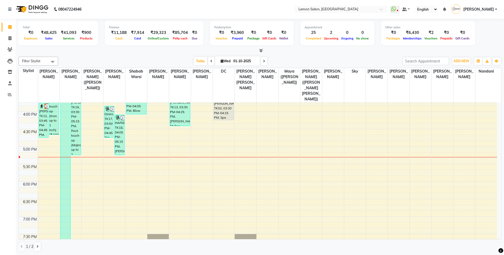
scroll to position [130, 0]
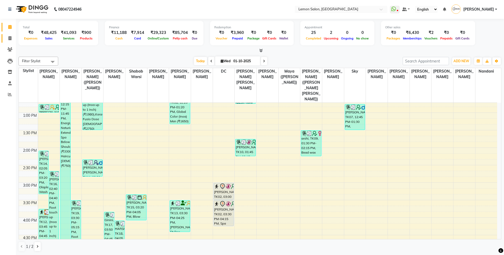
click at [11, 37] on icon at bounding box center [9, 38] width 3 height 4
select select "service"
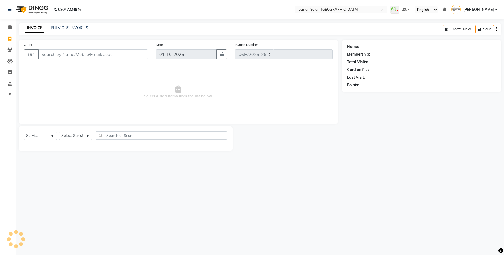
select select "566"
type input "6637"
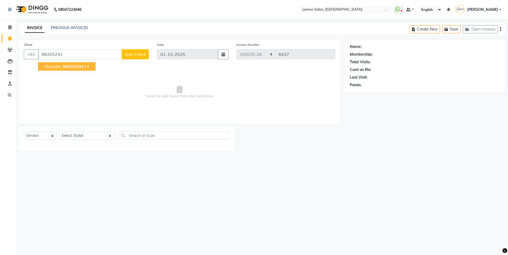
click at [78, 66] on span "98205241" at bounding box center [73, 66] width 21 height 5
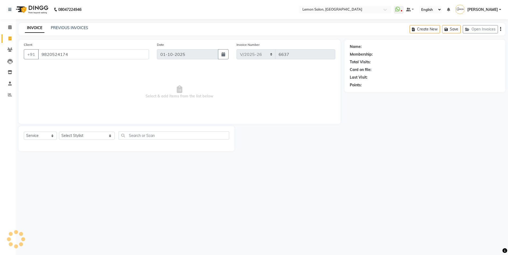
type input "9820524174"
click at [76, 137] on select "Select Stylist [PERSON_NAME] [PERSON_NAME] DC [PERSON_NAME] [PERSON_NAME] ([PER…" at bounding box center [87, 136] width 56 height 8
select select "1: Object"
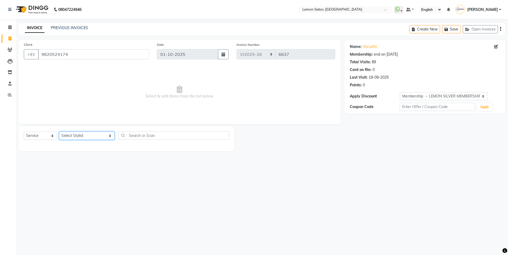
select select "7394"
click at [59, 132] on select "Select Stylist [PERSON_NAME] [PERSON_NAME] DC [PERSON_NAME] [PERSON_NAME] ([PER…" at bounding box center [87, 136] width 56 height 8
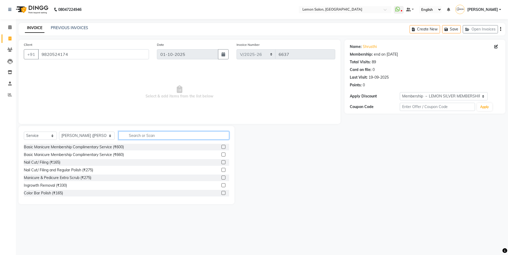
click at [119, 134] on input "text" at bounding box center [174, 135] width 111 height 8
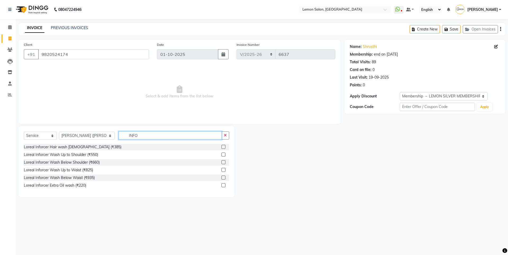
type input "INFO"
click at [77, 166] on div "Loreal Inforcer Hair wash Male (₹385) Loreal Inforcer Wash Up to Shoulder (₹550…" at bounding box center [126, 167] width 205 height 46
click at [75, 162] on div "Loreal Inforcer Wash Below Shoulder (₹660)" at bounding box center [62, 163] width 76 height 6
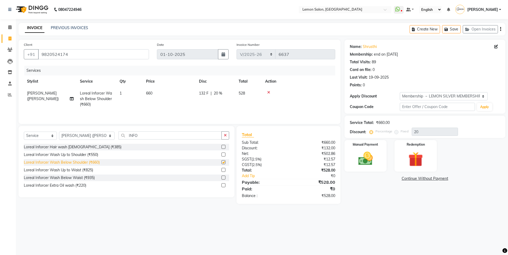
checkbox input "false"
click at [86, 170] on div "Loreal Inforcer Wash Up to Waist (₹825)" at bounding box center [58, 170] width 69 height 6
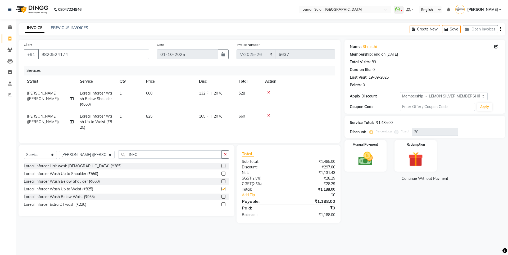
checkbox input "false"
click at [269, 92] on icon at bounding box center [268, 93] width 3 height 4
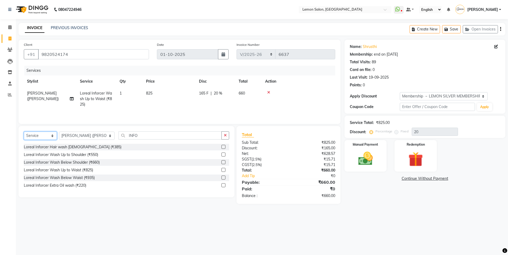
click at [37, 135] on select "Select Service Product Membership Package Voucher Prepaid Gift Card" at bounding box center [40, 136] width 33 height 8
select select "product"
click at [24, 132] on select "Select Service Product Membership Package Voucher Prepaid Gift Card" at bounding box center [40, 136] width 33 height 8
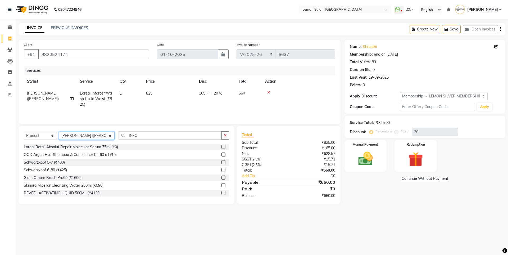
click at [63, 136] on select "Select Stylist [PERSON_NAME] [PERSON_NAME] DC [PERSON_NAME] [PERSON_NAME] ([PER…" at bounding box center [87, 136] width 56 height 8
select select "32325"
click at [59, 132] on select "Select Stylist [PERSON_NAME] [PERSON_NAME] DC [PERSON_NAME] [PERSON_NAME] ([PER…" at bounding box center [87, 136] width 56 height 8
click at [226, 136] on icon "button" at bounding box center [225, 135] width 3 height 4
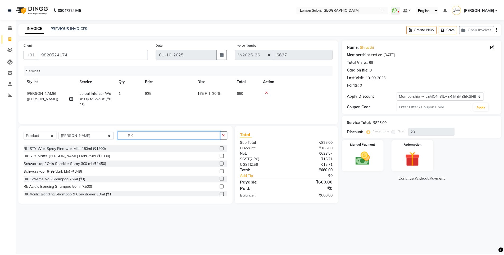
scroll to position [26, 0]
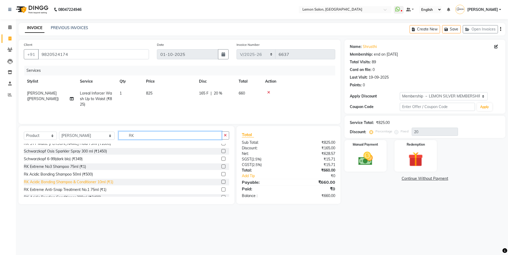
type input "RK"
click at [88, 181] on div "RK Acidic Bonding Shampoo & Conditioner 10ml (₹1)" at bounding box center [68, 182] width 89 height 6
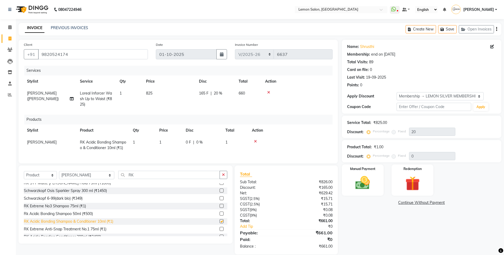
checkbox input "false"
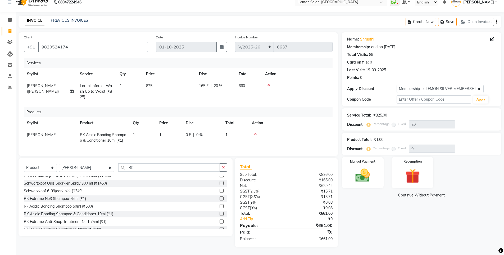
scroll to position [11, 0]
click at [369, 175] on img at bounding box center [363, 175] width 24 height 17
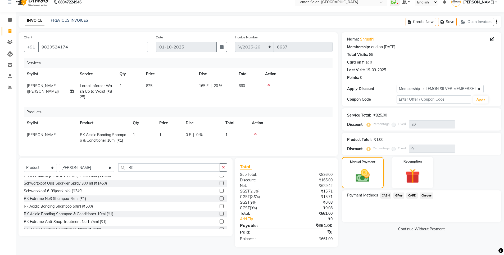
click at [401, 192] on span "GPay" at bounding box center [399, 195] width 11 height 6
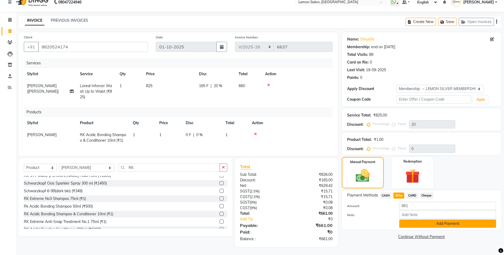
click at [413, 219] on button "Add Payment" at bounding box center [447, 223] width 97 height 8
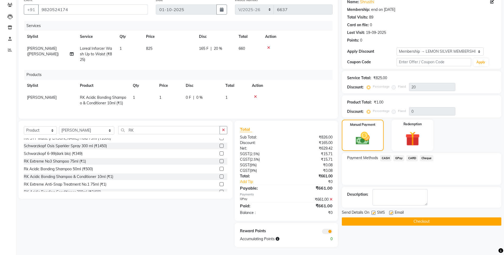
scroll to position [49, 0]
click at [412, 219] on button "Checkout" at bounding box center [422, 221] width 160 height 8
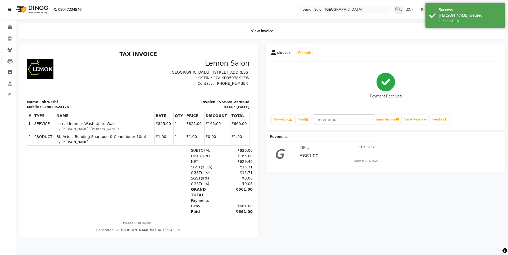
click at [23, 65] on body "08047224946 Select Location × Lemon Salon, Oshiwara WhatsApp Status ✕ Status: D…" at bounding box center [254, 127] width 508 height 255
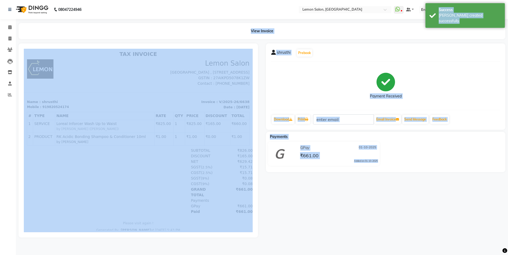
click at [155, 26] on div "View Invoice" at bounding box center [262, 31] width 487 height 16
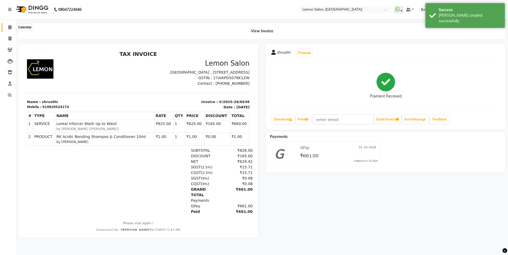
click at [10, 27] on icon at bounding box center [9, 27] width 3 height 4
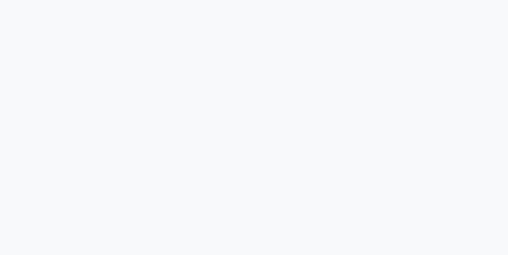
select select "566"
select select "service"
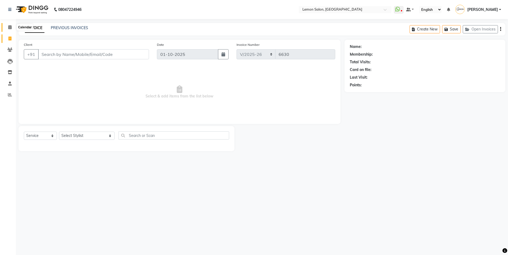
click at [7, 28] on span at bounding box center [9, 27] width 9 height 6
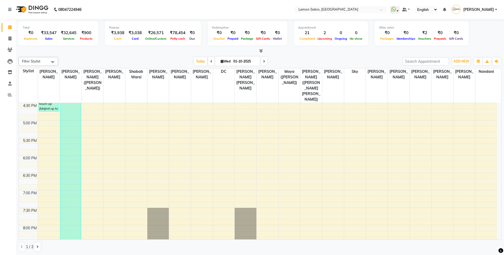
scroll to position [156, 0]
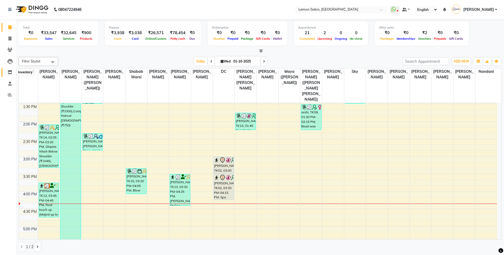
click at [14, 72] on span at bounding box center [9, 72] width 9 height 6
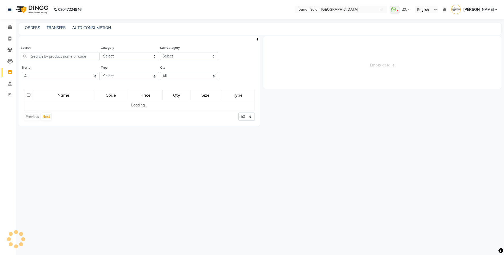
select select
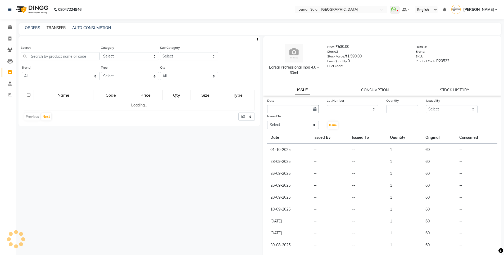
click at [60, 30] on link "TRANSFER" at bounding box center [56, 27] width 19 height 5
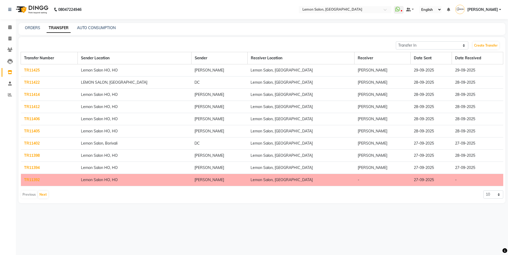
click at [10, 69] on link "Inventory" at bounding box center [8, 72] width 13 height 9
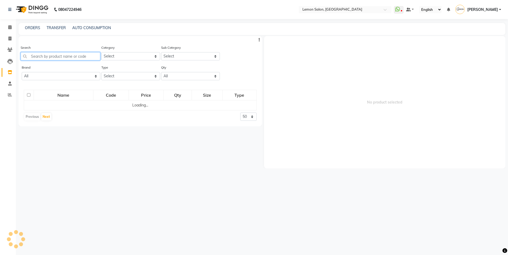
click at [50, 54] on input "text" at bounding box center [61, 56] width 80 height 8
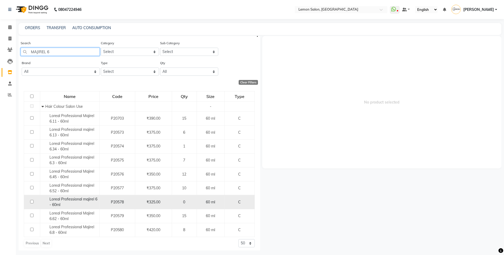
scroll to position [7, 0]
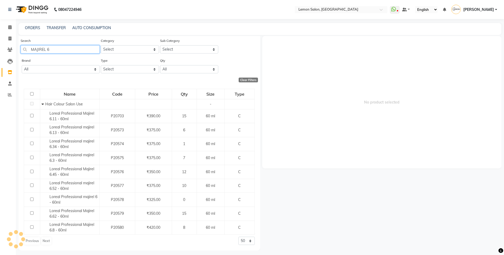
type input "MAJIREL 6"
click at [13, 40] on span at bounding box center [9, 39] width 9 height 6
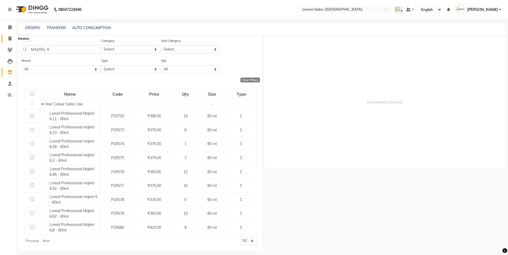
select select "566"
select select "service"
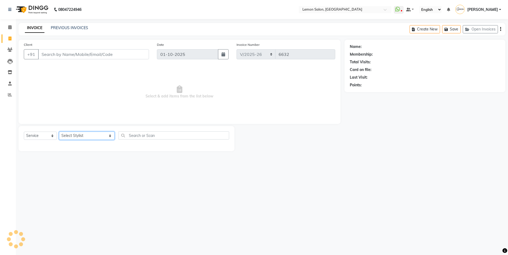
click at [78, 137] on select "Select Stylist [PERSON_NAME] [PERSON_NAME] DC [PERSON_NAME] [PERSON_NAME] ([PER…" at bounding box center [87, 136] width 56 height 8
select select "60419"
click at [59, 132] on select "Select Stylist [PERSON_NAME] [PERSON_NAME] DC [PERSON_NAME] [PERSON_NAME] ([PER…" at bounding box center [87, 136] width 56 height 8
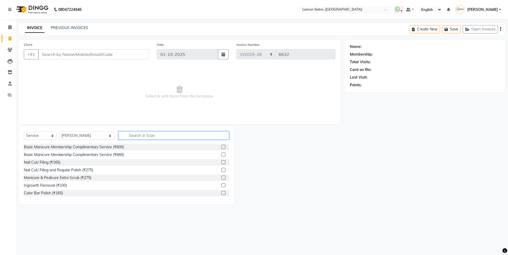
click at [157, 138] on input "text" at bounding box center [174, 135] width 111 height 8
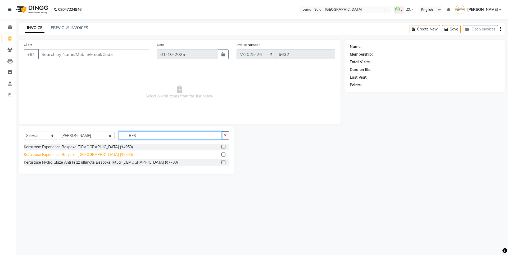
type input "BES"
click at [93, 155] on div "Kerastase Experience Bespoke [DEMOGRAPHIC_DATA] (₹5500)" at bounding box center [78, 155] width 109 height 6
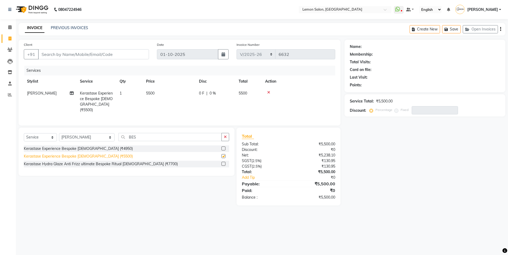
checkbox input "false"
click at [13, 34] on link "Invoice" at bounding box center [8, 38] width 13 height 9
select select "service"
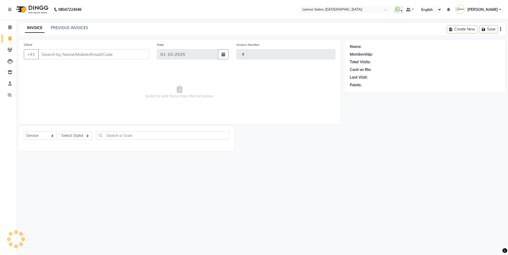
type input "6635"
select select "566"
click at [69, 27] on link "PREVIOUS INVOICES" at bounding box center [69, 27] width 37 height 5
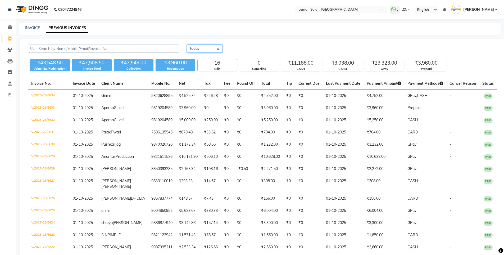
click at [198, 48] on select "[DATE] [DATE] Custom Range" at bounding box center [204, 48] width 35 height 8
click at [8, 28] on icon at bounding box center [9, 27] width 3 height 4
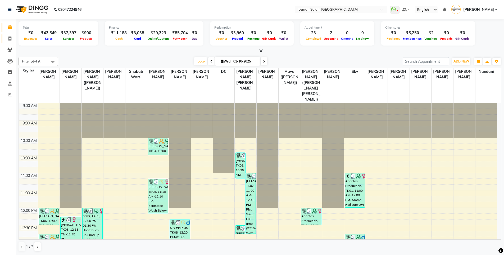
click at [19, 35] on div "Total ₹0 Expenses ₹43,549 Sales ₹37,397 Services ₹900 Products" at bounding box center [59, 33] width 80 height 24
click at [15, 40] on li "Invoice" at bounding box center [8, 38] width 16 height 11
click at [6, 39] on span at bounding box center [9, 39] width 9 height 6
select select "566"
select select "service"
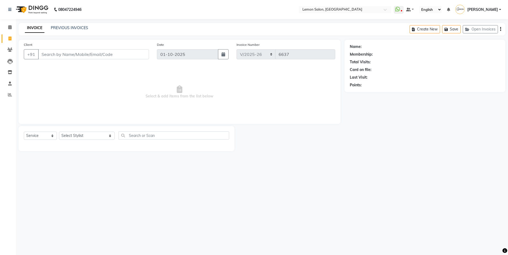
click at [58, 24] on div "INVOICE PREVIOUS INVOICES Create New Save Open Invoices" at bounding box center [262, 29] width 487 height 12
click at [58, 26] on link "PREVIOUS INVOICES" at bounding box center [69, 27] width 37 height 5
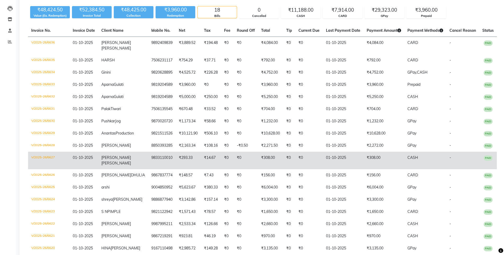
scroll to position [136, 0]
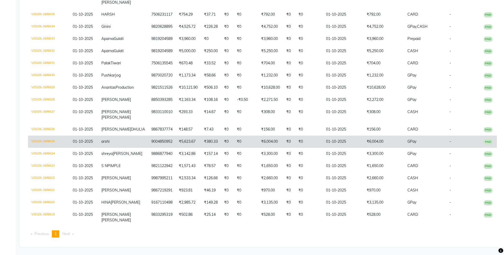
click at [221, 136] on td "₹0" at bounding box center [227, 142] width 13 height 12
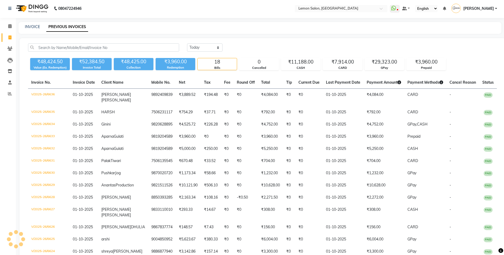
scroll to position [0, 0]
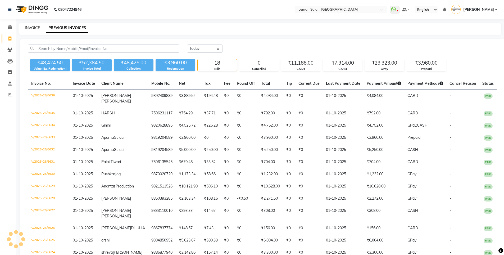
click at [34, 28] on link "INVOICE" at bounding box center [32, 27] width 15 height 5
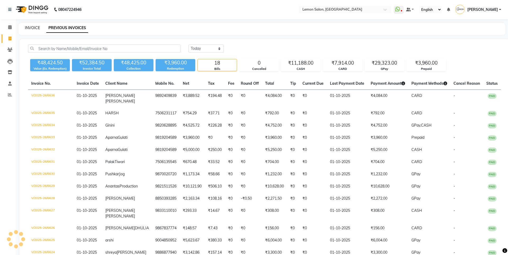
select select "service"
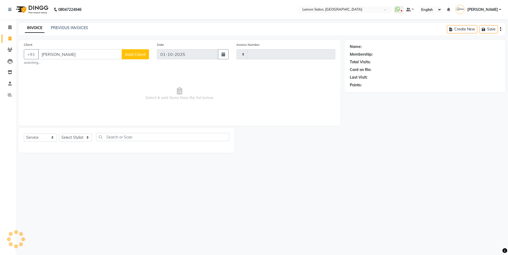
type input "ISHAN RA"
type input "6637"
select select "566"
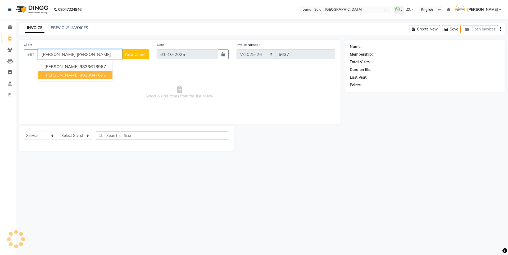
click at [66, 75] on span "ISHAN RAVESHIA" at bounding box center [61, 74] width 34 height 5
type input "9820047695"
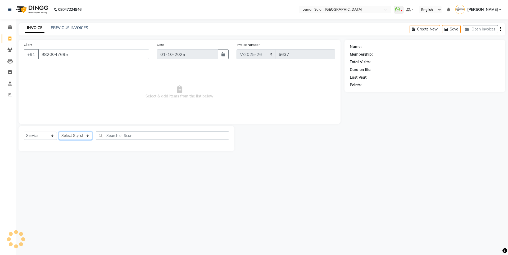
click at [83, 134] on select "Select Stylist" at bounding box center [75, 136] width 33 height 8
drag, startPoint x: 74, startPoint y: 58, endPoint x: 0, endPoint y: 58, distance: 74.1
click at [0, 58] on app-home "08047224946 Select Location × Lemon Salon, Oshiwara WhatsApp Status ✕ Status: D…" at bounding box center [254, 79] width 508 height 159
click at [59, 28] on link "PREVIOUS INVOICES" at bounding box center [69, 27] width 37 height 5
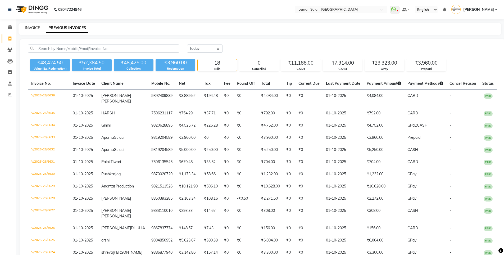
click at [33, 28] on link "INVOICE" at bounding box center [32, 27] width 15 height 5
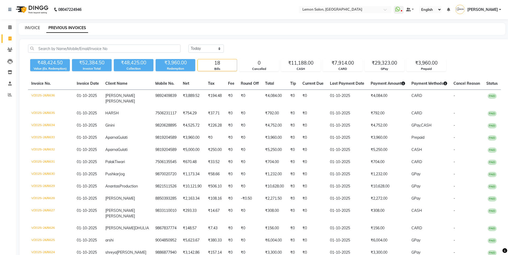
select select "service"
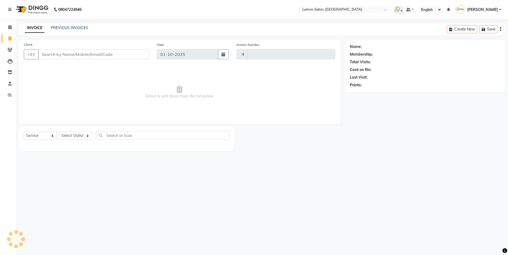
type input "9820047695"
type input "6637"
select select "566"
type input "9820047695"
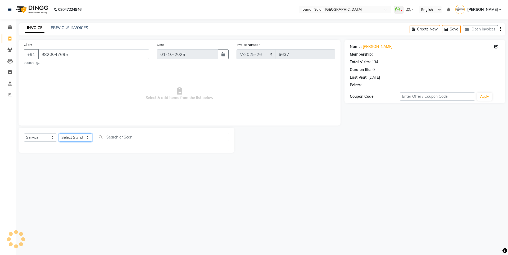
click at [70, 136] on select "Select Stylist" at bounding box center [75, 137] width 33 height 8
select select "1: Object"
click at [67, 139] on select "Select Stylist" at bounding box center [75, 137] width 33 height 8
select select "7399"
click at [59, 133] on select "Select Stylist [PERSON_NAME] [PERSON_NAME] DC [PERSON_NAME] [PERSON_NAME] ([PER…" at bounding box center [87, 137] width 56 height 8
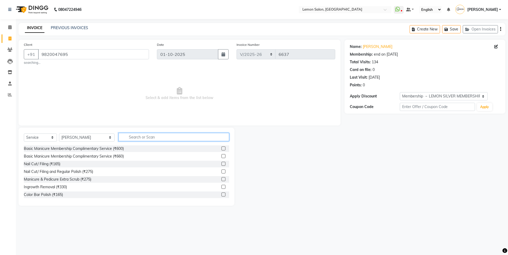
click at [123, 138] on input "text" at bounding box center [174, 137] width 111 height 8
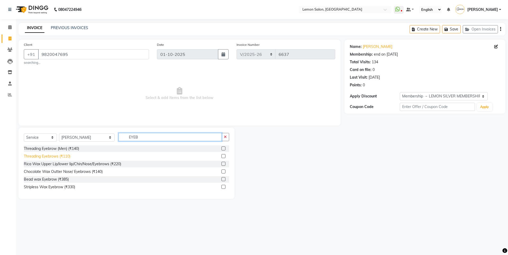
type input "EYEB"
click at [42, 155] on div "Threading Eyebrows (₹110)" at bounding box center [47, 157] width 47 height 6
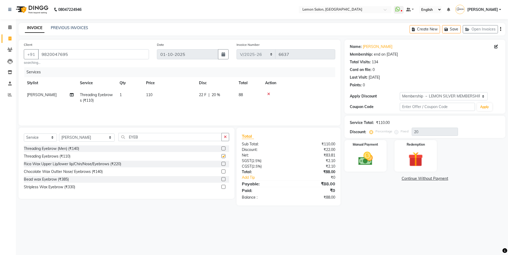
checkbox input "false"
click at [386, 151] on div "Manual Payment" at bounding box center [366, 156] width 44 height 33
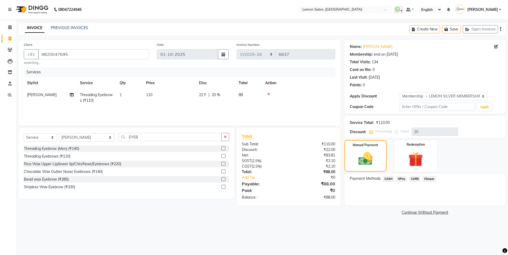
click at [389, 179] on span "CASH" at bounding box center [388, 179] width 11 height 6
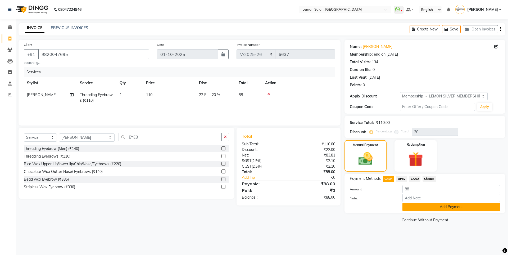
click at [414, 209] on button "Add Payment" at bounding box center [452, 207] width 98 height 8
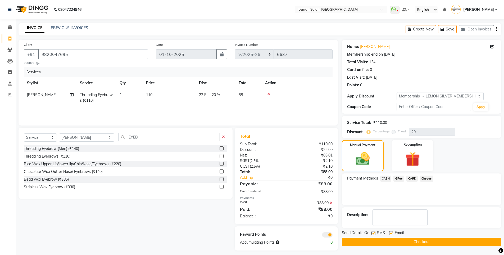
scroll to position [3, 0]
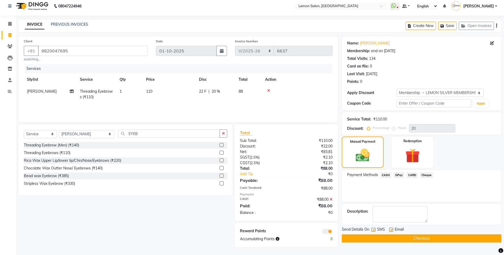
click at [375, 229] on label at bounding box center [374, 230] width 4 height 4
click at [375, 229] on input "checkbox" at bounding box center [373, 229] width 3 height 3
checkbox input "false"
click at [377, 239] on button "Checkout" at bounding box center [422, 238] width 160 height 8
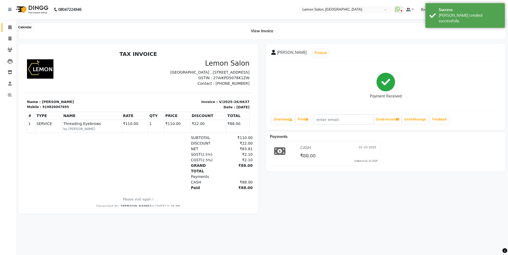
click at [12, 24] on span at bounding box center [9, 27] width 9 height 6
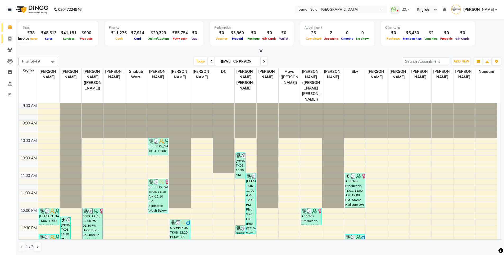
click at [13, 39] on span at bounding box center [9, 39] width 9 height 6
select select "service"
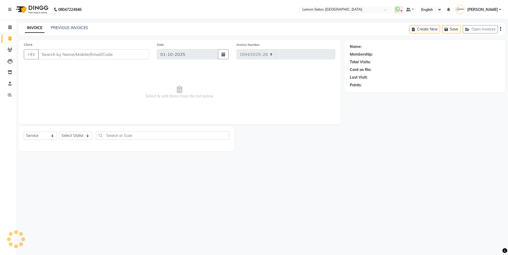
select select "566"
type input "6638"
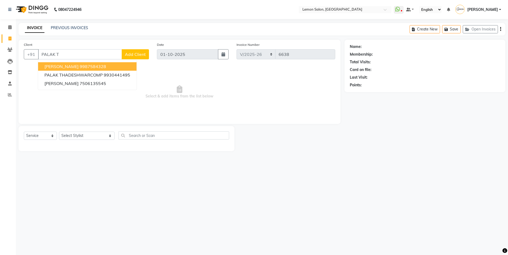
type input "PALAK T"
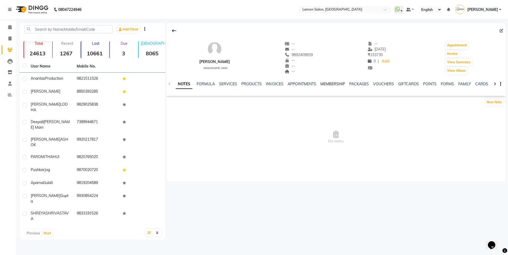
click at [334, 86] on link "MEMBERSHIP" at bounding box center [333, 84] width 25 height 5
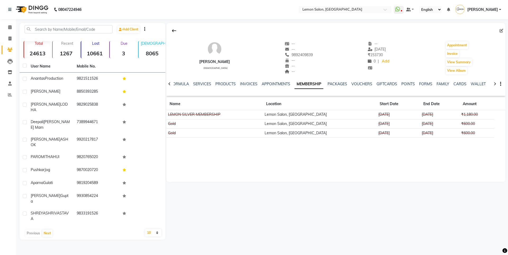
click at [179, 80] on div "NOTES FORMULA SERVICES PRODUCTS INVOICES APPOINTMENTS MEMBERSHIP PACKAGES VOUCH…" at bounding box center [336, 84] width 339 height 18
click at [8, 38] on icon at bounding box center [9, 39] width 3 height 4
select select "566"
select select "service"
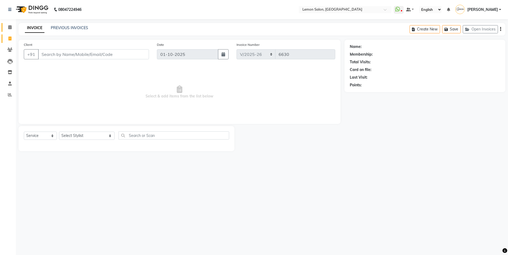
click at [11, 24] on link "Calendar" at bounding box center [8, 27] width 13 height 9
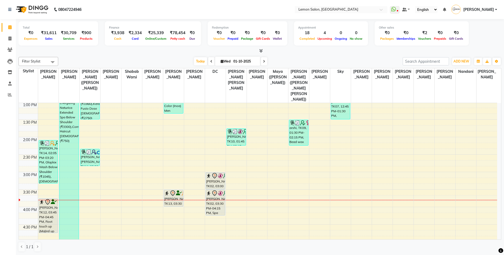
scroll to position [185, 0]
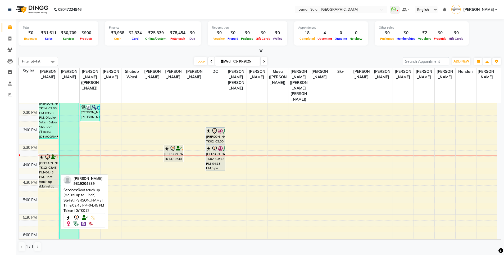
click at [46, 154] on div "[PERSON_NAME], TK12, 03:45 PM-04:45 PM, Root touch up (Majirel up to 1 inch)" at bounding box center [48, 171] width 19 height 34
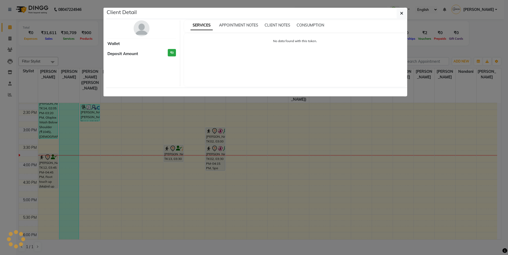
select select "7"
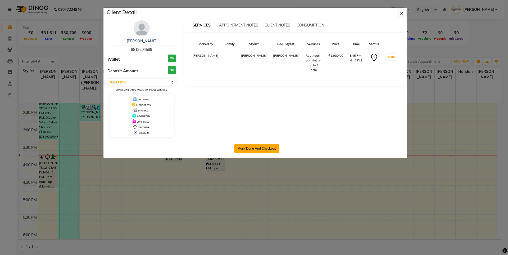
click at [254, 150] on button "Mark Done And Checkout" at bounding box center [256, 148] width 45 height 8
select select "service"
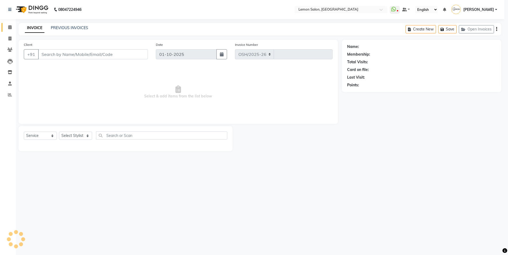
select select "3"
select select "566"
type input "6630"
type input "9819204589"
select select "7391"
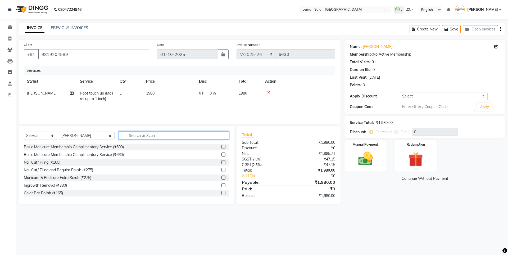
click at [142, 133] on input "text" at bounding box center [174, 135] width 111 height 8
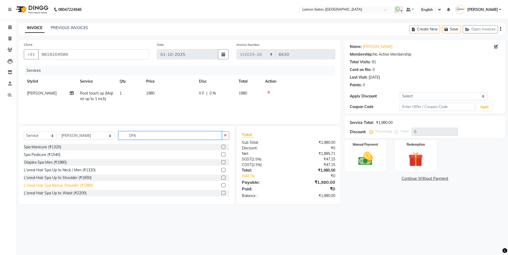
type input "SPA"
click at [90, 183] on div "L'oreal Hair Spa Below Shoulder (₹1980)" at bounding box center [58, 186] width 69 height 6
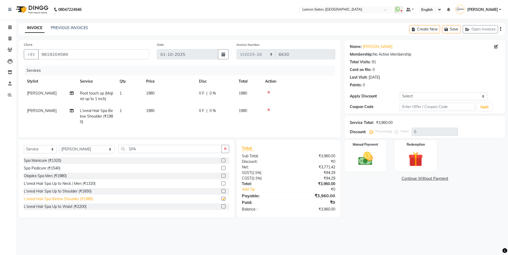
checkbox input "false"
drag, startPoint x: 73, startPoint y: 55, endPoint x: 2, endPoint y: 53, distance: 71.3
click at [2, 53] on app-home "08047224946 Select Location × Lemon Salon, Oshiwara WhatsApp Status ✕ Status: D…" at bounding box center [254, 113] width 508 height 226
click at [8, 28] on icon at bounding box center [9, 27] width 3 height 4
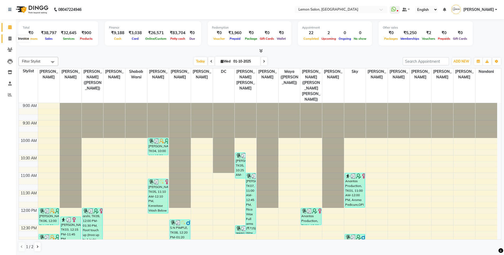
click at [12, 38] on span at bounding box center [9, 39] width 9 height 6
select select "service"
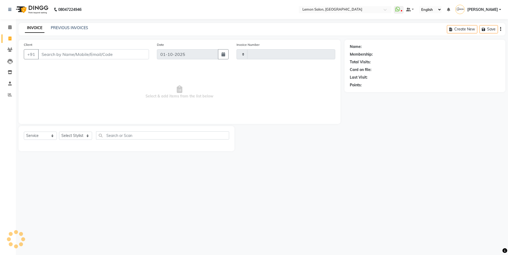
type input "6635"
select select "566"
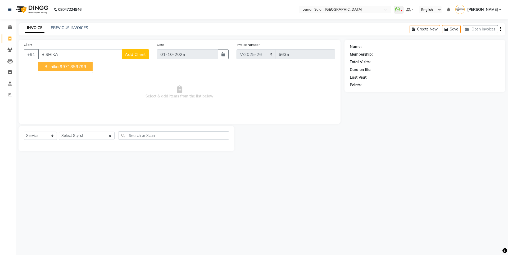
click at [69, 66] on ngb-highlight "9971859799" at bounding box center [73, 66] width 26 height 5
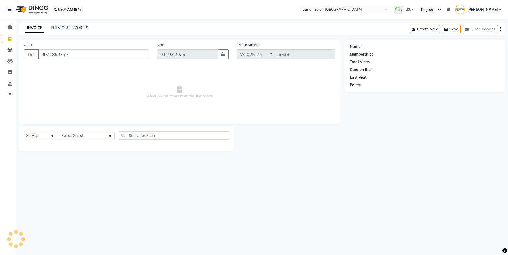
type input "9971859799"
select select "1: Object"
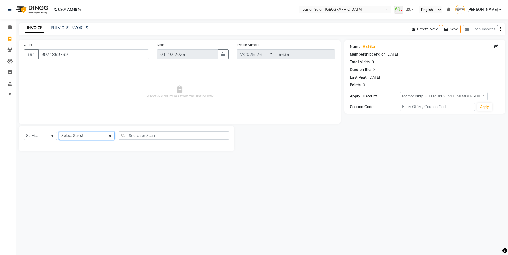
click at [68, 136] on select "Select Stylist [PERSON_NAME] [PERSON_NAME] DC [PERSON_NAME] [PERSON_NAME] ([PER…" at bounding box center [87, 136] width 56 height 8
click at [59, 132] on select "Select Stylist [PERSON_NAME] [PERSON_NAME] DC [PERSON_NAME] [PERSON_NAME] ([PER…" at bounding box center [87, 136] width 56 height 8
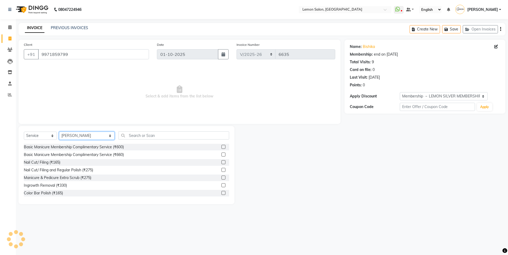
drag, startPoint x: 90, startPoint y: 137, endPoint x: 88, endPoint y: 134, distance: 4.0
click at [90, 137] on select "Select Stylist [PERSON_NAME] [PERSON_NAME] DC [PERSON_NAME] [PERSON_NAME] ([PER…" at bounding box center [87, 136] width 56 height 8
select select "7884"
click at [59, 132] on select "Select Stylist [PERSON_NAME] [PERSON_NAME] DC [PERSON_NAME] [PERSON_NAME] ([PER…" at bounding box center [87, 136] width 56 height 8
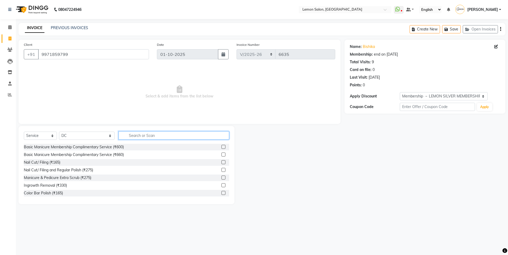
click at [127, 133] on input "text" at bounding box center [174, 135] width 111 height 8
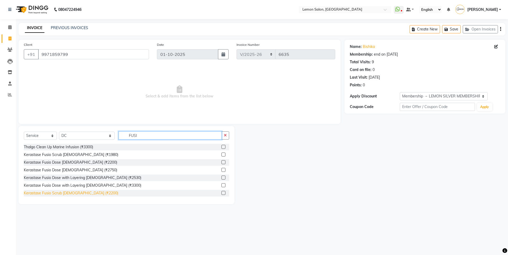
type input "FUSI"
click at [84, 192] on div "Kerastase Fusio Scrub [DEMOGRAPHIC_DATA] (₹2200)" at bounding box center [71, 193] width 95 height 6
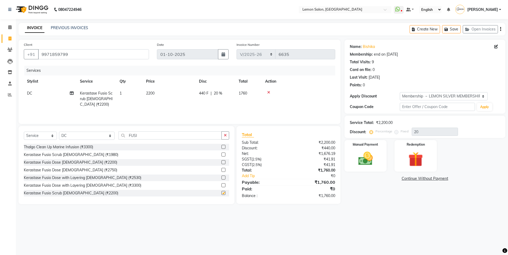
checkbox input "false"
click at [228, 135] on button "button" at bounding box center [226, 135] width 8 height 8
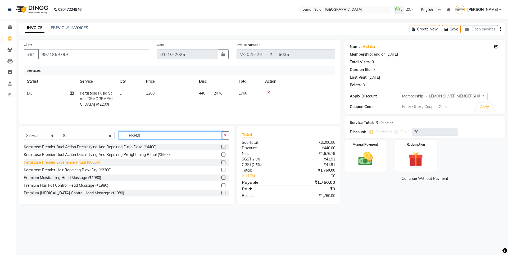
type input "PREMI"
click at [82, 160] on div "Kerastase Premier Experience Ritual (₹6600)" at bounding box center [62, 163] width 76 height 6
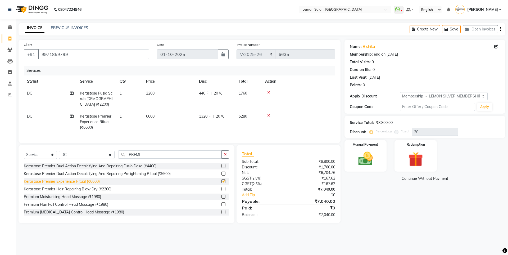
checkbox input "false"
click at [227, 159] on button "button" at bounding box center [226, 154] width 8 height 8
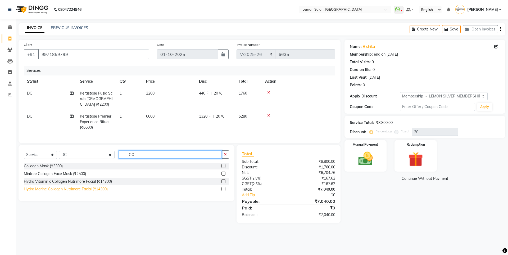
type input "COLL"
click at [51, 192] on div "Hydra Marine Collagen Nutrimore Facial (₹14300)" at bounding box center [66, 189] width 84 height 6
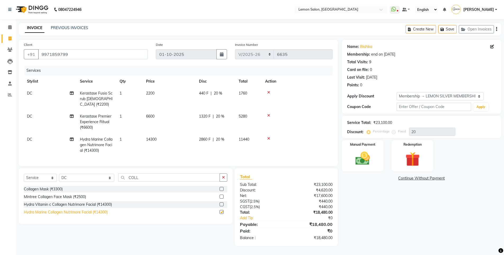
checkbox input "false"
click at [224, 179] on icon "button" at bounding box center [223, 178] width 3 height 4
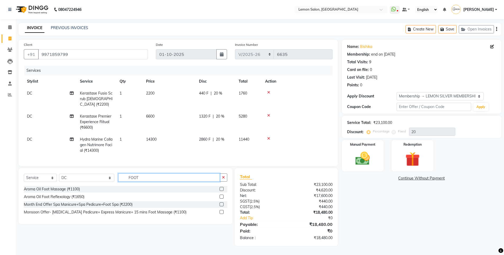
type input "FOOT"
click at [67, 200] on div "Aroma Oil Foot Reflexology (₹1650)" at bounding box center [126, 197] width 204 height 7
click at [66, 200] on div "Aroma Oil Foot Reflexology (₹1650)" at bounding box center [54, 197] width 61 height 6
checkbox input "false"
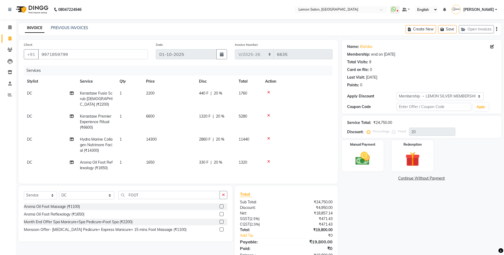
click at [34, 139] on td "DC" at bounding box center [50, 144] width 53 height 23
select select "7884"
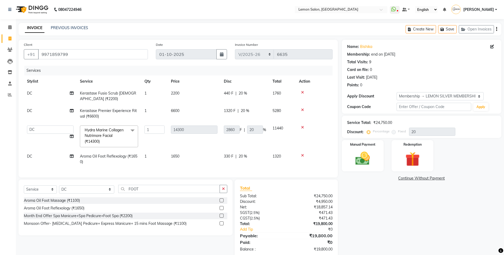
click at [34, 134] on td "Aakash Buchiude Azaz Kassara DC Geeta Govind Rajput Idrisi Mehtab Kanchan (Shru…" at bounding box center [50, 136] width 53 height 28
click at [35, 130] on select "Aakash Buchiude Azaz Kassara DC Geeta Govind Rajput Idrisi Mehtab Kanchan (Shru…" at bounding box center [50, 129] width 47 height 8
select select "7399"
click at [32, 114] on td "DC" at bounding box center [50, 113] width 53 height 17
select select "7884"
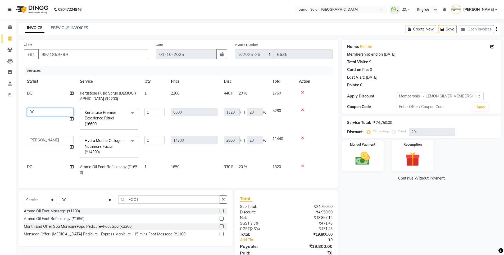
click at [32, 114] on select "Aakash Buchiude Azaz Kassara DC Geeta Govind Rajput Idrisi Mehtab Kanchan (Shru…" at bounding box center [50, 112] width 47 height 8
select select "9574"
click at [32, 92] on span "DC" at bounding box center [29, 93] width 5 height 5
select select "7884"
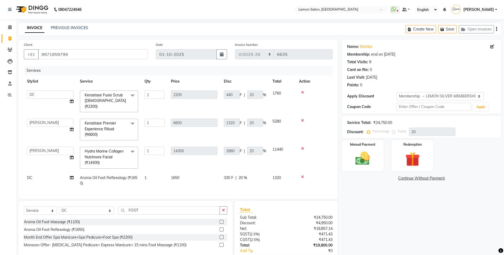
click at [32, 92] on select "Aakash Buchiude Azaz Kassara DC Geeta Govind Rajput Idrisi Mehtab Kanchan (Shru…" at bounding box center [50, 95] width 47 height 8
select select "9574"
click at [36, 172] on td "DC" at bounding box center [50, 180] width 53 height 17
select select "7884"
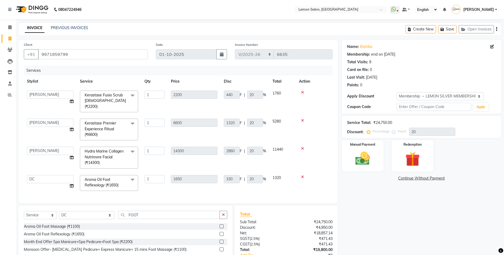
click at [36, 175] on select "Aakash Buchiude Azaz Kassara DC Geeta Govind Rajput Idrisi Mehtab Kanchan (Shru…" at bounding box center [50, 179] width 47 height 8
select select "63910"
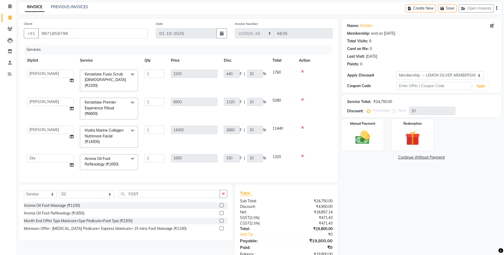
scroll to position [5, 0]
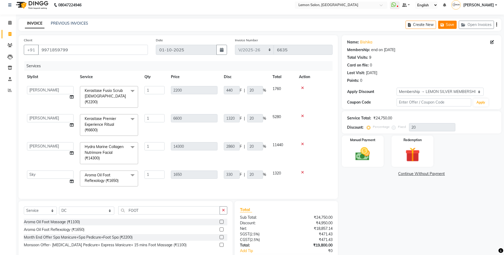
click at [449, 22] on button "Save" at bounding box center [447, 25] width 19 height 8
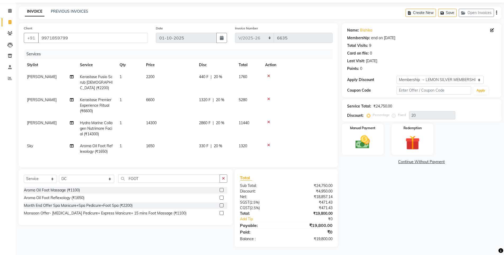
scroll to position [20, 0]
click at [78, 177] on select "Select Stylist [PERSON_NAME] [PERSON_NAME] DC [PERSON_NAME] [PERSON_NAME] ([PER…" at bounding box center [86, 179] width 55 height 8
select select "7399"
click at [59, 175] on select "Select Stylist Aakash Buchiude Azaz Kassara DC Geeta Govind Rajput Idrisi Mehta…" at bounding box center [86, 179] width 55 height 8
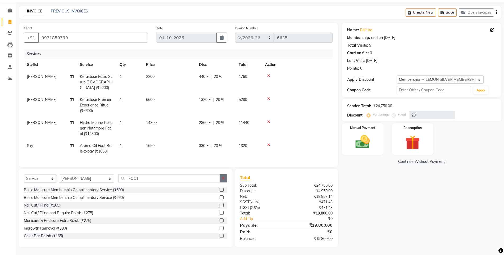
click at [224, 179] on icon "button" at bounding box center [223, 178] width 3 height 4
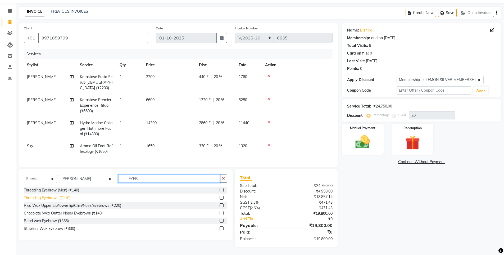
type input "EYEB"
click at [44, 199] on div "Threading Eyebrows (₹110)" at bounding box center [47, 198] width 47 height 6
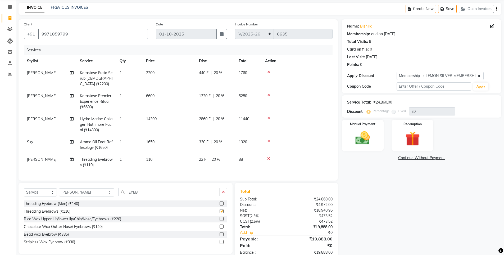
checkbox input "false"
click at [224, 194] on icon "button" at bounding box center [223, 192] width 3 height 4
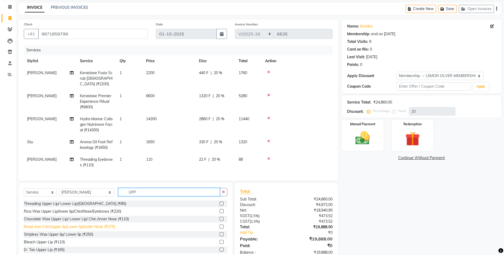
type input "UPP"
click at [100, 227] on div "Bead wax Chin/Upper lip/Lower lip/Outer Nose (₹275)" at bounding box center [69, 227] width 91 height 6
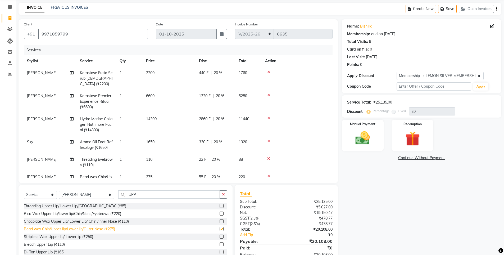
checkbox input "false"
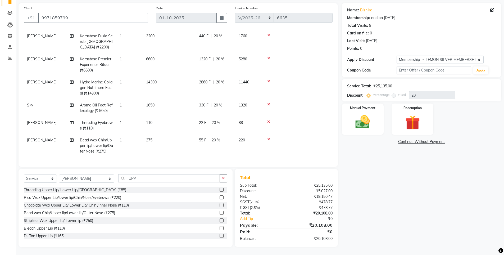
scroll to position [0, 0]
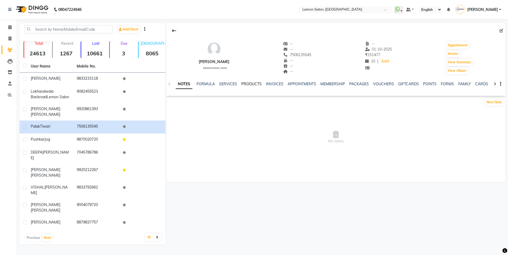
click at [249, 85] on link "PRODUCTS" at bounding box center [251, 84] width 20 height 5
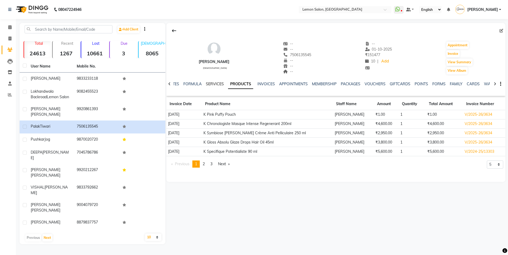
click at [218, 82] on link "SERVICES" at bounding box center [215, 84] width 18 height 5
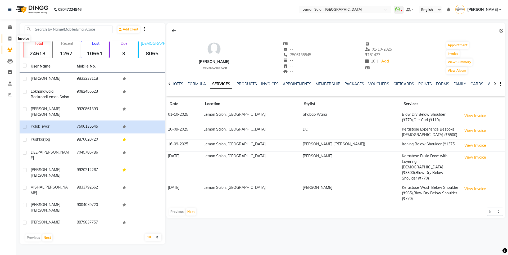
click at [8, 39] on icon at bounding box center [9, 39] width 3 height 4
select select "566"
select select "service"
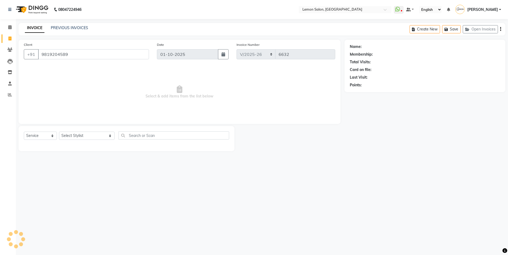
type input "9819204589"
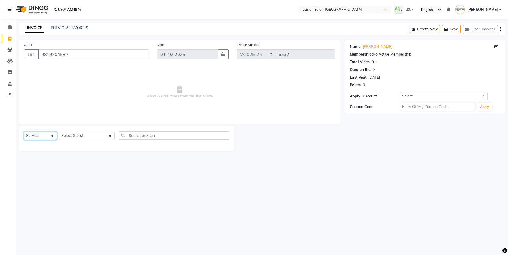
click at [33, 136] on select "Select Service Product Membership Package Voucher Prepaid Gift Card" at bounding box center [40, 136] width 33 height 8
select select "membership"
click at [24, 132] on select "Select Service Product Membership Package Voucher Prepaid Gift Card" at bounding box center [40, 136] width 33 height 8
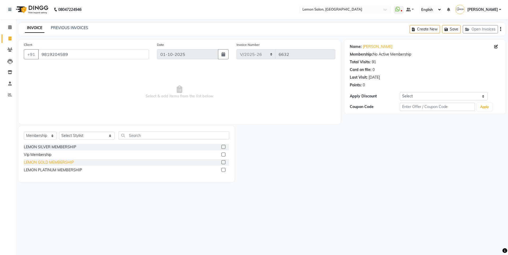
click at [40, 164] on div "LEMON GOLD MEMBERSHIP" at bounding box center [49, 163] width 50 height 6
checkbox input "false"
click at [72, 132] on select "Select Stylist [PERSON_NAME] [PERSON_NAME] DC [PERSON_NAME] [PERSON_NAME] ([PER…" at bounding box center [87, 136] width 56 height 8
select select "32325"
click at [59, 132] on select "Select Stylist [PERSON_NAME] [PERSON_NAME] DC [PERSON_NAME] [PERSON_NAME] ([PER…" at bounding box center [87, 136] width 56 height 8
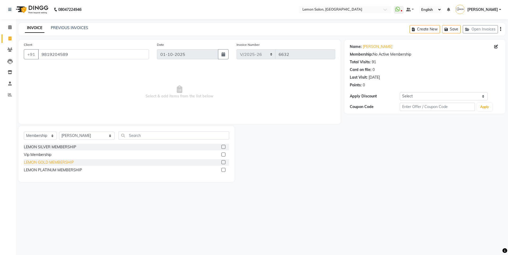
click at [60, 164] on div "LEMON GOLD MEMBERSHIP" at bounding box center [49, 163] width 50 height 6
select select "select"
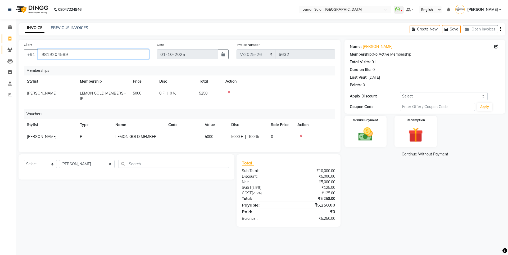
drag, startPoint x: 94, startPoint y: 53, endPoint x: 2, endPoint y: 53, distance: 91.9
click at [0, 53] on app-home "08047224946 Select Location × [GEOGRAPHIC_DATA], Oshiwara WhatsApp Status ✕ Sta…" at bounding box center [254, 117] width 508 height 235
click at [376, 139] on img at bounding box center [365, 133] width 25 height 17
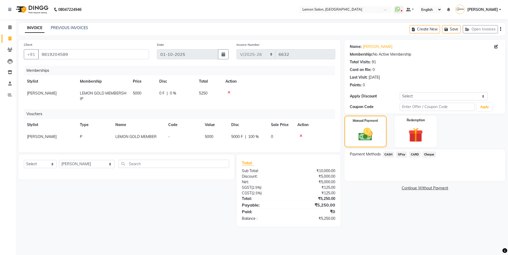
click at [389, 152] on span "CASH" at bounding box center [388, 154] width 11 height 6
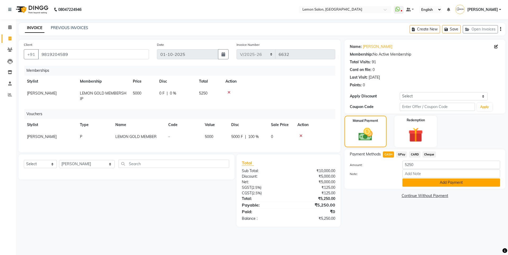
click at [417, 180] on button "Add Payment" at bounding box center [452, 182] width 98 height 8
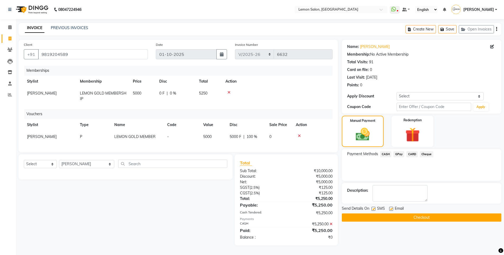
scroll to position [2, 0]
click at [375, 214] on button "Checkout" at bounding box center [422, 217] width 160 height 8
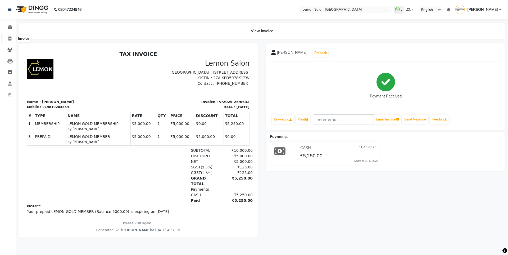
click at [9, 40] on icon at bounding box center [9, 39] width 3 height 4
select select "service"
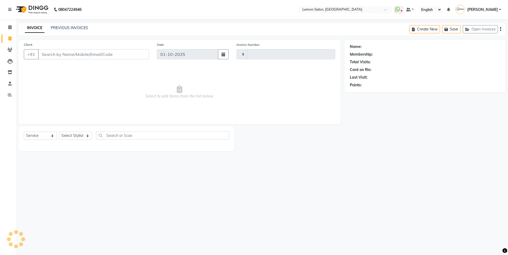
type input "6633"
select select "566"
type input "9819204589"
select select "1: Object"
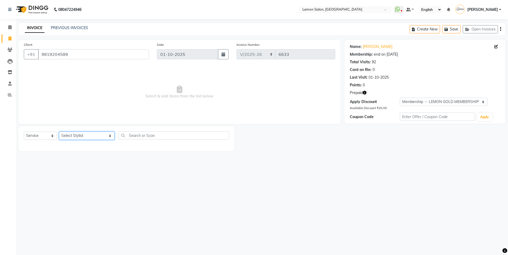
click at [73, 135] on select "Select Stylist [PERSON_NAME] [PERSON_NAME] DC [PERSON_NAME] [PERSON_NAME] ([PER…" at bounding box center [87, 136] width 56 height 8
select select "7391"
click at [59, 132] on select "Select Stylist [PERSON_NAME] [PERSON_NAME] DC [PERSON_NAME] [PERSON_NAME] ([PER…" at bounding box center [87, 136] width 56 height 8
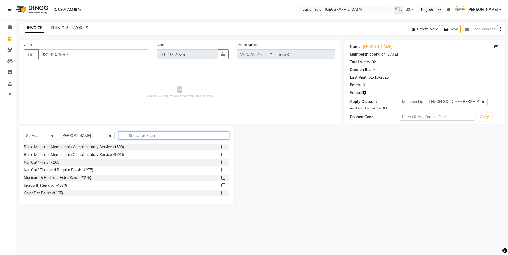
click at [137, 134] on input "text" at bounding box center [174, 135] width 111 height 8
type input "TOU"
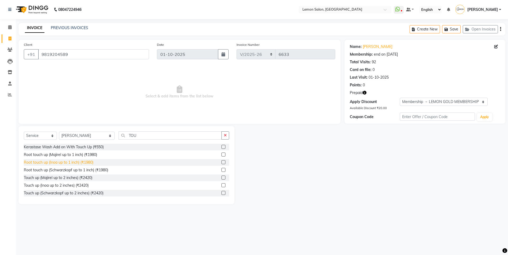
click at [50, 163] on div "Root touch up (Inoa up to 1 inch) (₹1980)" at bounding box center [59, 163] width 70 height 6
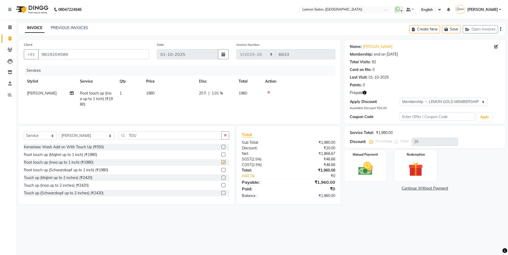
checkbox input "false"
click at [227, 134] on icon "button" at bounding box center [225, 135] width 3 height 4
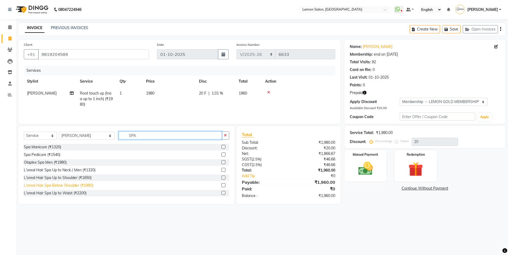
type input "SPA"
click at [61, 183] on div "L'oreal Hair Spa Below Shoulder (₹1980)" at bounding box center [58, 186] width 69 height 6
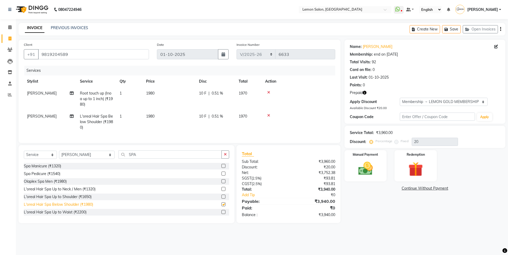
checkbox input "false"
click at [438, 99] on select "Select Membership → LEMON GOLD MEMBERSHIP Coupon → Abc" at bounding box center [444, 102] width 88 height 8
select select "2: Object"
click at [400, 98] on select "Select Membership → LEMON GOLD MEMBERSHIP Coupon → Abc" at bounding box center [444, 102] width 88 height 8
type input "20"
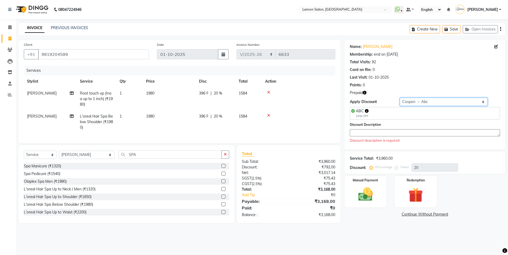
click at [419, 105] on select "Select Membership → LEMON GOLD MEMBERSHIP Coupon → Abc" at bounding box center [444, 102] width 88 height 8
select select "0:"
click at [400, 98] on select "Select Membership → LEMON GOLD MEMBERSHIP Coupon → Abc" at bounding box center [444, 102] width 88 height 8
type input "0"
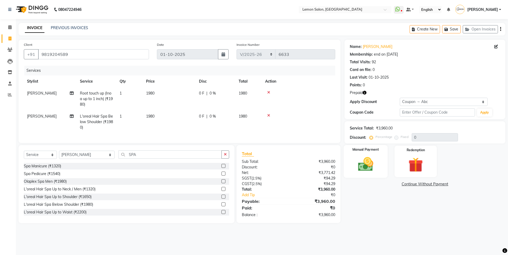
click at [373, 163] on img at bounding box center [365, 163] width 25 height 17
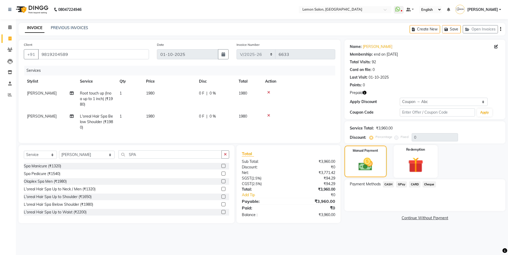
click at [419, 152] on div "Redemption" at bounding box center [416, 161] width 44 height 33
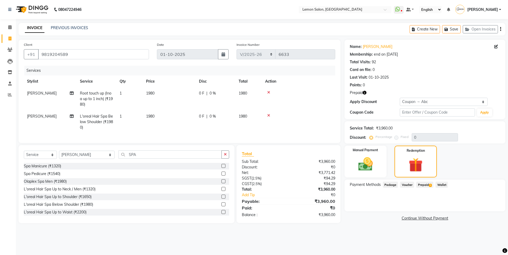
click at [429, 183] on span "Prepaid 1" at bounding box center [424, 185] width 17 height 6
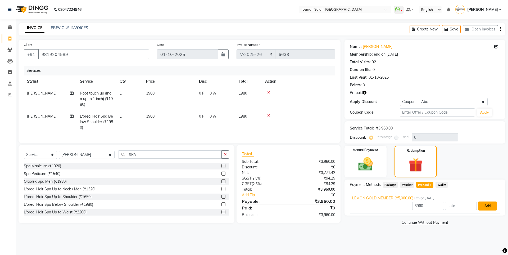
click at [492, 205] on button "Add" at bounding box center [487, 205] width 19 height 9
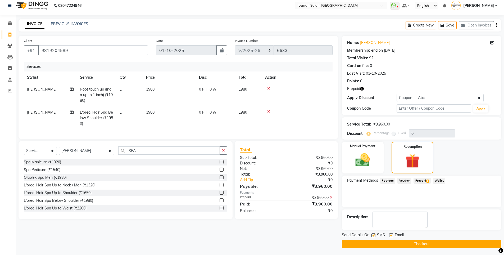
scroll to position [5, 0]
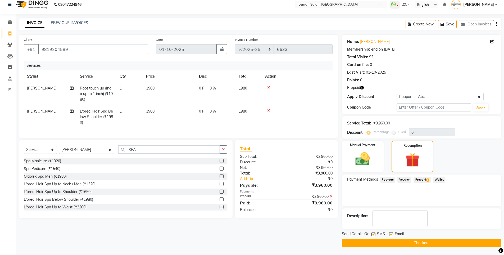
click at [374, 241] on button "Checkout" at bounding box center [422, 243] width 160 height 8
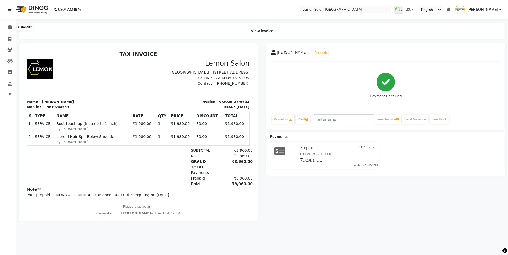
click at [7, 27] on span at bounding box center [9, 27] width 9 height 6
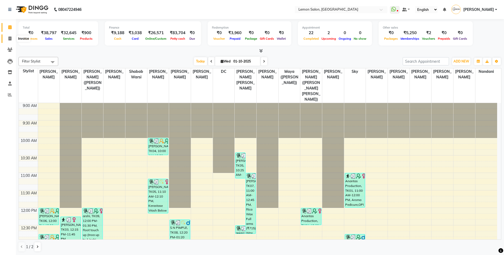
click at [10, 39] on icon at bounding box center [9, 39] width 3 height 4
select select "service"
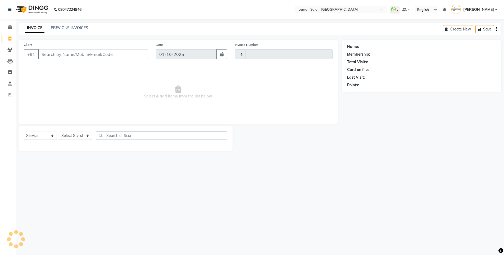
type input "6634"
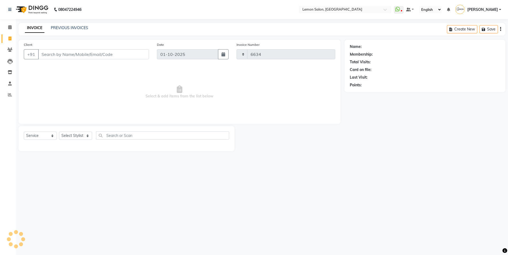
select select "566"
click at [73, 133] on select "Select Stylist" at bounding box center [75, 136] width 33 height 8
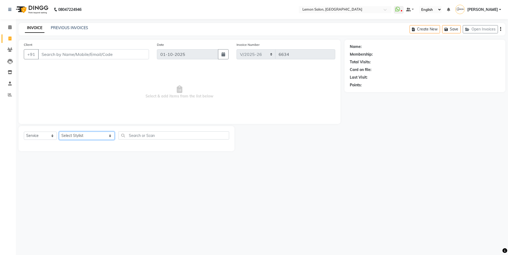
select select "60419"
click at [59, 132] on select "Select Stylist [PERSON_NAME] [PERSON_NAME] DC [PERSON_NAME] [PERSON_NAME] ([PER…" at bounding box center [87, 136] width 56 height 8
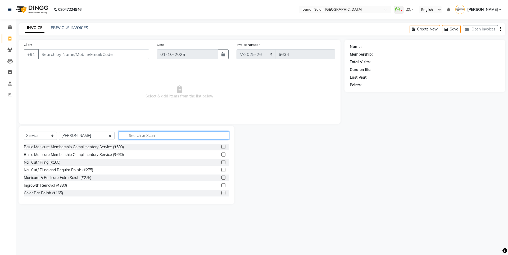
click at [126, 134] on input "text" at bounding box center [174, 135] width 111 height 8
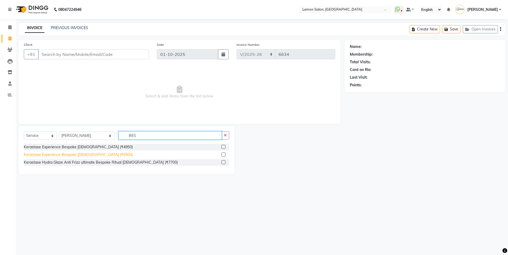
type input "BES"
click at [97, 154] on div "Kerastase Experience Bespoke [DEMOGRAPHIC_DATA] (₹5500)" at bounding box center [78, 155] width 109 height 6
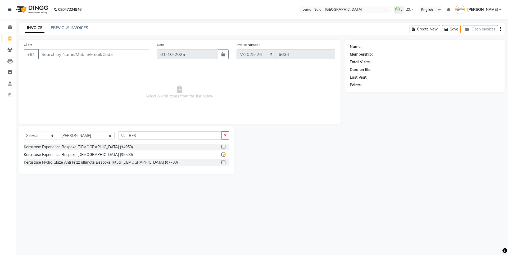
checkbox input "false"
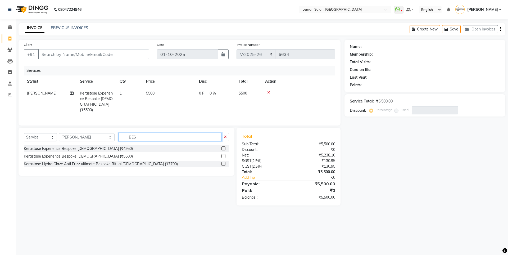
click at [221, 136] on input "BES" at bounding box center [170, 137] width 103 height 8
click at [227, 137] on icon "button" at bounding box center [225, 137] width 3 height 4
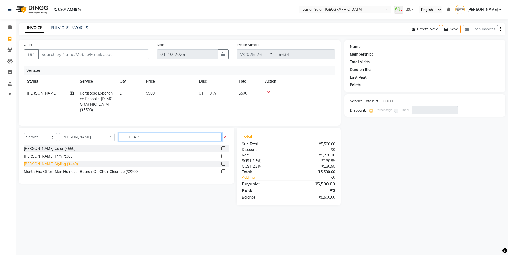
type input "BEAR"
click at [42, 161] on div "[PERSON_NAME] Styling (₹440)" at bounding box center [51, 164] width 54 height 6
checkbox input "false"
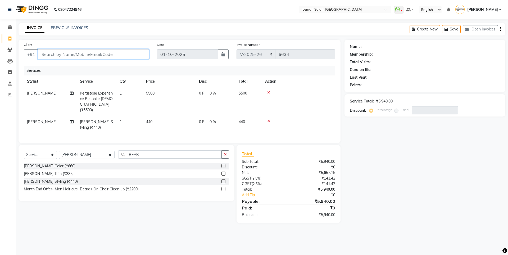
click at [133, 54] on input "Client" at bounding box center [93, 54] width 111 height 10
type input "9"
type input "0"
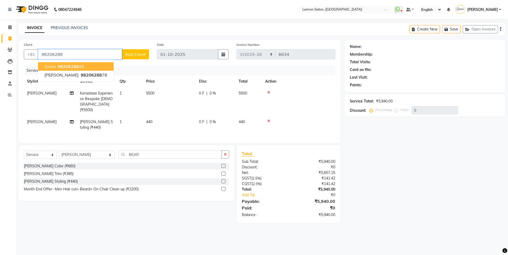
click at [84, 65] on button "Ginini 98206288 95" at bounding box center [75, 66] width 75 height 8
type input "9820628895"
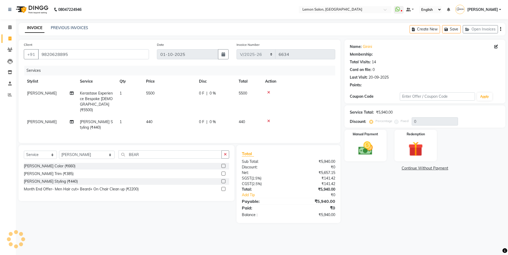
select select "1: Object"
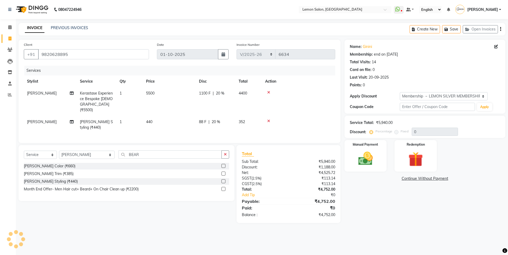
type input "20"
click at [380, 155] on div "Manual Payment" at bounding box center [366, 156] width 44 height 33
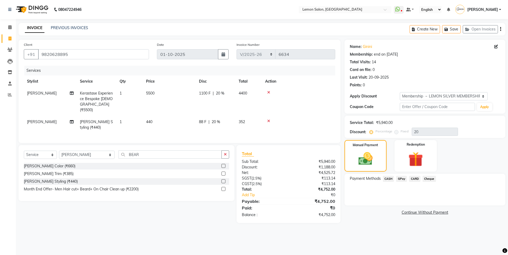
click at [388, 180] on span "CASH" at bounding box center [388, 179] width 11 height 6
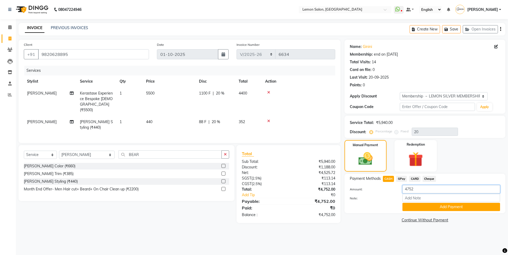
drag, startPoint x: 417, startPoint y: 191, endPoint x: 345, endPoint y: 199, distance: 73.2
click at [345, 199] on div "Payment Methods CASH GPay CARD Cheque Amount: 4752 Note: Add Payment" at bounding box center [425, 193] width 161 height 39
type input "2000"
click at [428, 205] on button "Add Payment" at bounding box center [452, 207] width 98 height 8
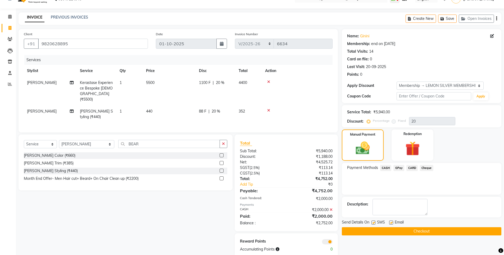
scroll to position [19, 0]
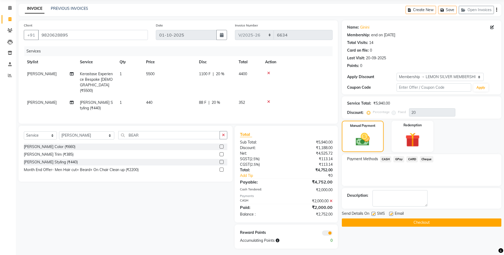
click at [400, 158] on span "GPay" at bounding box center [399, 159] width 11 height 6
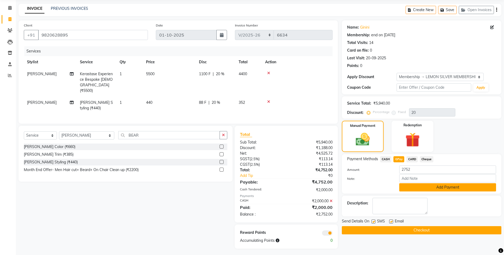
click at [418, 188] on button "Add Payment" at bounding box center [447, 187] width 97 height 8
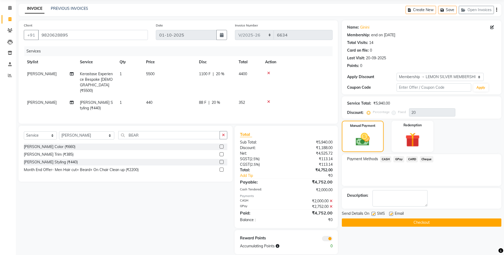
click at [372, 214] on label at bounding box center [374, 214] width 4 height 4
click at [372, 214] on input "checkbox" at bounding box center [373, 213] width 3 height 3
checkbox input "false"
click at [392, 212] on label at bounding box center [391, 214] width 4 height 4
click at [392, 212] on input "checkbox" at bounding box center [390, 213] width 3 height 3
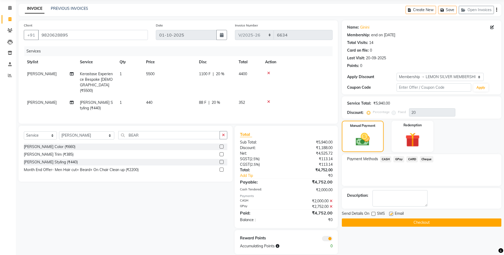
checkbox input "false"
click at [393, 222] on button "Checkout" at bounding box center [422, 222] width 160 height 8
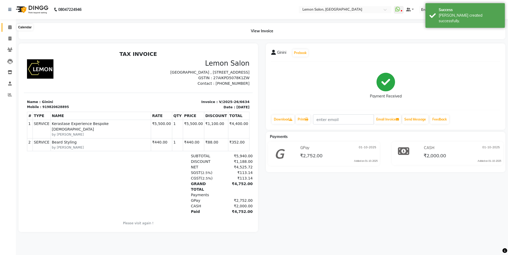
click at [11, 27] on icon at bounding box center [9, 27] width 3 height 4
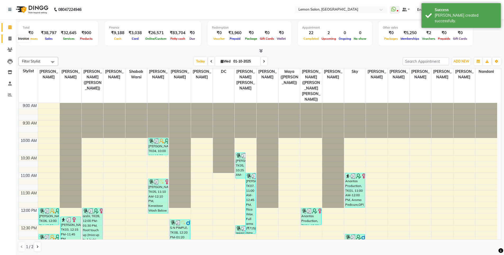
click at [7, 39] on span at bounding box center [9, 39] width 9 height 6
select select "service"
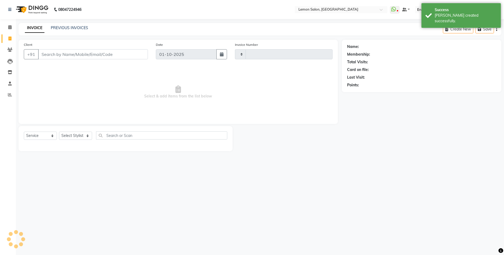
type input "6635"
select select "566"
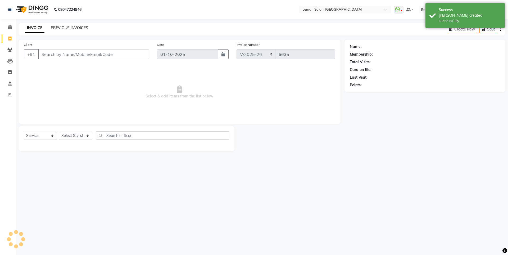
click at [71, 27] on link "PREVIOUS INVOICES" at bounding box center [69, 27] width 37 height 5
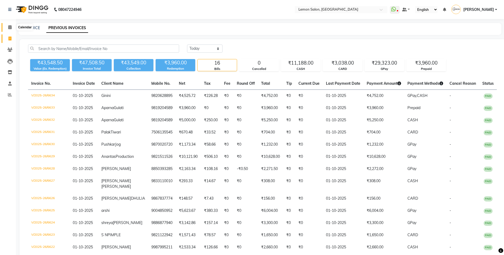
click at [10, 28] on icon at bounding box center [9, 27] width 3 height 4
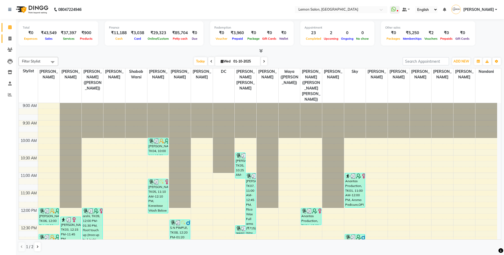
click at [9, 35] on link "Invoice" at bounding box center [8, 38] width 13 height 9
select select "service"
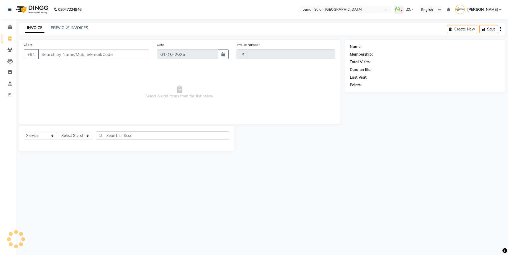
type input "6635"
select select "566"
click at [78, 132] on select "Select Stylist" at bounding box center [75, 136] width 33 height 8
click at [76, 135] on select "Select Stylist" at bounding box center [75, 136] width 33 height 8
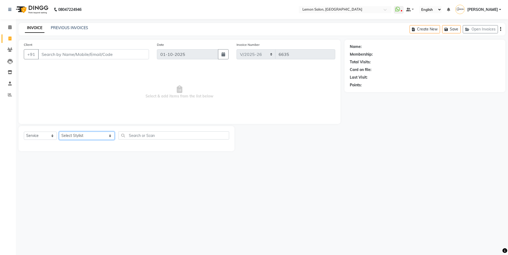
click at [76, 135] on select "Select Stylist Aakash Buchiude Azaz Kassara DC Geeta Govind Rajput Idrisi Mehta…" at bounding box center [87, 136] width 56 height 8
select select "60419"
click at [59, 132] on select "Select Stylist Aakash Buchiude Azaz Kassara DC Geeta Govind Rajput Idrisi Mehta…" at bounding box center [87, 136] width 56 height 8
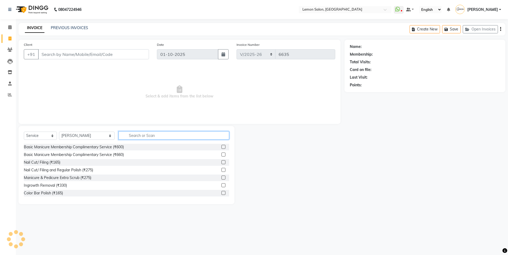
click at [123, 133] on input "text" at bounding box center [174, 135] width 111 height 8
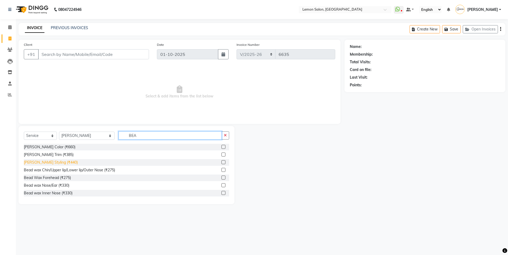
type input "BEA"
click at [53, 165] on div "Beard Styling (₹440)" at bounding box center [51, 163] width 54 height 6
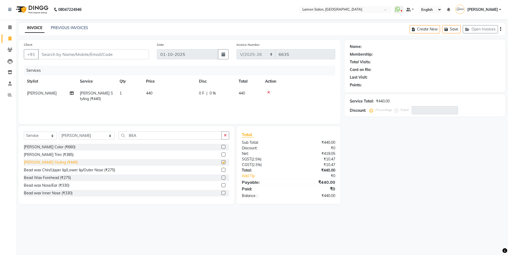
checkbox input "false"
click at [87, 52] on input "Client" at bounding box center [93, 54] width 111 height 10
type input "8"
type input "0"
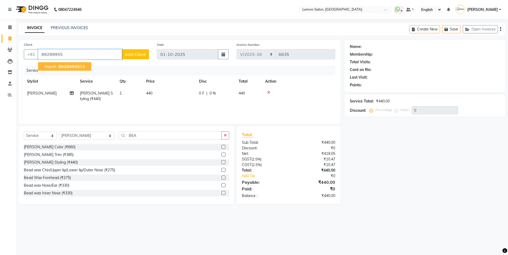
click at [58, 68] on ngb-highlight "89289955 04" at bounding box center [71, 66] width 28 height 5
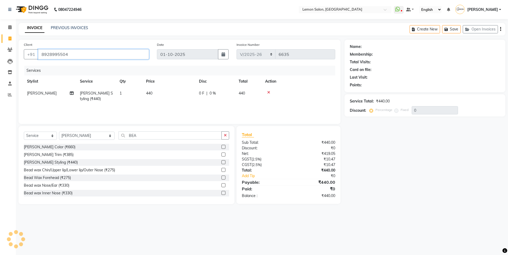
type input "8928995504"
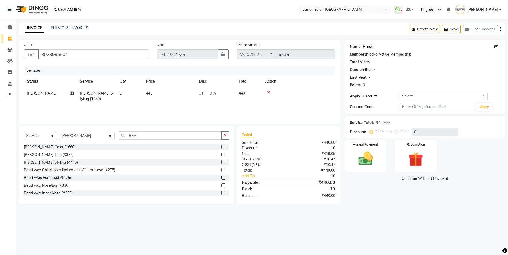
click at [370, 48] on link "Harsh" at bounding box center [368, 47] width 10 height 6
drag, startPoint x: 109, startPoint y: 51, endPoint x: 0, endPoint y: 71, distance: 111.3
click at [0, 71] on app-home "08047224946 Select Location × Lemon Salon, Oshiwara WhatsApp Status ✕ Status: D…" at bounding box center [254, 106] width 508 height 212
click at [222, 133] on button "button" at bounding box center [226, 135] width 8 height 8
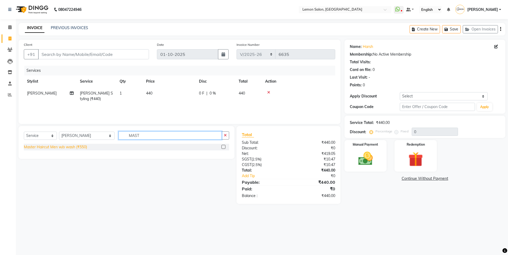
type input "MAST"
click at [48, 150] on div "Master Haircut Men w/o wash (₹550)" at bounding box center [55, 147] width 63 height 6
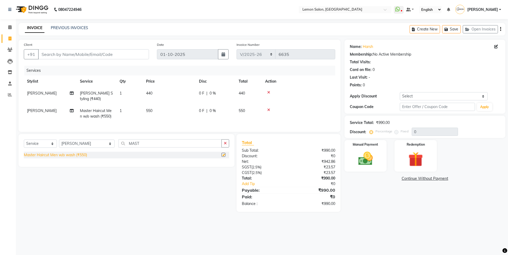
checkbox input "false"
click at [91, 50] on input "Client" at bounding box center [93, 54] width 111 height 10
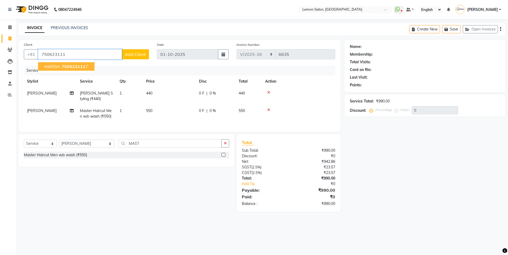
click at [64, 67] on span "750623111" at bounding box center [74, 66] width 24 height 5
type input "7506231117"
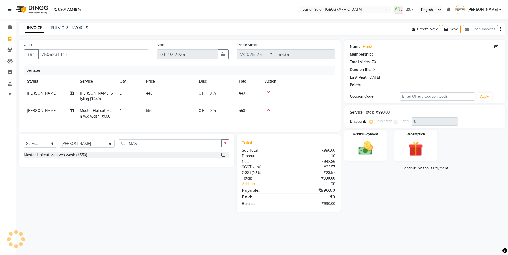
select select "1: Object"
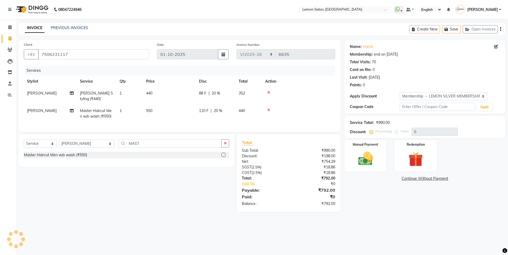
type input "20"
click at [374, 155] on img at bounding box center [365, 158] width 25 height 17
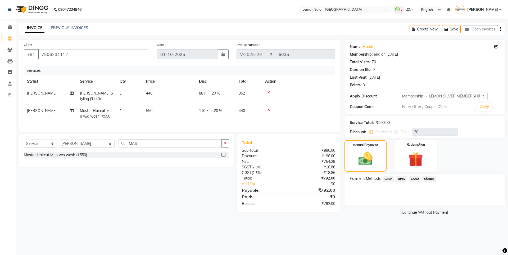
click at [402, 179] on span "GPay" at bounding box center [401, 179] width 11 height 6
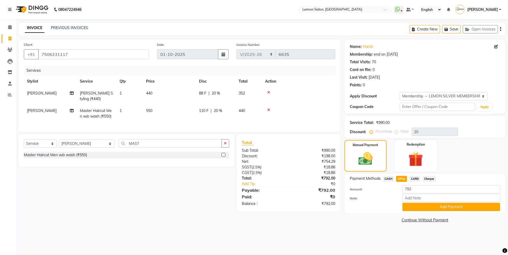
click at [415, 178] on span "CARD" at bounding box center [414, 179] width 11 height 6
click at [436, 205] on button "Add Payment" at bounding box center [452, 207] width 98 height 8
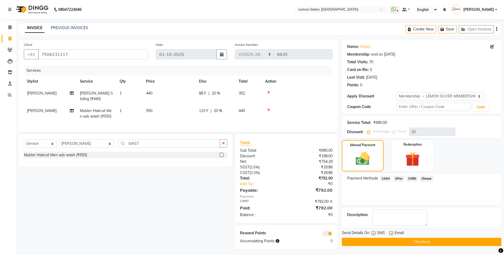
click at [394, 242] on button "Checkout" at bounding box center [422, 242] width 160 height 8
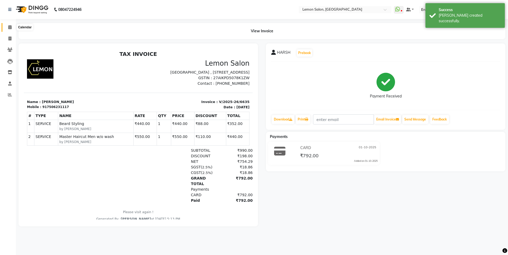
click at [10, 27] on icon at bounding box center [9, 27] width 3 height 4
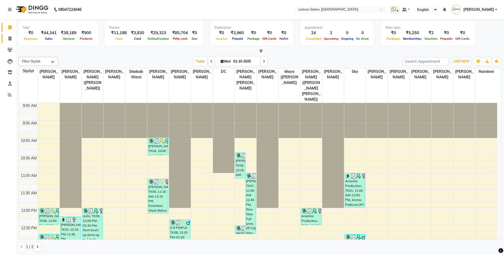
click at [2, 42] on link "Invoice" at bounding box center [8, 38] width 13 height 9
select select "service"
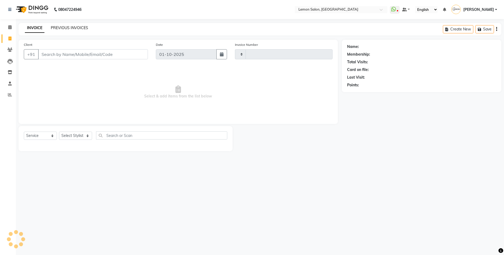
type input "6637"
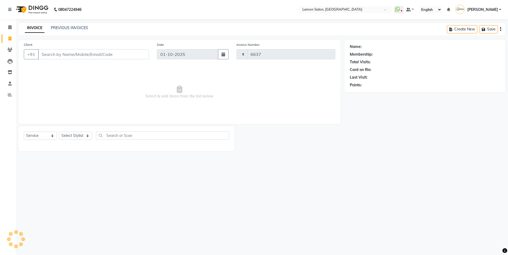
select select "566"
click at [55, 25] on div "INVOICE PREVIOUS INVOICES Create New Save Open Invoices" at bounding box center [262, 29] width 487 height 12
click at [57, 26] on link "PREVIOUS INVOICES" at bounding box center [69, 27] width 37 height 5
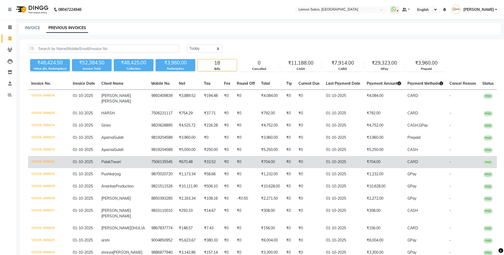
click at [179, 167] on td "₹670.48" at bounding box center [188, 162] width 25 height 12
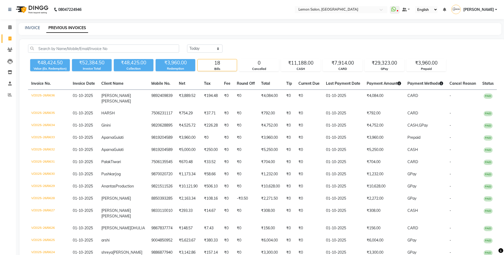
click at [304, 58] on div "₹48,424.50 Value (Ex. Redemption) ₹52,384.50 Invoice Total ₹48,425.00 Collectio…" at bounding box center [262, 64] width 469 height 14
click at [303, 74] on div "Today Yesterday Custom Range ₹48,424.50 Value (Ex. Redemption) ₹52,384.50 Invoi…" at bounding box center [263, 192] width 486 height 307
click at [305, 61] on div "₹11,188.00" at bounding box center [300, 62] width 39 height 7
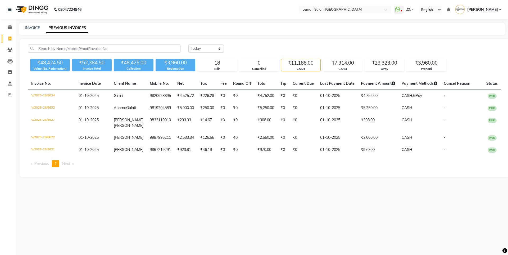
click at [305, 61] on div "₹11,188.00" at bounding box center [300, 62] width 39 height 7
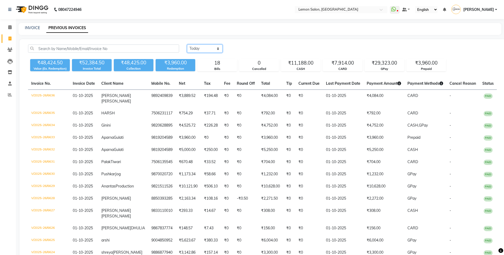
click at [204, 52] on select "Today Yesterday Custom Range" at bounding box center [204, 48] width 35 height 8
click at [200, 51] on select "Today Yesterday Custom Range" at bounding box center [204, 48] width 35 height 8
select select "range"
click at [187, 44] on select "Today Yesterday Custom Range" at bounding box center [204, 48] width 35 height 8
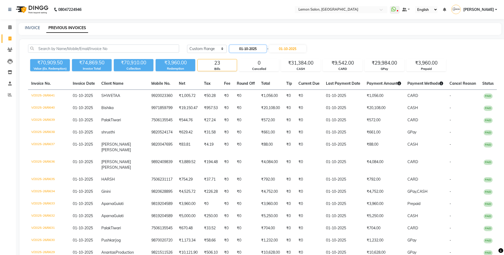
click at [250, 50] on input "01-10-2025" at bounding box center [248, 48] width 37 height 7
select select "10"
select select "2025"
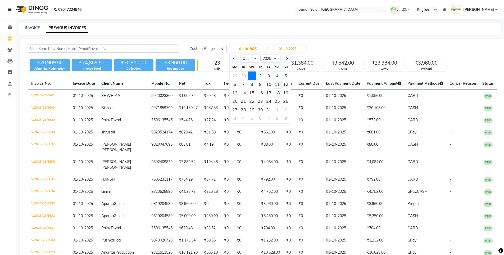
click at [279, 86] on div "11" at bounding box center [277, 84] width 8 height 8
type input "11-10-2025"
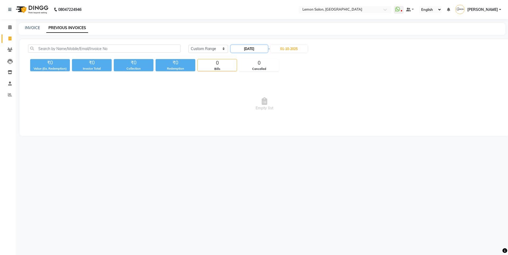
click at [262, 51] on input "11-10-2025" at bounding box center [249, 48] width 37 height 7
select select "10"
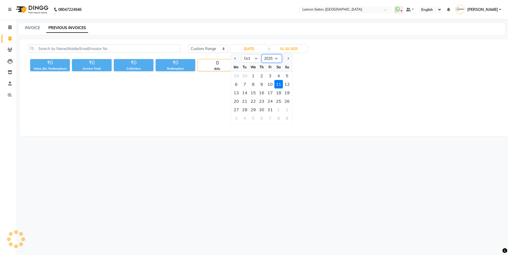
click at [275, 61] on select "2015 2016 2017 2018 2019 2020 2021 2022 2023 2024 2025 2026 2027 2028 2029 2030…" at bounding box center [272, 59] width 20 height 8
select select "2024"
click at [262, 55] on select "2015 2016 2017 2018 2019 2020 2021 2022 2023 2024 2025 2026 2027 2028 2029 2030…" at bounding box center [272, 59] width 20 height 8
click at [268, 87] on div "11" at bounding box center [270, 84] width 8 height 8
type input "11-10-2024"
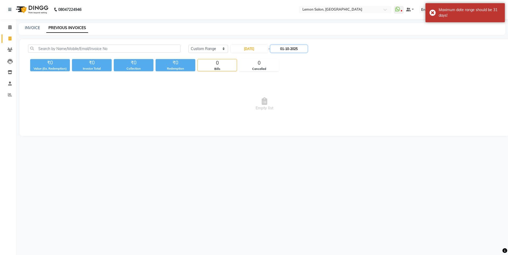
click at [292, 47] on input "01-10-2025" at bounding box center [289, 48] width 37 height 7
select select "10"
select select "2025"
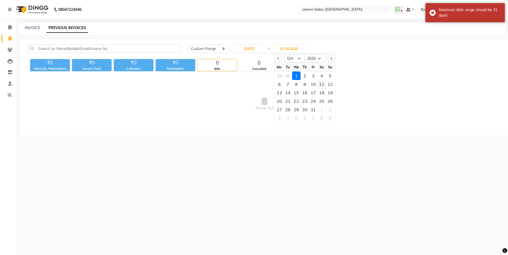
click at [322, 84] on div "11" at bounding box center [322, 84] width 8 height 8
type input "11-10-2025"
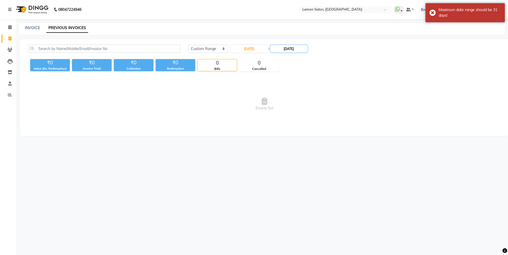
click at [306, 49] on input "11-10-2025" at bounding box center [289, 48] width 37 height 7
select select "10"
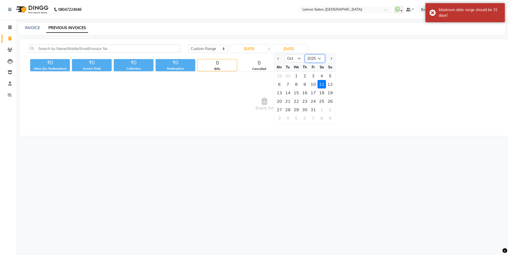
click at [315, 60] on select "2024 2025 2026 2027 2028 2029 2030 2031 2032 2033 2034 2035" at bounding box center [315, 59] width 20 height 8
select select "2024"
click at [305, 55] on select "2024 2025 2026 2027 2028 2029 2030 2031 2032 2033 2034 2035" at bounding box center [315, 59] width 20 height 8
click at [313, 86] on div "11" at bounding box center [313, 84] width 8 height 8
type input "11-10-2024"
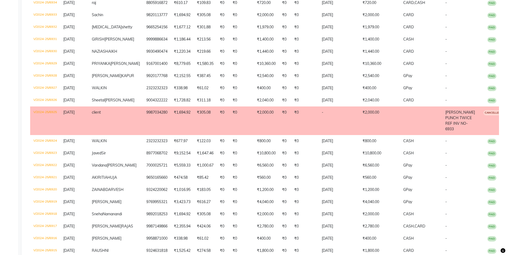
scroll to position [11, 0]
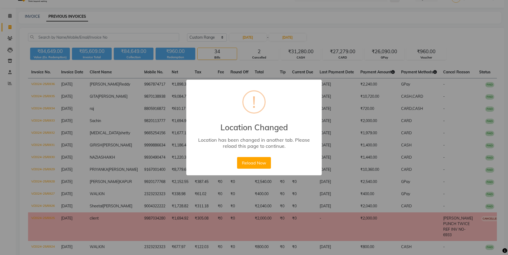
click at [249, 164] on button "Reload Now" at bounding box center [254, 163] width 34 height 12
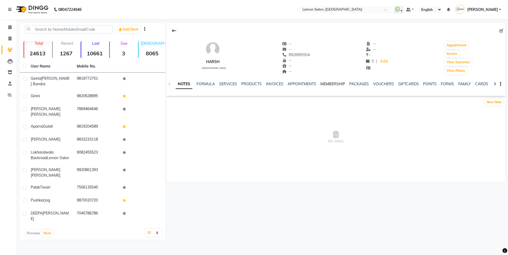
click at [325, 82] on link "MEMBERSHIP" at bounding box center [333, 84] width 25 height 5
click at [199, 83] on link "SERVICES" at bounding box center [202, 84] width 18 height 5
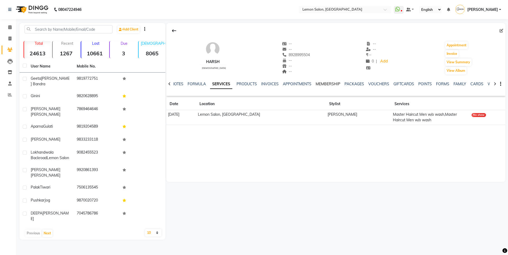
click at [328, 84] on link "MEMBERSHIP" at bounding box center [328, 84] width 25 height 5
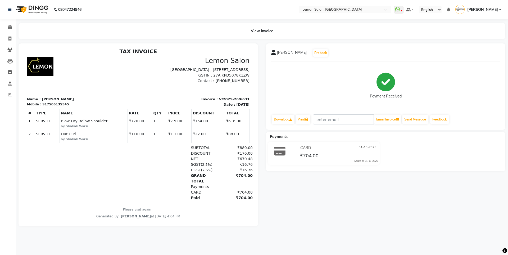
scroll to position [4, 0]
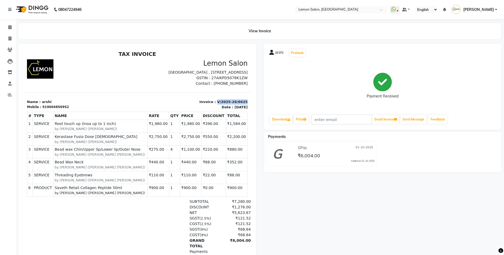
drag, startPoint x: 213, startPoint y: 107, endPoint x: 275, endPoint y: 157, distance: 79.9
click at [251, 109] on html "TAX INVOICE Lemon Salon [STREET_ADDRESS] GSTIN : 27AIKPD5078K1ZW Mobile : #" at bounding box center [137, 167] width 227 height 237
copy p "V/2025-26/6625"
click at [6, 29] on span at bounding box center [9, 27] width 9 height 6
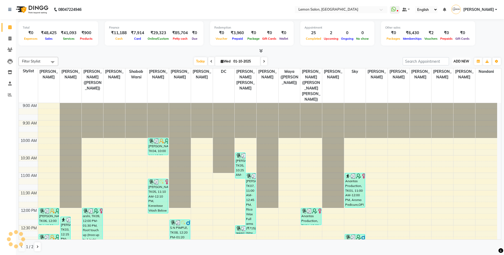
click at [465, 61] on span "ADD NEW" at bounding box center [462, 61] width 16 height 4
click at [448, 86] on link "Add Expense" at bounding box center [450, 85] width 42 height 7
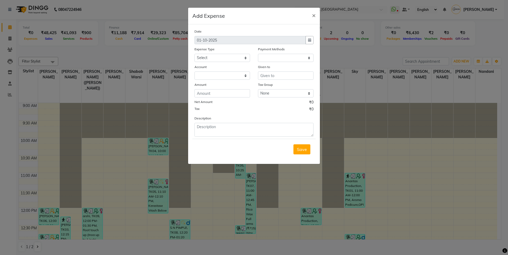
select select "1"
select select "2543"
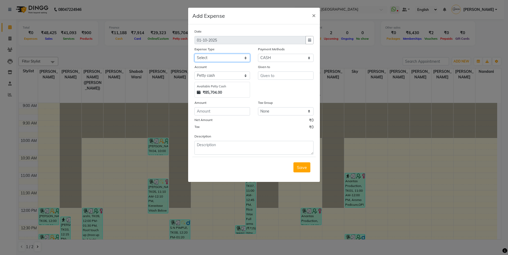
click at [226, 57] on select "Select Advance Cash transfer to hub Laundry Loan Membership Milk Miscellaneous …" at bounding box center [223, 58] width 56 height 8
select select "2707"
click at [195, 54] on select "Select Advance Cash transfer to hub Laundry Loan Membership Milk Miscellaneous …" at bounding box center [223, 58] width 56 height 8
click at [264, 74] on input "text" at bounding box center [286, 75] width 56 height 8
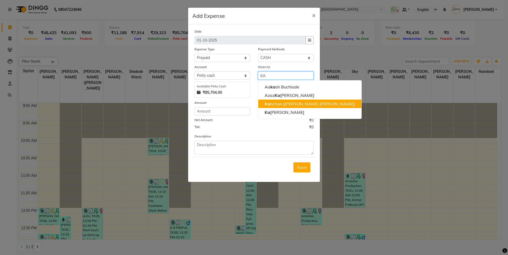
click at [291, 105] on ngb-highlight "Ka nchan (Shrushti Siddhesh Rahate)" at bounding box center [310, 103] width 91 height 5
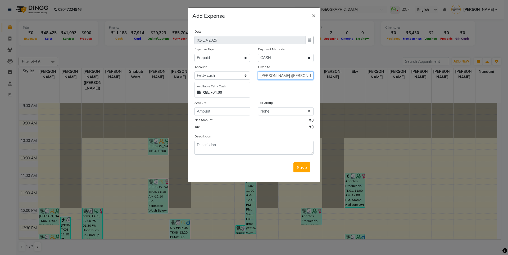
type input "Kanchan (Shrushti Siddhesh Rahate)"
click at [231, 114] on input "number" at bounding box center [223, 111] width 56 height 8
type input "38"
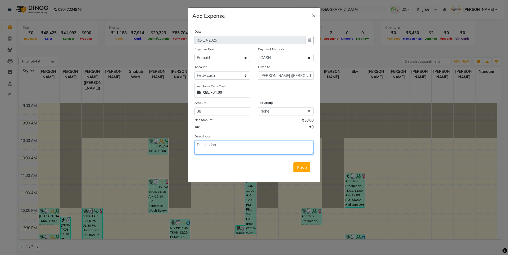
click at [244, 145] on textarea at bounding box center [254, 148] width 119 height 14
paste textarea "V/2025-26/6625"
type textarea "V/2025-26/6625"
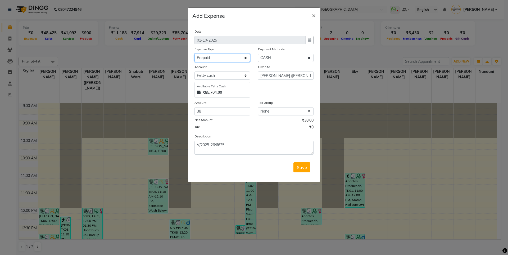
click at [213, 55] on select "Select Advance Cash transfer to hub Laundry Loan Membership Milk Miscellaneous …" at bounding box center [223, 58] width 56 height 8
select select "2685"
click at [195, 54] on select "Select Advance Cash transfer to hub Laundry Loan Membership Milk Miscellaneous …" at bounding box center [223, 58] width 56 height 8
click at [302, 169] on span "Save" at bounding box center [302, 167] width 10 height 5
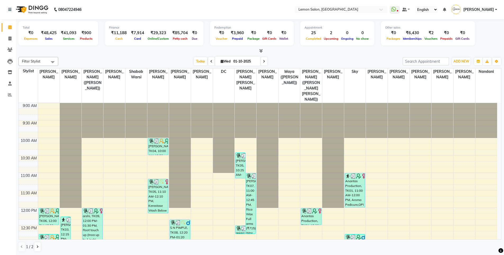
click at [11, 33] on li "Calendar" at bounding box center [8, 27] width 16 height 11
click at [14, 36] on span at bounding box center [9, 39] width 9 height 6
select select "service"
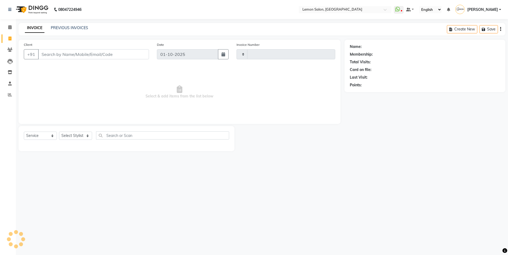
type input "6637"
select select "566"
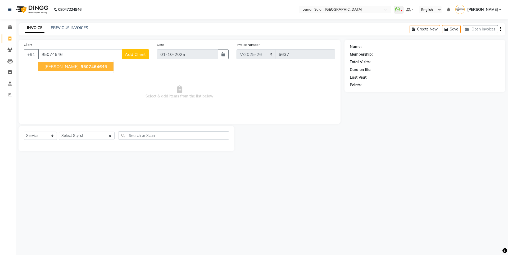
click at [80, 66] on ngb-highlight "95074646 46" at bounding box center [94, 66] width 28 height 5
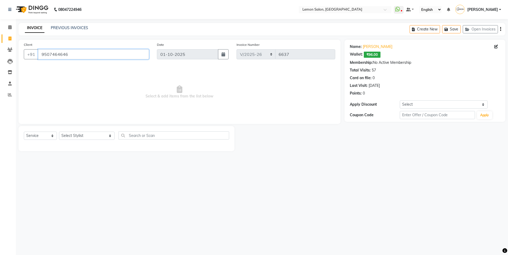
drag, startPoint x: 116, startPoint y: 55, endPoint x: 0, endPoint y: 53, distance: 116.2
click at [0, 53] on app-home "08047224946 Select Location × Lemon Salon, Oshiwara WhatsApp Status ✕ Status: D…" at bounding box center [254, 79] width 508 height 159
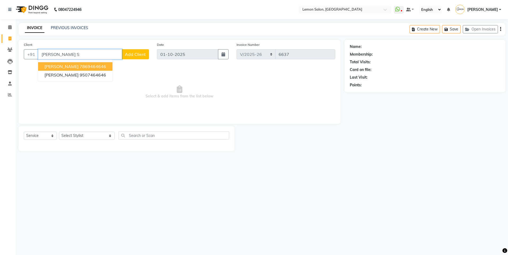
click at [106, 65] on ngb-highlight "7869464646" at bounding box center [93, 66] width 26 height 5
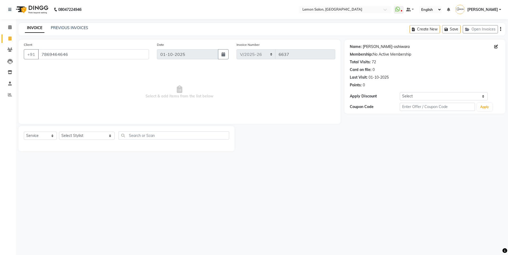
click at [384, 48] on link "Kartar Singh-oshiwara" at bounding box center [386, 47] width 47 height 6
drag, startPoint x: 84, startPoint y: 57, endPoint x: 0, endPoint y: 70, distance: 84.6
click at [0, 70] on app-home "08047224946 Select Location × Lemon Salon, Oshiwara WhatsApp Status ✕ Status: D…" at bounding box center [254, 79] width 508 height 159
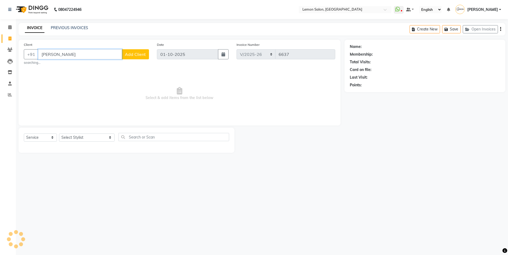
type input "ISHAN RAV"
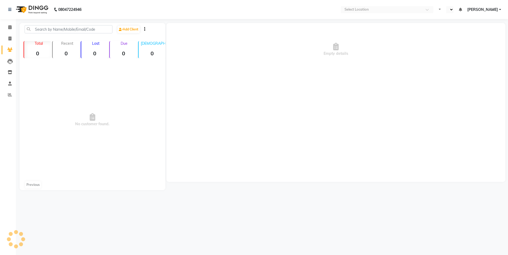
select select "en"
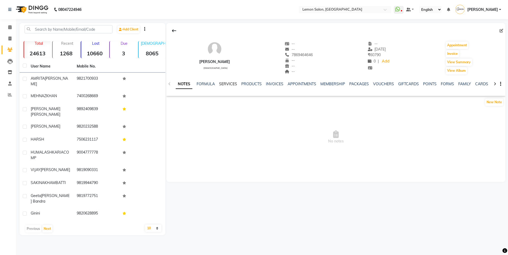
click at [225, 84] on link "SERVICES" at bounding box center [228, 84] width 18 height 5
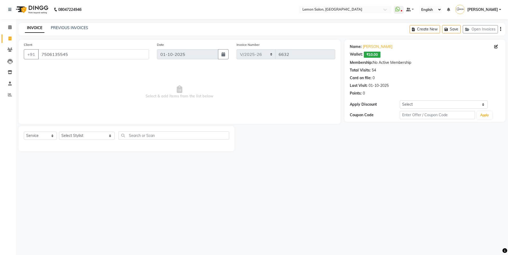
select select "566"
select select "service"
click at [81, 136] on select "Select Stylist [PERSON_NAME] [PERSON_NAME] DC [PERSON_NAME] [PERSON_NAME] ([PER…" at bounding box center [87, 136] width 56 height 8
select select "7397"
click at [59, 132] on select "Select Stylist [PERSON_NAME] [PERSON_NAME] DC [PERSON_NAME] [PERSON_NAME] ([PER…" at bounding box center [87, 136] width 56 height 8
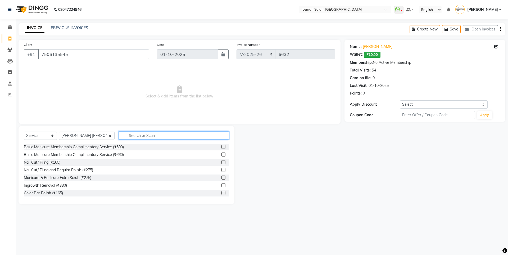
click at [131, 136] on input "text" at bounding box center [174, 135] width 111 height 8
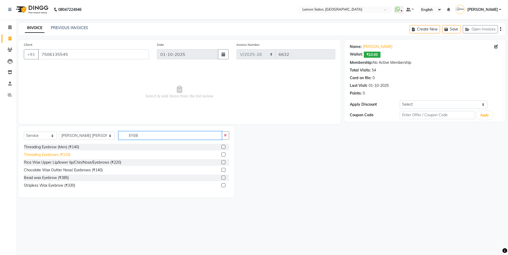
type input "EYEB"
click at [43, 153] on div "Threading Eyebrows (₹110)" at bounding box center [47, 155] width 47 height 6
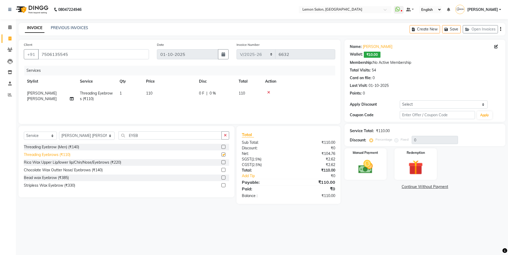
checkbox input "false"
click at [225, 137] on button "button" at bounding box center [226, 135] width 8 height 8
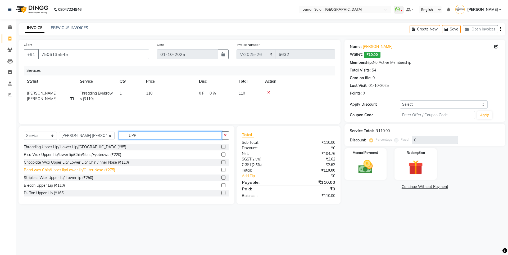
type input "UPP"
click at [101, 171] on div "Bead wax Chin/Upper lip/Lower lip/Outer Nose (₹275)" at bounding box center [69, 170] width 91 height 6
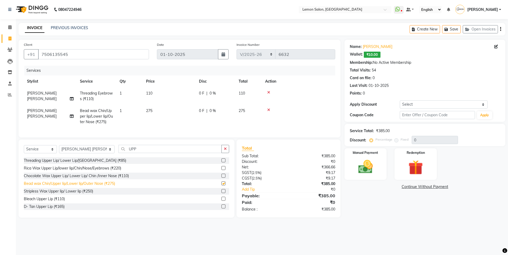
checkbox input "false"
click at [417, 104] on select "Select Coupon → Abc" at bounding box center [444, 104] width 88 height 8
select select "1: Object"
click at [400, 100] on select "Select Coupon → Abc" at bounding box center [444, 104] width 88 height 8
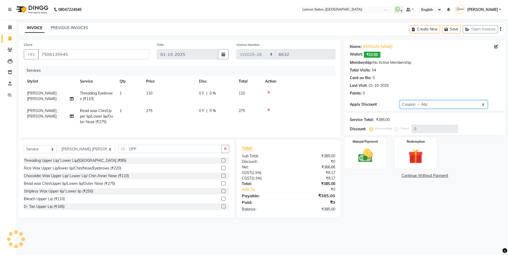
type input "20"
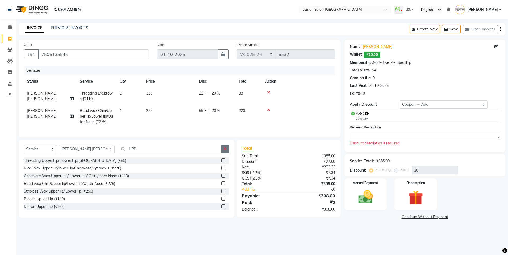
click at [222, 153] on button "button" at bounding box center [226, 149] width 8 height 8
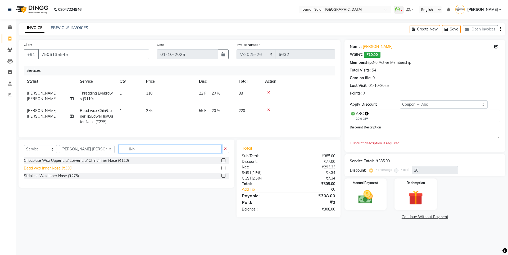
type input "INN"
click at [33, 171] on div "Bead wax Inner Nose (₹330)" at bounding box center [48, 168] width 49 height 6
checkbox input "false"
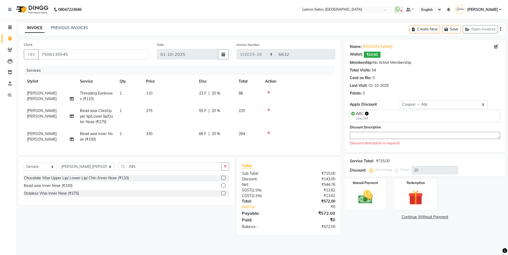
click at [366, 140] on div "Discount Description Discount description is required" at bounding box center [425, 134] width 150 height 21
click at [362, 135] on textarea at bounding box center [425, 135] width 150 height 7
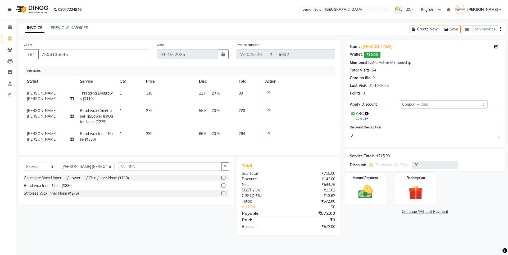
type textarea "0"
click at [366, 190] on img at bounding box center [365, 191] width 25 height 17
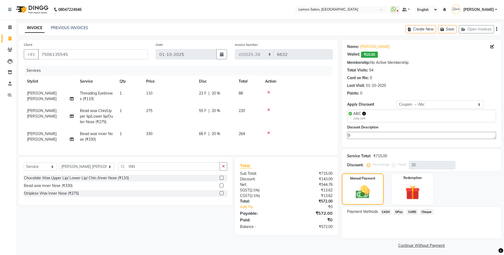
click at [417, 213] on span "CARD" at bounding box center [412, 212] width 11 height 6
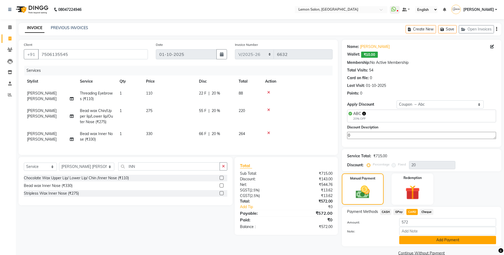
click at [425, 237] on button "Add Payment" at bounding box center [447, 240] width 97 height 8
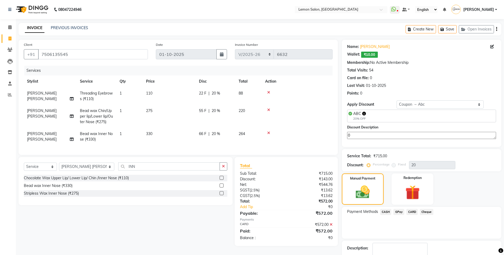
scroll to position [32, 0]
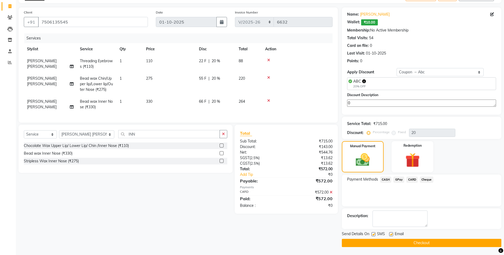
click at [374, 242] on button "Checkout" at bounding box center [422, 243] width 160 height 8
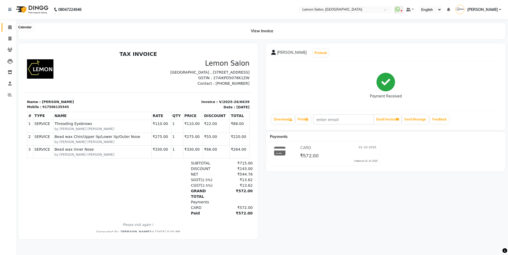
click at [9, 26] on icon at bounding box center [9, 27] width 3 height 4
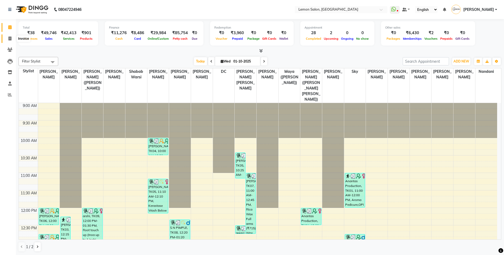
click at [12, 36] on span at bounding box center [9, 39] width 9 height 6
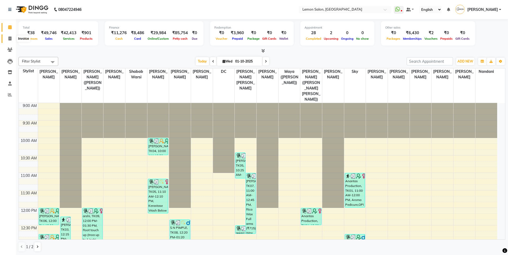
select select "service"
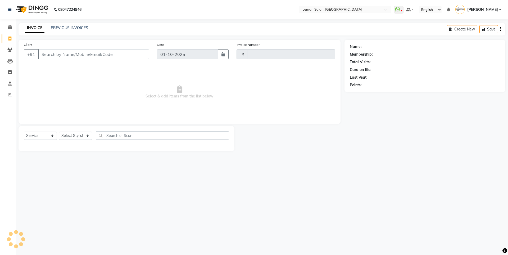
type input "6640"
select select "566"
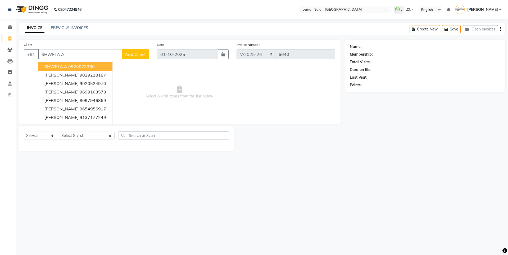
click at [75, 68] on ngb-highlight "9920023360" at bounding box center [81, 66] width 26 height 5
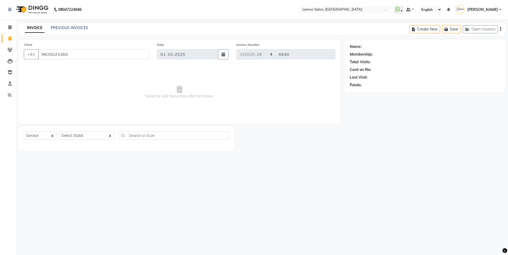
type input "9920023360"
select select "1: Object"
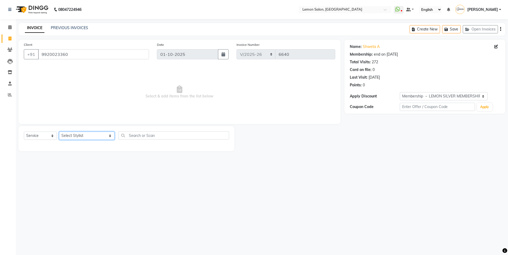
click at [82, 138] on select "Select Stylist [PERSON_NAME] [PERSON_NAME] DC [PERSON_NAME] [PERSON_NAME] ([PER…" at bounding box center [87, 136] width 56 height 8
select select "7393"
click at [59, 132] on select "Select Stylist [PERSON_NAME] [PERSON_NAME] DC [PERSON_NAME] [PERSON_NAME] ([PER…" at bounding box center [87, 136] width 56 height 8
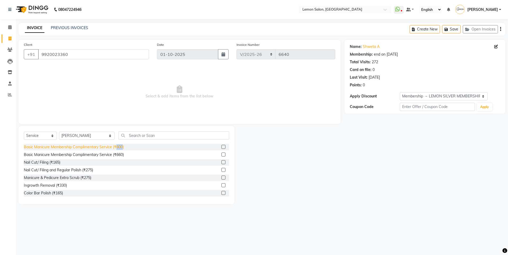
click at [117, 149] on div "Basic Manicure Membership Complimentary Service (₹600)" at bounding box center [74, 147] width 100 height 6
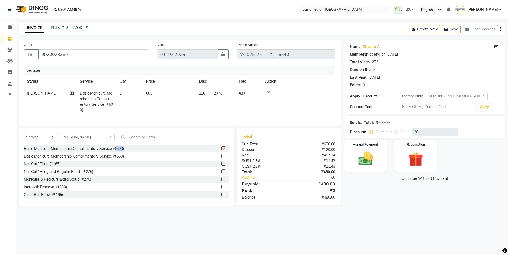
checkbox input "false"
click at [120, 141] on input "text" at bounding box center [174, 137] width 111 height 8
click at [267, 92] on icon at bounding box center [268, 93] width 3 height 4
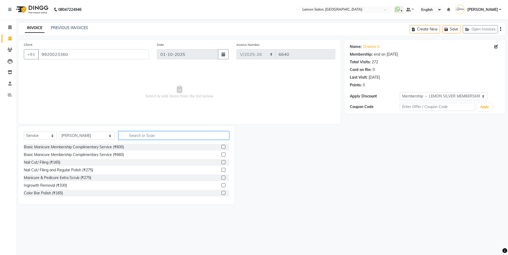
click at [160, 139] on input "text" at bounding box center [174, 135] width 111 height 8
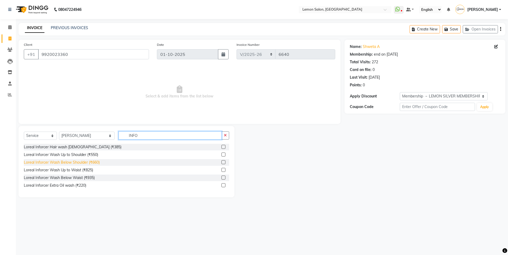
type input "INFO"
click at [90, 164] on div "Loreal Inforcer Wash Below Shoulder (₹660)" at bounding box center [62, 163] width 76 height 6
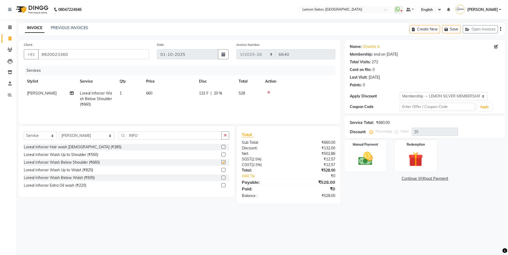
checkbox input "false"
click at [224, 136] on icon "button" at bounding box center [225, 135] width 3 height 4
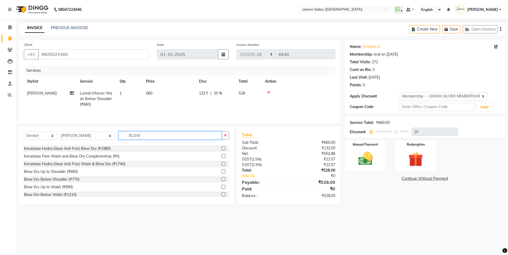
scroll to position [47, 0]
type input "BLOW"
click at [71, 168] on div "Blow Dry Up to Shoulder (₹660)" at bounding box center [51, 170] width 54 height 6
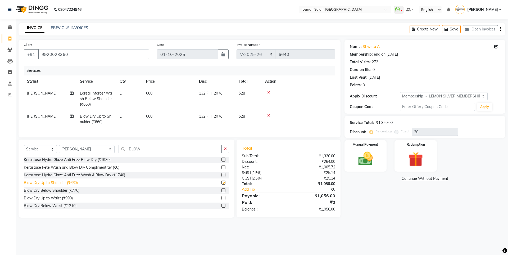
checkbox input "false"
click at [386, 154] on div "Manual Payment" at bounding box center [366, 156] width 44 height 33
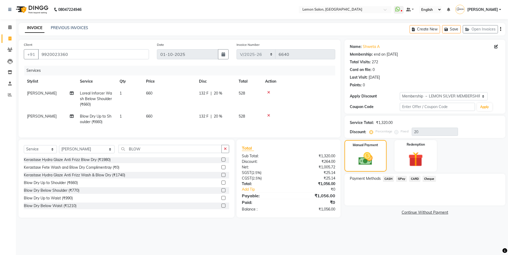
click at [412, 179] on span "CARD" at bounding box center [414, 179] width 11 height 6
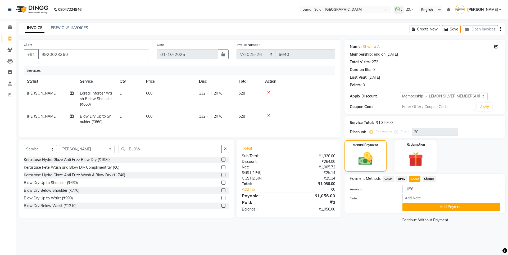
click at [427, 210] on button "Add Payment" at bounding box center [452, 207] width 98 height 8
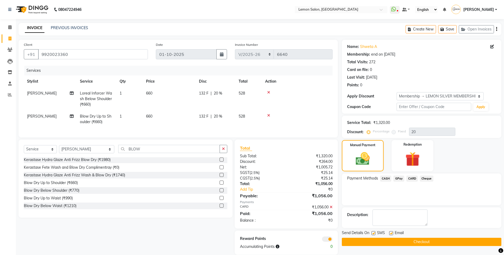
click at [373, 234] on label at bounding box center [374, 233] width 4 height 4
click at [373, 234] on input "checkbox" at bounding box center [373, 233] width 3 height 3
checkbox input "false"
click at [374, 243] on button "Checkout" at bounding box center [422, 242] width 160 height 8
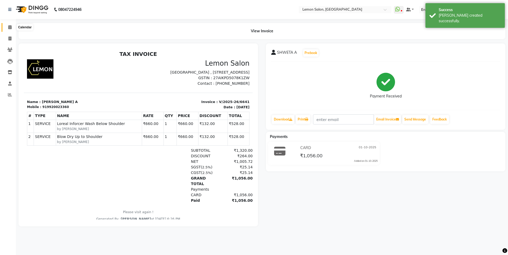
click at [8, 28] on icon at bounding box center [9, 27] width 3 height 4
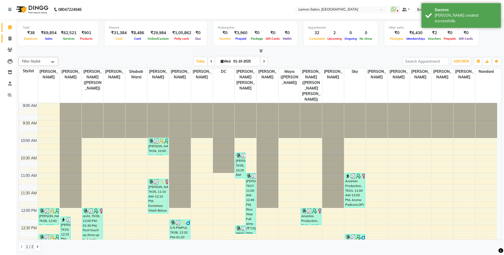
click at [10, 42] on link "Invoice" at bounding box center [8, 38] width 13 height 9
select select "service"
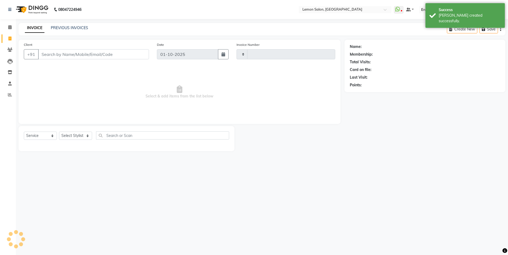
type input "6642"
select select "566"
click at [71, 28] on link "PREVIOUS INVOICES" at bounding box center [69, 27] width 37 height 5
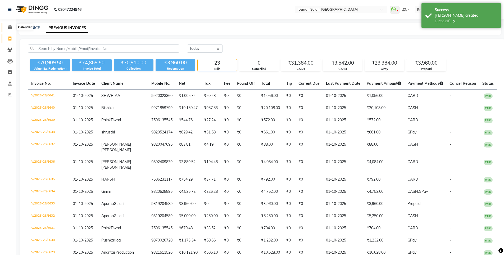
click at [12, 26] on icon at bounding box center [9, 27] width 3 height 4
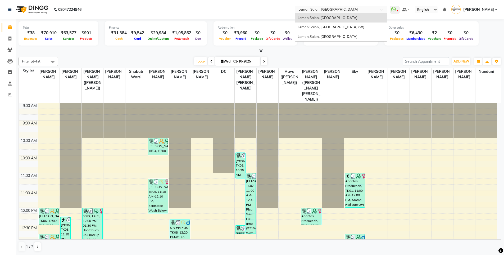
click at [324, 6] on div "Select Location × Lemon Salon, Oshiwara" at bounding box center [341, 9] width 93 height 7
click at [329, 26] on span "Lemon Salon, Goregaon (W)" at bounding box center [331, 27] width 67 height 4
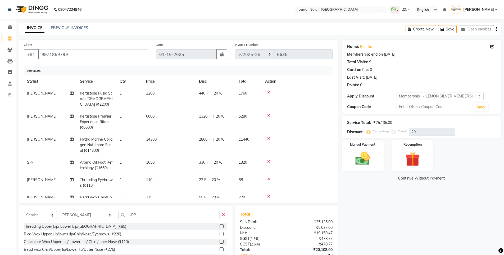
select select "566"
select select "service"
select select "7399"
select select "1: Object"
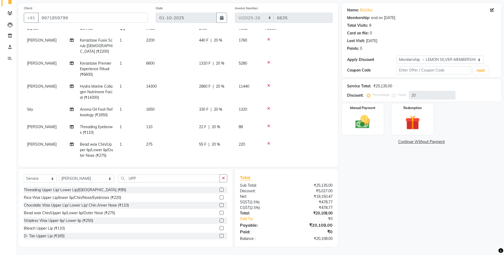
scroll to position [25, 0]
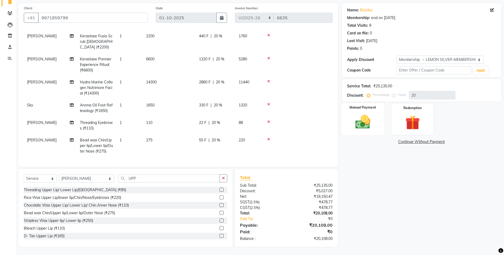
click at [369, 114] on img at bounding box center [363, 121] width 24 height 17
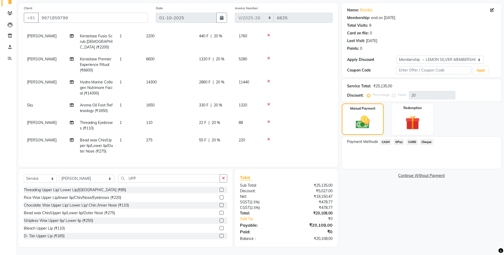
click at [384, 142] on span "CASH" at bounding box center [385, 142] width 11 height 6
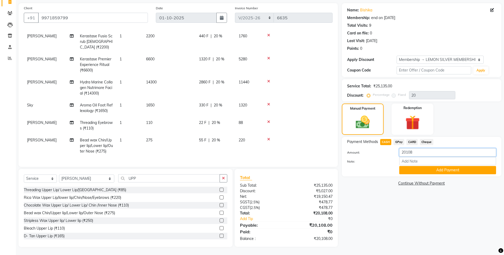
drag, startPoint x: 421, startPoint y: 153, endPoint x: 323, endPoint y: 151, distance: 98.0
click at [323, 151] on div "Client [PHONE_NUMBER] Date [DATE] Invoice Number OSH/2025-26 V/2025 V/[PHONE_NU…" at bounding box center [260, 125] width 491 height 244
type input "20500"
click at [442, 171] on button "Add Payment" at bounding box center [447, 170] width 97 height 8
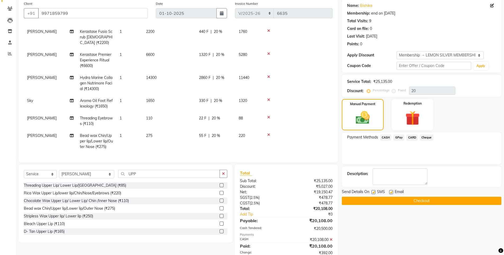
scroll to position [92, 0]
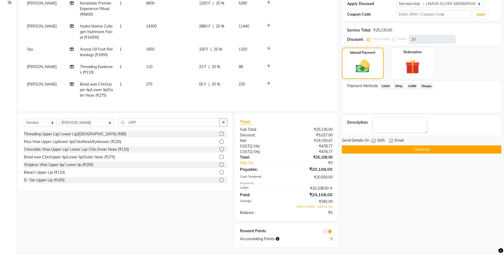
click at [333, 188] on div "₹20,108.00" at bounding box center [311, 189] width 50 height 6
click at [331, 188] on icon at bounding box center [331, 188] width 3 height 4
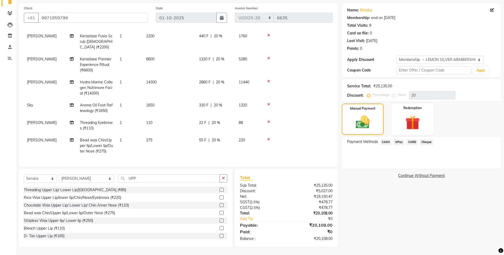
scroll to position [37, 0]
click at [388, 139] on span "CASH" at bounding box center [385, 142] width 11 height 6
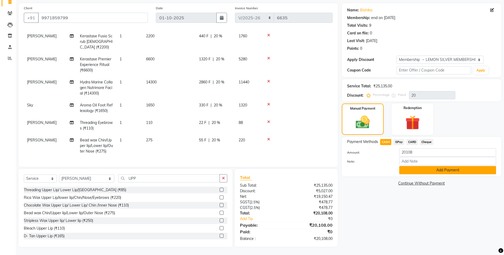
click at [410, 171] on button "Add Payment" at bounding box center [447, 170] width 97 height 8
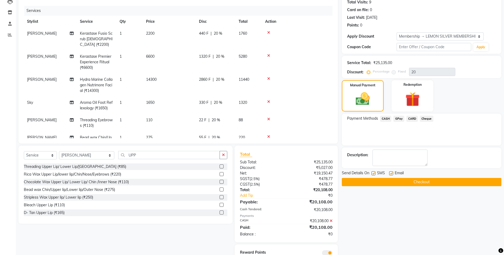
scroll to position [81, 0]
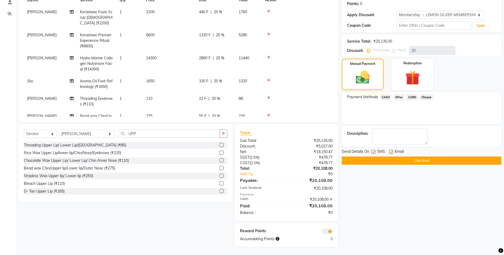
click at [375, 151] on label at bounding box center [374, 152] width 4 height 4
click at [375, 151] on input "checkbox" at bounding box center [373, 151] width 3 height 3
checkbox input "false"
click at [377, 167] on div "Name: Bishika Membership: end on [DATE] Total Visits: 9 Card on file: 0 Last Vi…" at bounding box center [424, 102] width 164 height 289
click at [377, 163] on button "Checkout" at bounding box center [422, 160] width 160 height 8
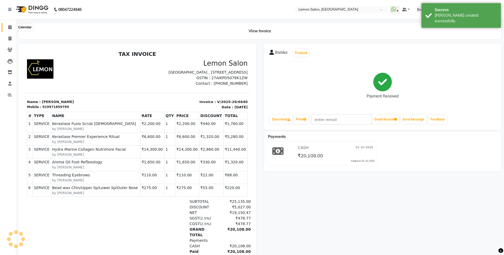
click at [8, 30] on span at bounding box center [9, 27] width 9 height 6
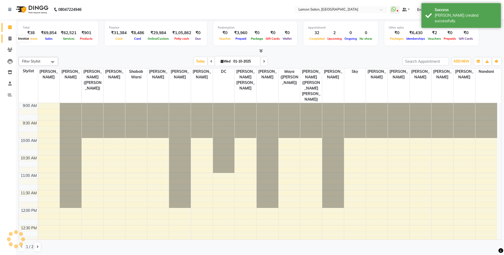
click at [7, 39] on span at bounding box center [9, 39] width 9 height 6
select select "566"
select select "service"
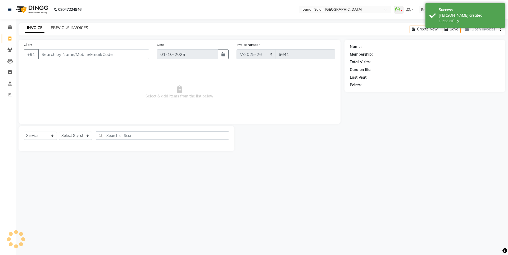
click at [53, 28] on link "PREVIOUS INVOICES" at bounding box center [69, 27] width 37 height 5
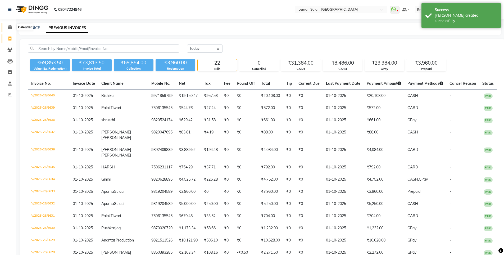
click at [8, 29] on icon at bounding box center [9, 27] width 3 height 4
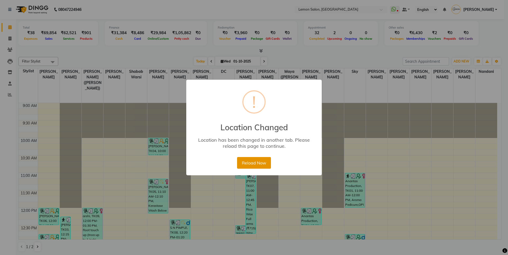
click at [262, 162] on button "Reload Now" at bounding box center [254, 163] width 34 height 12
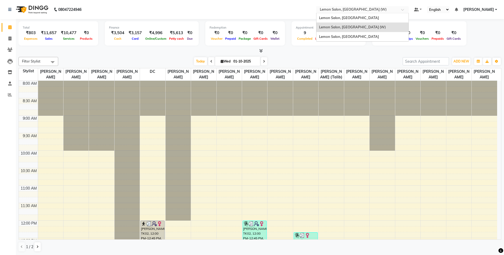
click at [349, 13] on ng-select "Select Location × [GEOGRAPHIC_DATA], [GEOGRAPHIC_DATA] (W) [GEOGRAPHIC_DATA], […" at bounding box center [362, 9] width 93 height 7
click at [345, 35] on span "Lemon Salon, [GEOGRAPHIC_DATA]" at bounding box center [349, 36] width 60 height 4
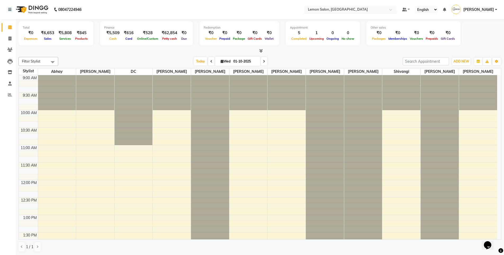
click at [325, 7] on input "text" at bounding box center [345, 9] width 77 height 5
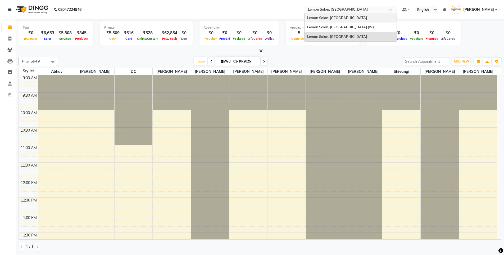
click at [326, 16] on span "Lemon Salon, [GEOGRAPHIC_DATA]" at bounding box center [337, 18] width 60 height 4
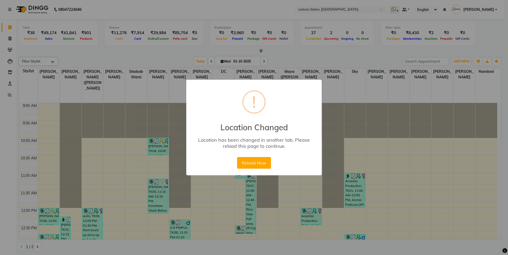
click at [251, 165] on button "Reload Now" at bounding box center [254, 163] width 34 height 12
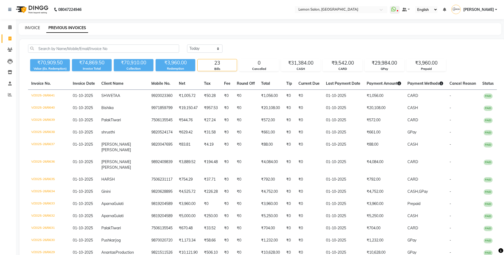
click at [32, 30] on link "INVOICE" at bounding box center [32, 27] width 15 height 5
select select "service"
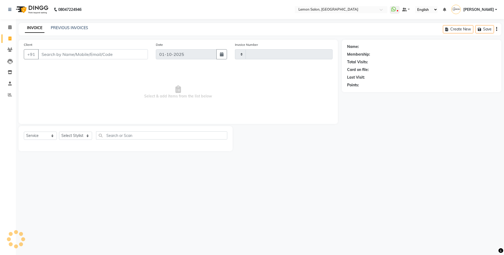
type input "6642"
select select "566"
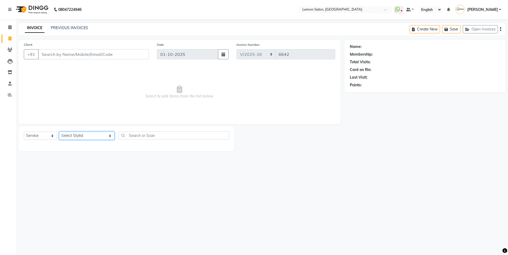
click at [78, 134] on select "Select Stylist [PERSON_NAME] [PERSON_NAME] DC [PERSON_NAME] [PERSON_NAME] ([PER…" at bounding box center [87, 136] width 56 height 8
select select "7397"
click at [59, 132] on select "Select Stylist [PERSON_NAME] [PERSON_NAME] DC [PERSON_NAME] [PERSON_NAME] ([PER…" at bounding box center [87, 136] width 56 height 8
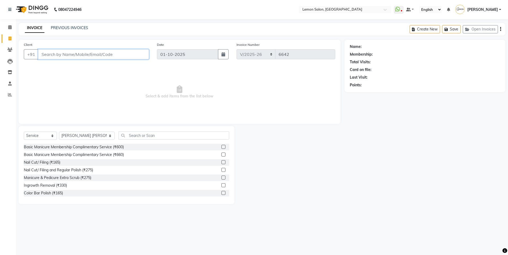
click at [116, 55] on input "Client" at bounding box center [93, 54] width 111 height 10
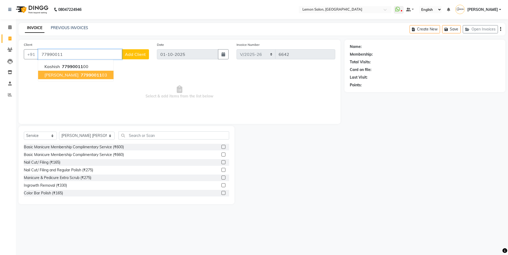
click at [83, 74] on ngb-highlight "77990011 03" at bounding box center [94, 74] width 28 height 5
type input "7799001103"
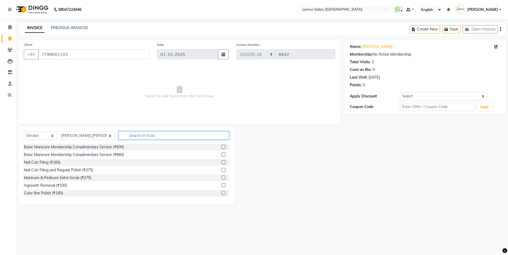
click at [136, 136] on input "text" at bounding box center [174, 135] width 111 height 8
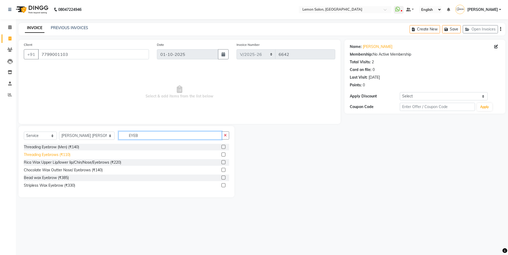
type input "EYEB"
click at [57, 156] on div "Threading Eyebrows (₹110)" at bounding box center [47, 155] width 47 height 6
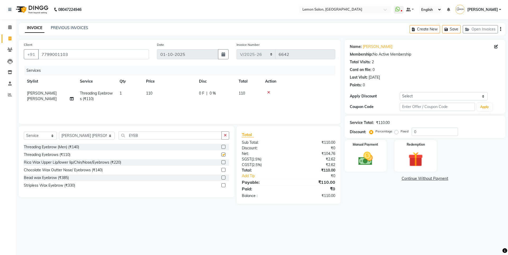
checkbox input "false"
click at [424, 97] on select "Select Coupon → Abc" at bounding box center [444, 96] width 88 height 8
select select "1: Object"
click at [400, 92] on select "Select Coupon → Abc" at bounding box center [444, 96] width 88 height 8
type input "20"
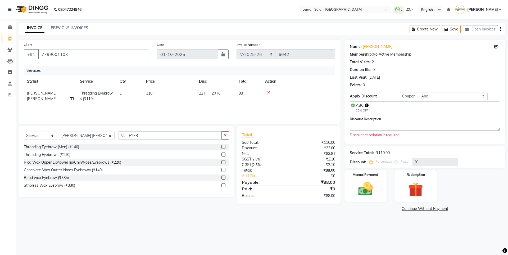
click at [374, 128] on textarea at bounding box center [425, 127] width 150 height 7
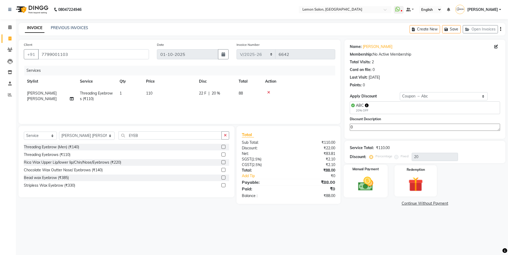
type textarea "0"
click at [379, 174] on div "Manual Payment" at bounding box center [366, 180] width 44 height 33
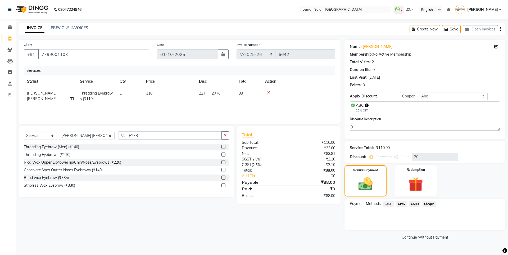
click at [389, 203] on span "CASH" at bounding box center [388, 204] width 11 height 6
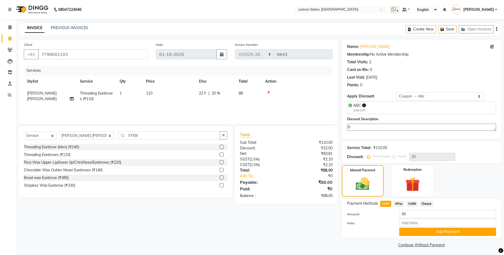
click at [420, 234] on button "Add Payment" at bounding box center [447, 232] width 97 height 8
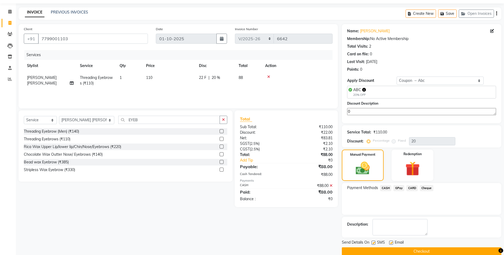
scroll to position [24, 0]
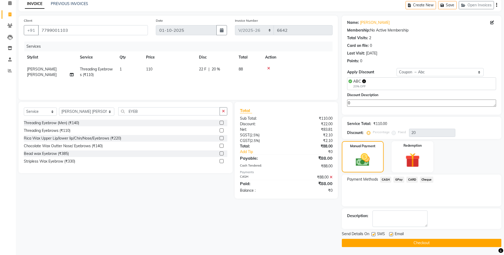
click at [398, 246] on button "Checkout" at bounding box center [422, 243] width 160 height 8
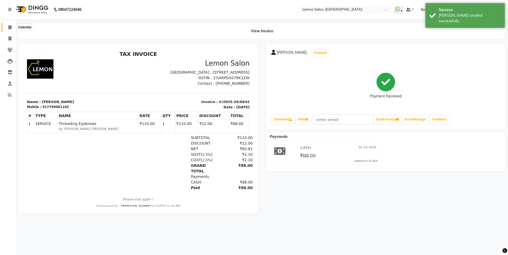
click at [7, 28] on span at bounding box center [9, 27] width 9 height 6
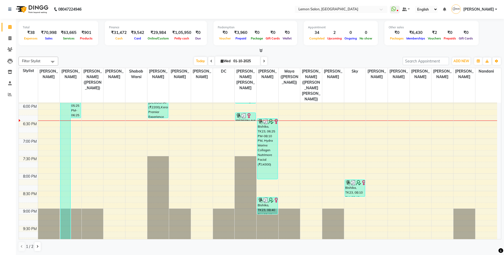
scroll to position [341, 0]
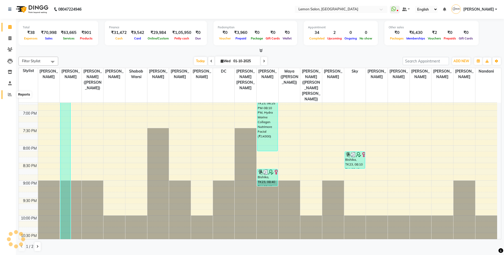
click at [12, 96] on span at bounding box center [9, 95] width 9 height 6
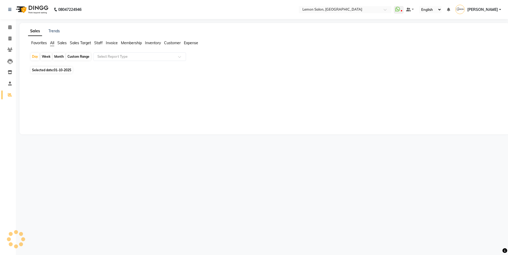
click at [103, 43] on span "Staff" at bounding box center [98, 43] width 8 height 5
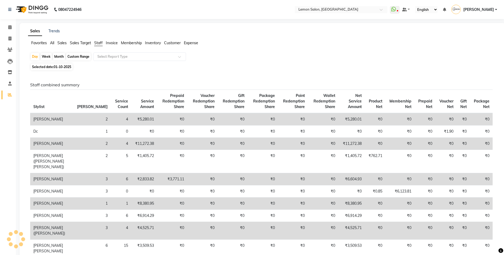
click at [54, 59] on div "Month" at bounding box center [59, 56] width 12 height 7
select select "10"
select select "2025"
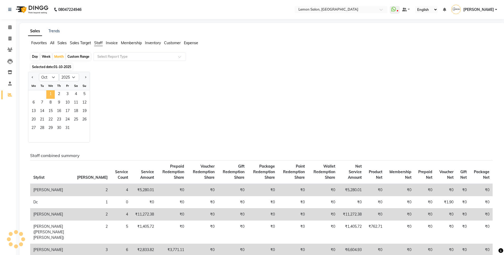
click at [53, 91] on span "1" at bounding box center [50, 94] width 8 height 8
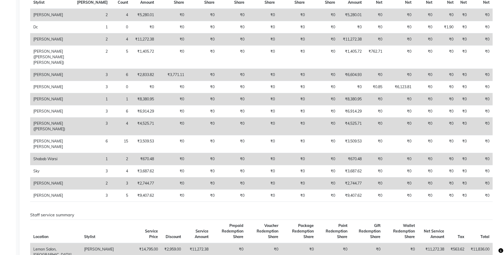
scroll to position [106, 0]
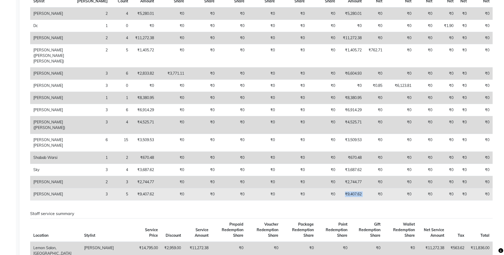
drag, startPoint x: 339, startPoint y: 209, endPoint x: 368, endPoint y: 214, distance: 28.9
click at [368, 200] on tr "Wasim Mansoori 3 5 ₹9,407.62 ₹0 ₹0 ₹0 ₹0 ₹0 ₹0 ₹9,407.62 ₹0 ₹0 ₹0 ₹0 ₹0 ₹0" at bounding box center [261, 194] width 463 height 12
click at [353, 200] on td "₹9,407.62" at bounding box center [352, 194] width 27 height 12
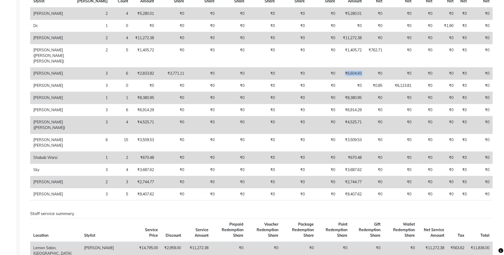
drag, startPoint x: 339, startPoint y: 82, endPoint x: 367, endPoint y: 85, distance: 28.3
click at [367, 80] on tr "Kashif Salmani 3 6 ₹2,833.82 ₹3,771.11 ₹0 ₹0 ₹0 ₹0 ₹0 ₹6,604.93 ₹0 ₹0 ₹0 ₹0 ₹0 …" at bounding box center [261, 74] width 463 height 12
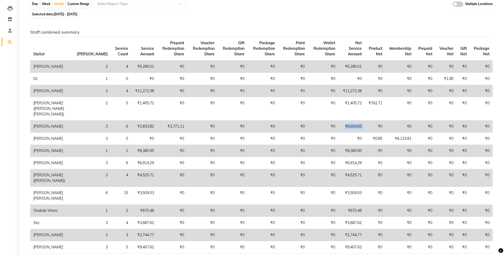
scroll to position [0, 0]
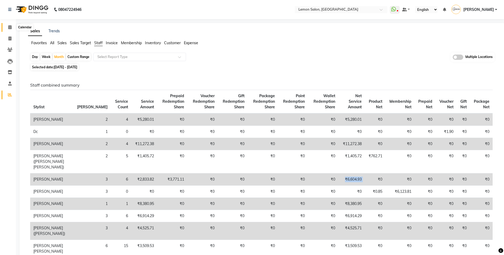
click at [7, 27] on span at bounding box center [9, 27] width 9 height 6
